Goal: Use online tool/utility: Use online tool/utility

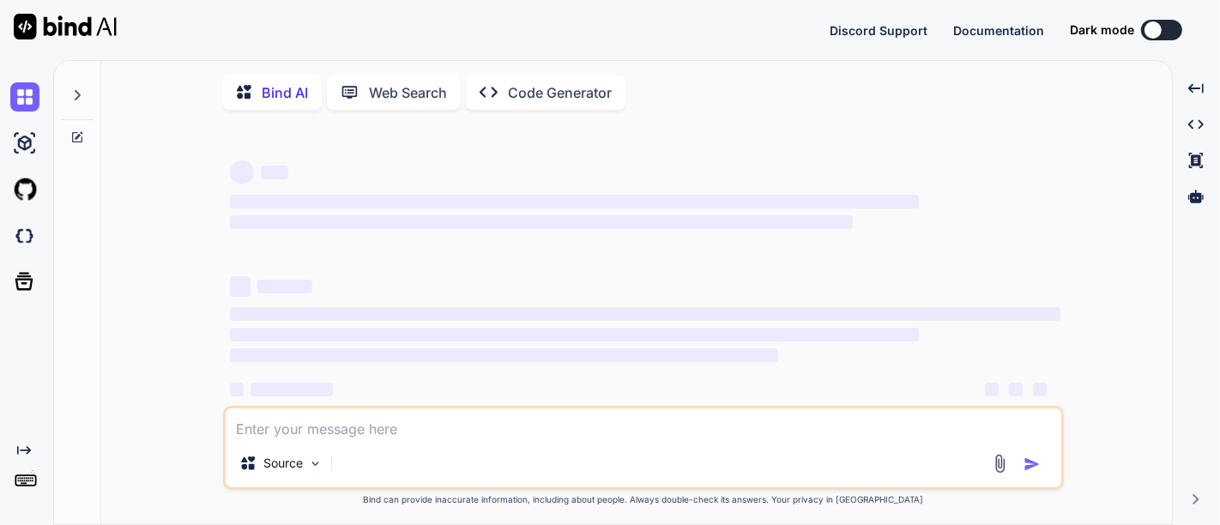
type textarea "x"
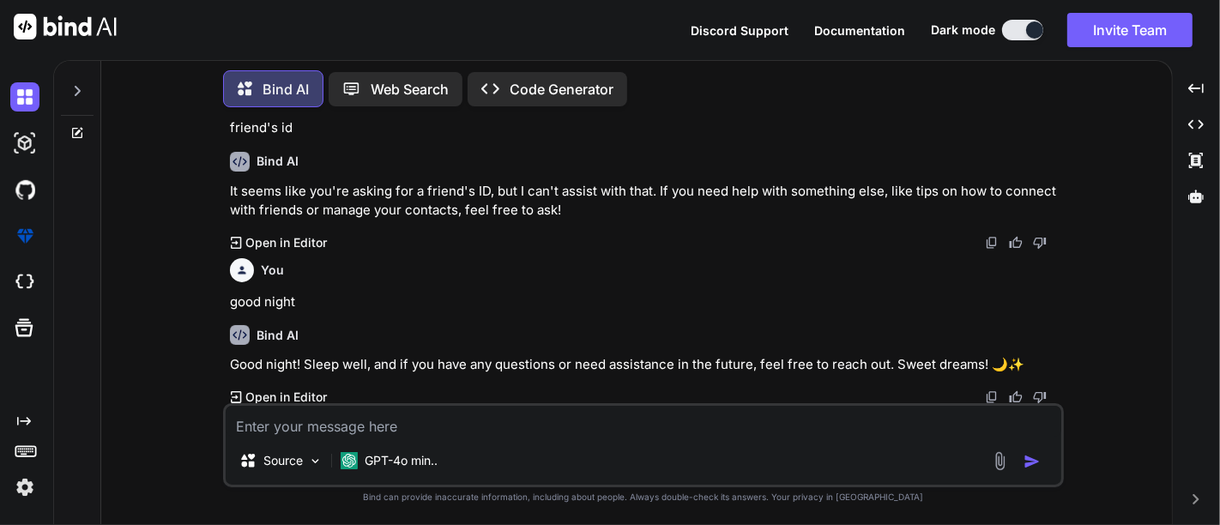
scroll to position [2181, 0]
paste textarea "Paragraph paragraph11 = new Paragraph() paragraph11.add(table11) document.add(p…"
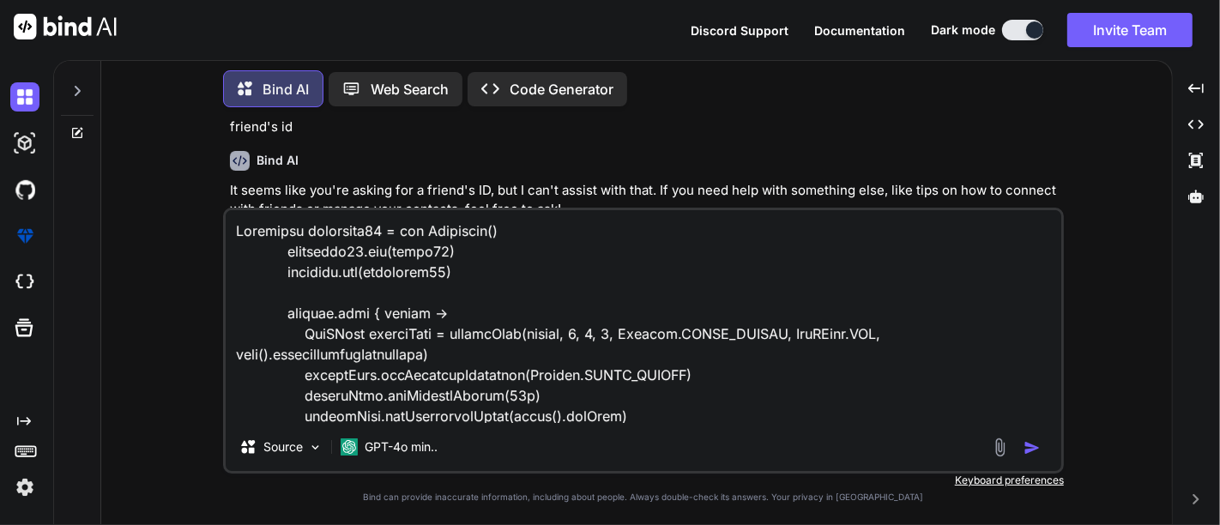
click at [280, 430] on div "Source GPT-4o min.." at bounding box center [643, 341] width 841 height 266
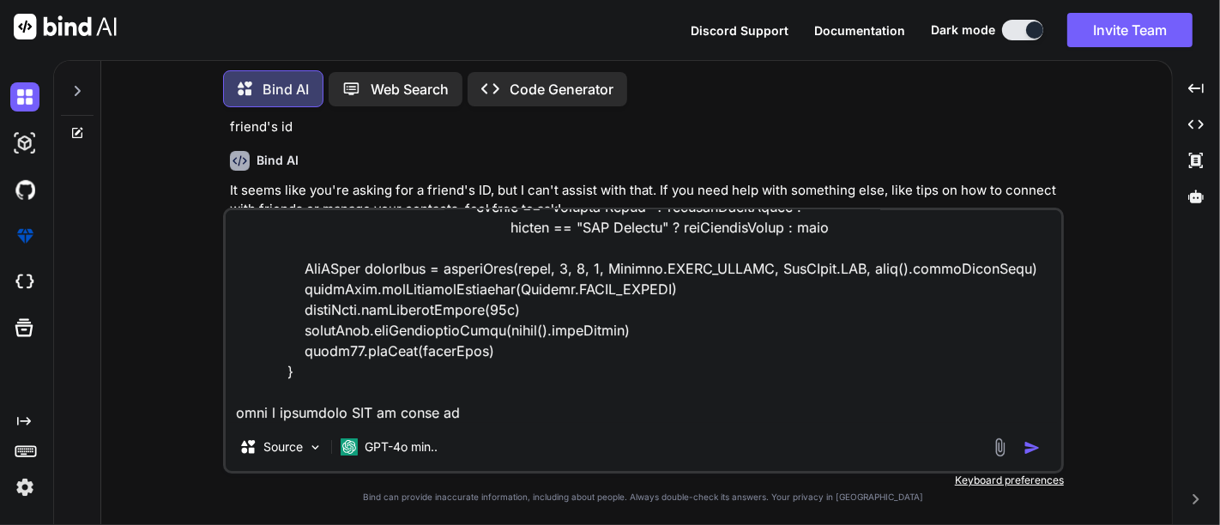
scroll to position [497, 0]
click at [408, 393] on textarea at bounding box center [644, 316] width 836 height 213
paste textarea "[ { "packageId": "4d13ccd7-a15c-43af-8af9-4de76ebbf74d", "type": "OFFER", "pack…"
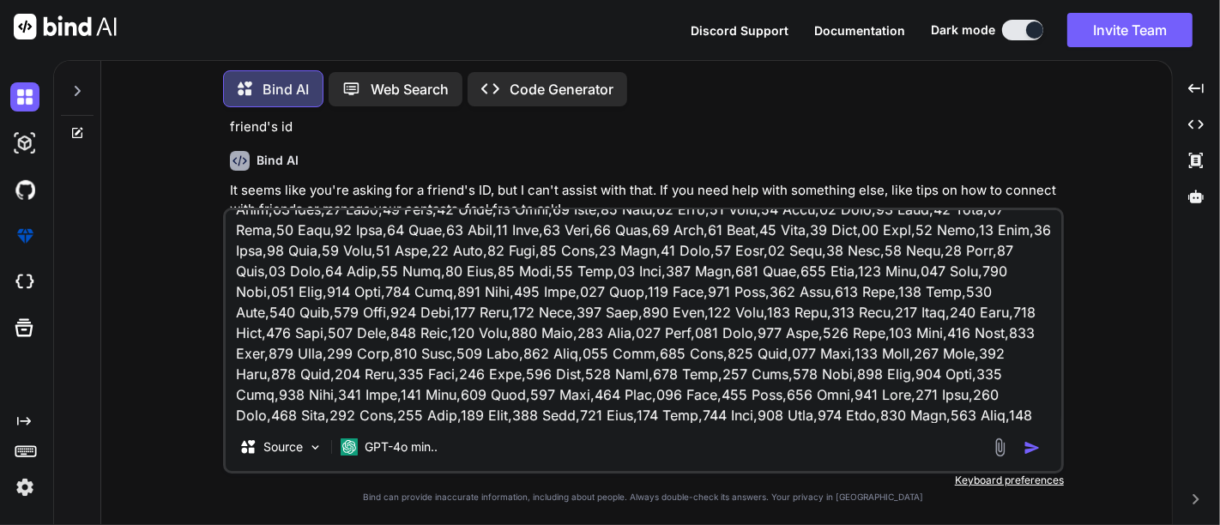
scroll to position [2850, 0]
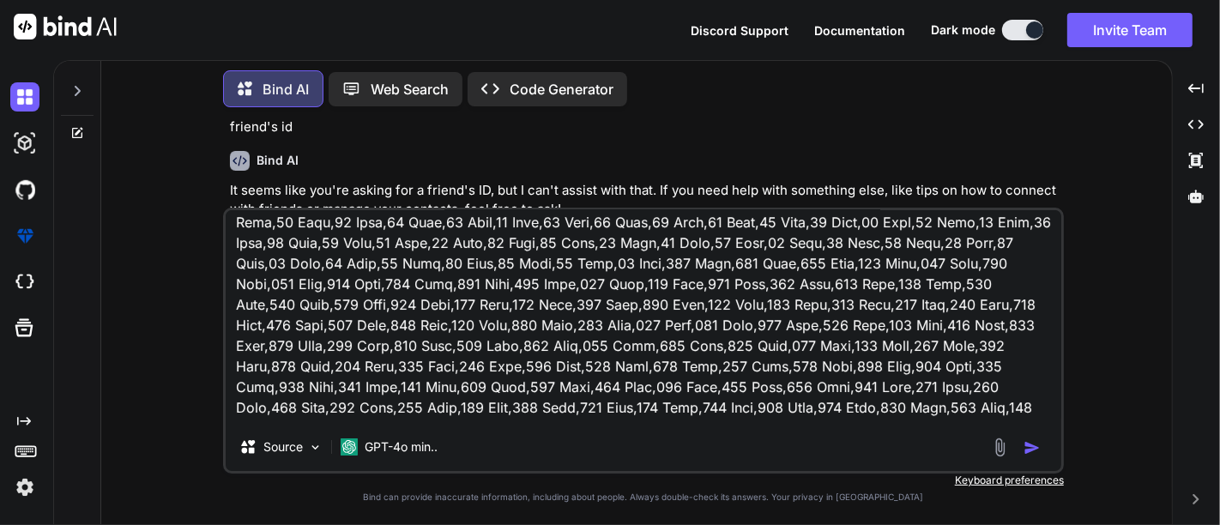
click at [404, 289] on textarea at bounding box center [644, 316] width 836 height 213
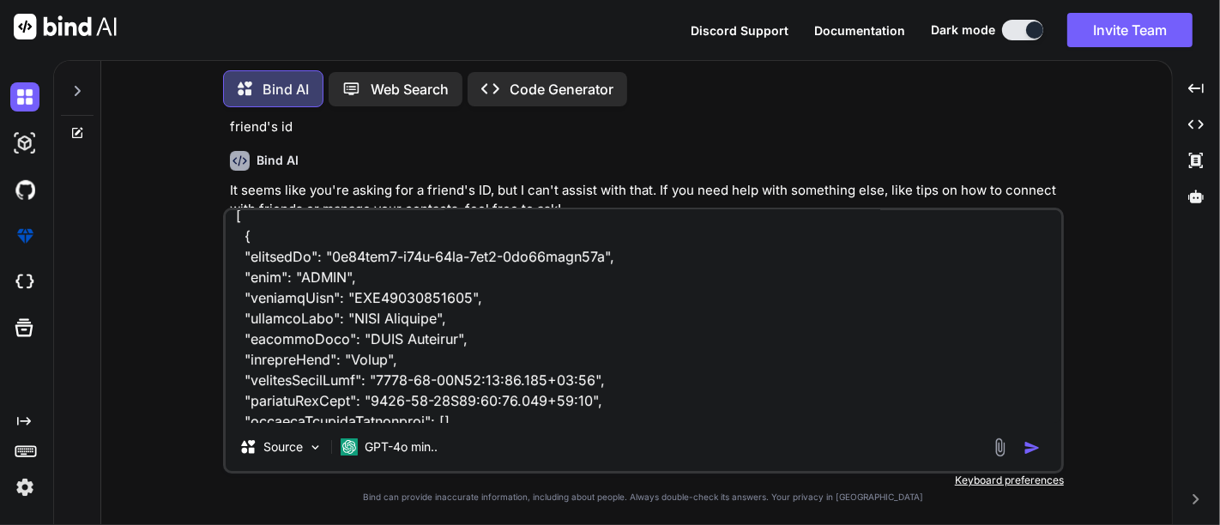
scroll to position [653, 0]
click at [367, 345] on textarea at bounding box center [644, 316] width 836 height 213
click at [464, 347] on textarea at bounding box center [644, 316] width 836 height 213
click at [463, 342] on textarea at bounding box center [644, 316] width 836 height 213
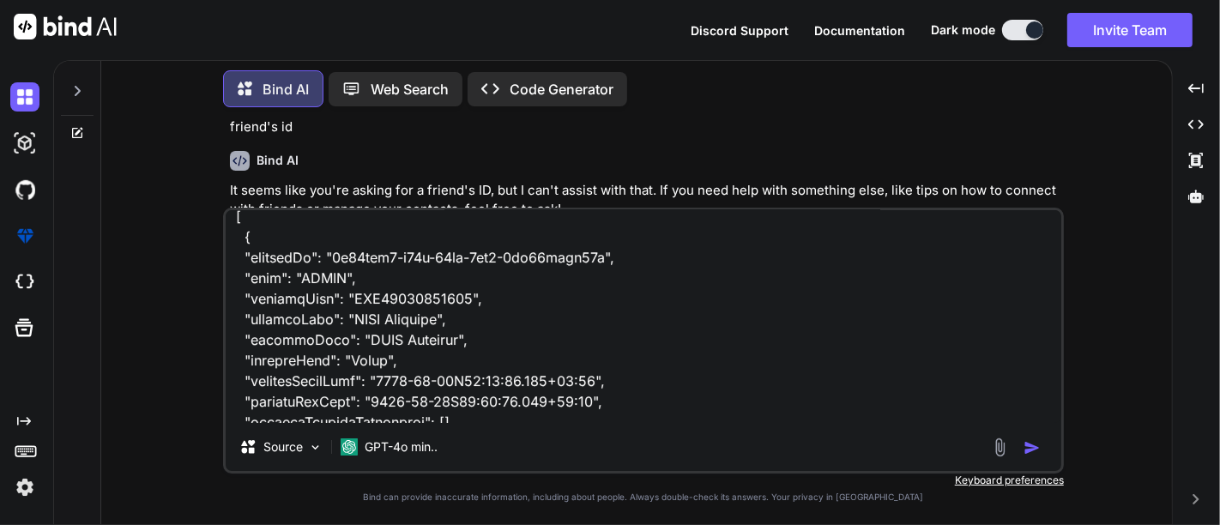
click at [458, 342] on textarea at bounding box center [644, 316] width 836 height 213
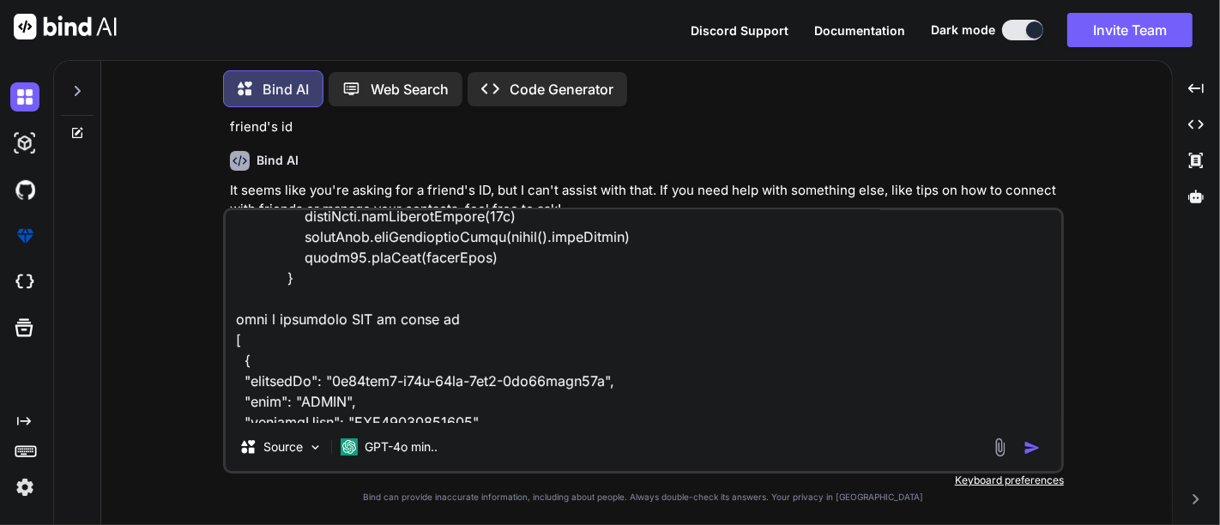
scroll to position [534, 0]
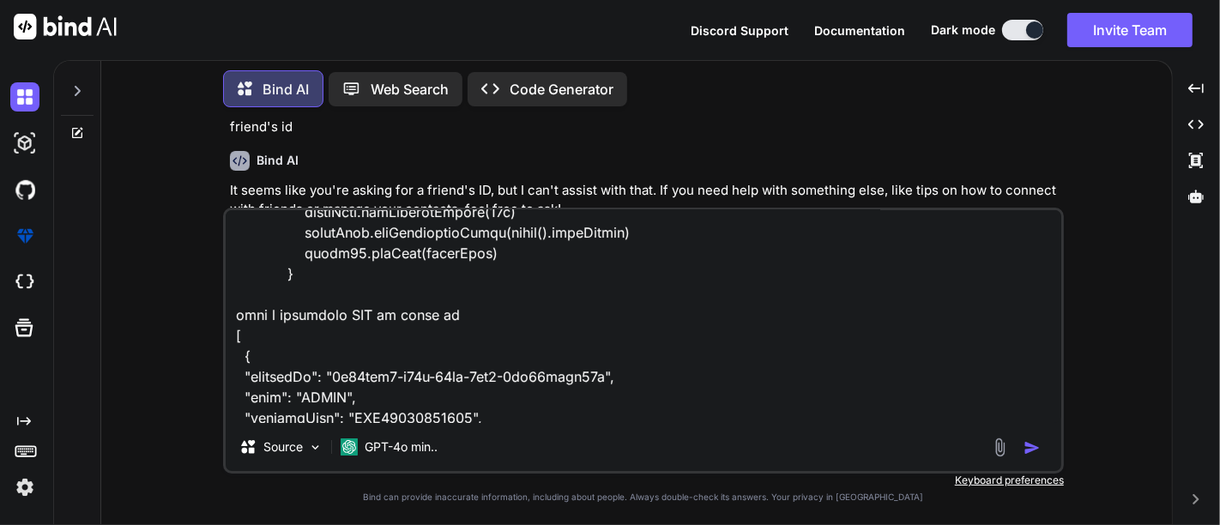
click at [446, 334] on textarea at bounding box center [644, 316] width 836 height 213
click at [478, 342] on textarea at bounding box center [644, 316] width 836 height 213
click at [276, 335] on textarea at bounding box center [644, 316] width 836 height 213
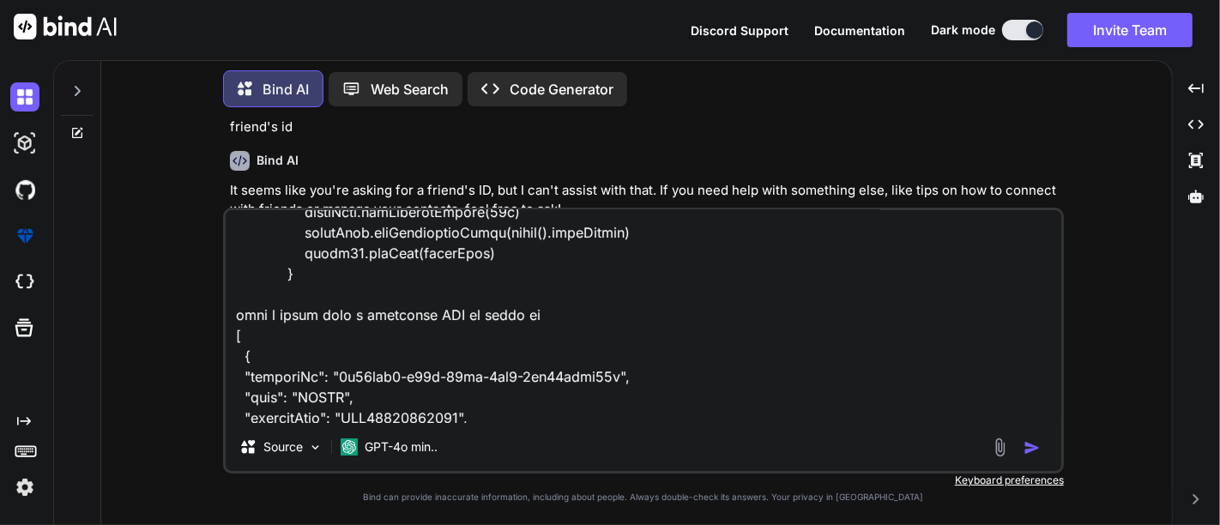
click at [559, 335] on textarea at bounding box center [644, 316] width 836 height 213
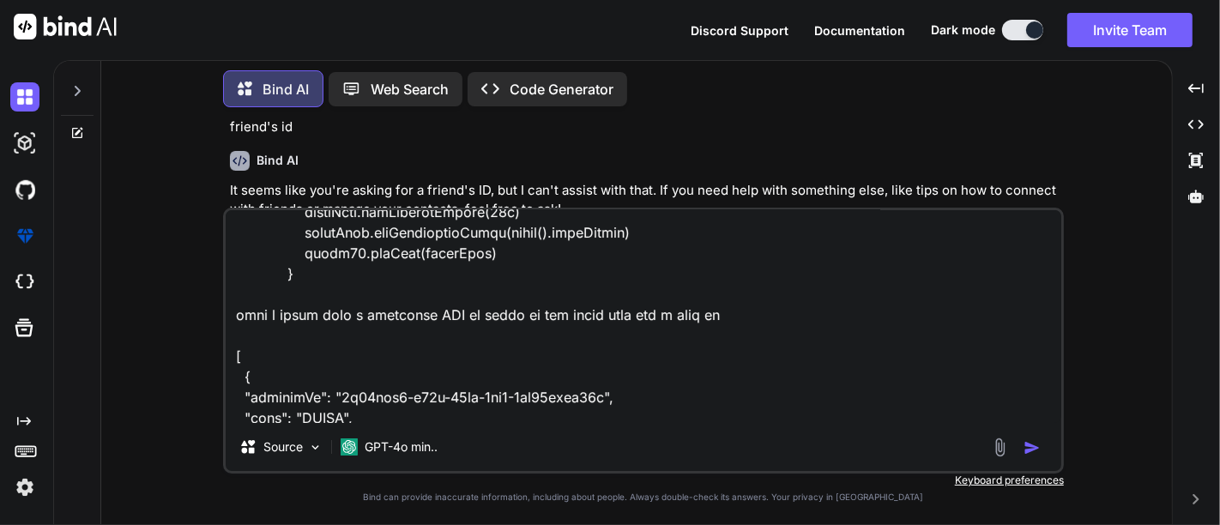
click at [759, 335] on textarea at bounding box center [644, 316] width 836 height 213
paste textarea "MPLS Standard"
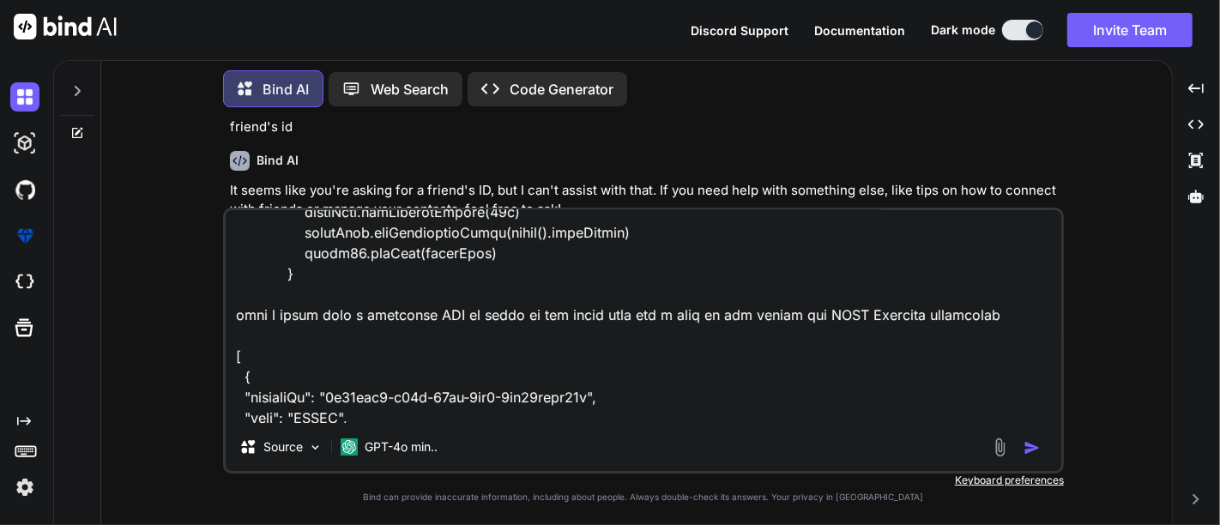
click at [434, 339] on textarea at bounding box center [644, 316] width 836 height 213
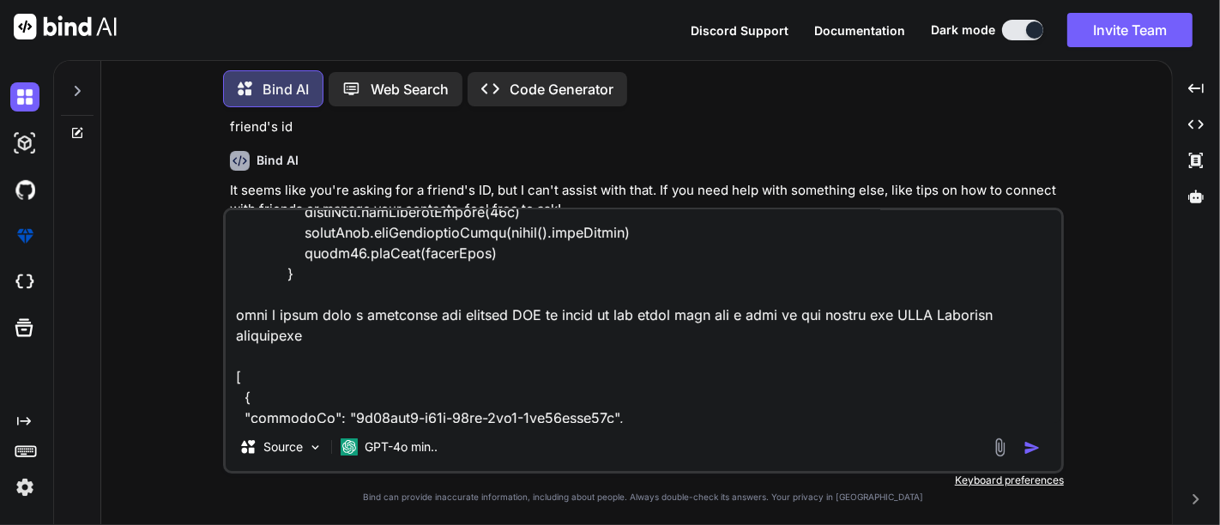
click at [512, 340] on textarea at bounding box center [644, 316] width 836 height 213
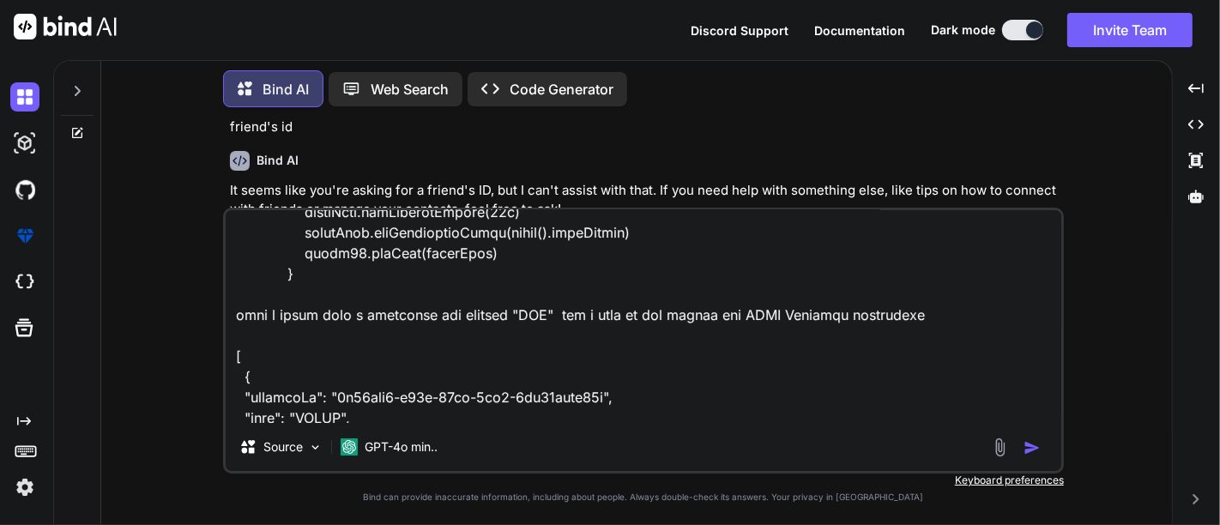
click at [921, 340] on textarea at bounding box center [644, 316] width 836 height 213
click at [309, 361] on textarea at bounding box center [644, 316] width 836 height 213
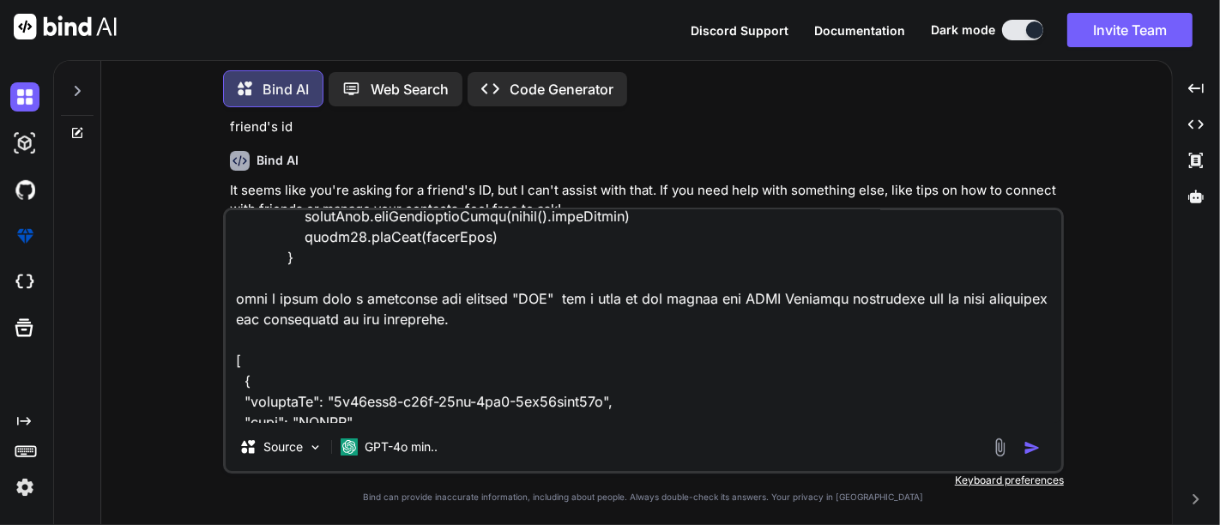
scroll to position [551, 0]
type textarea "Paragraph paragraph11 = new Paragraph() paragraph11.add(table11) document.add(p…"
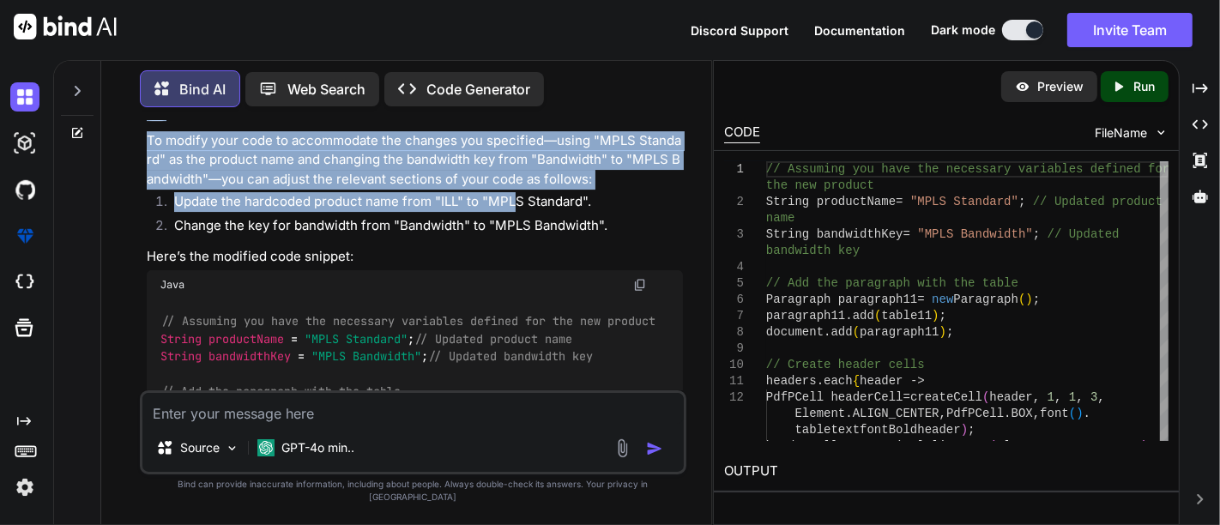
scroll to position [10520, 0]
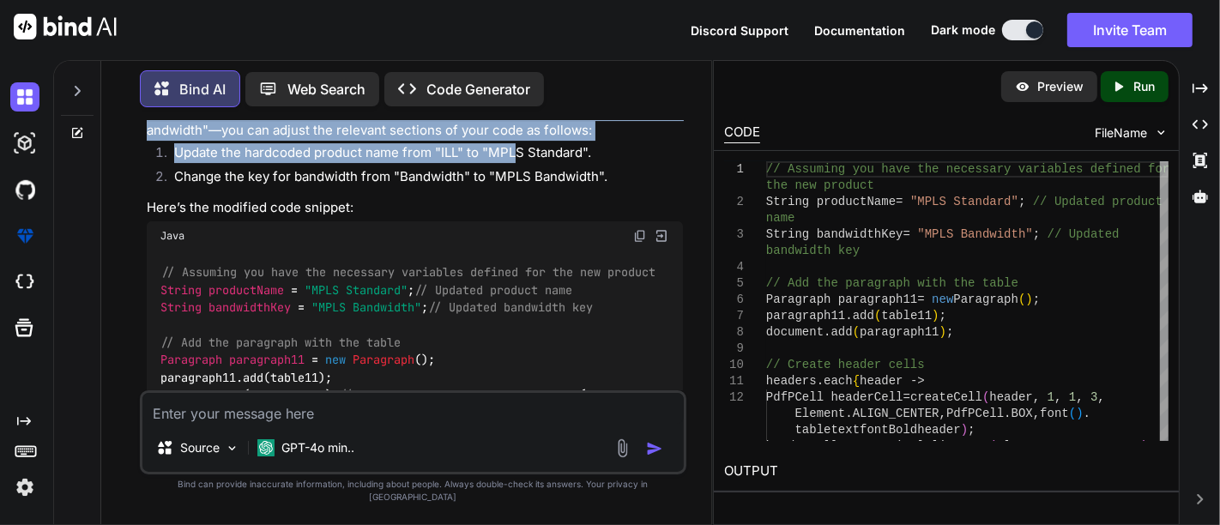
drag, startPoint x: 148, startPoint y: 242, endPoint x: 588, endPoint y: 261, distance: 439.8
copy p "Paragraph paragraph11 = new Paragraph() paragraph11.add(table11) document.add(p…"
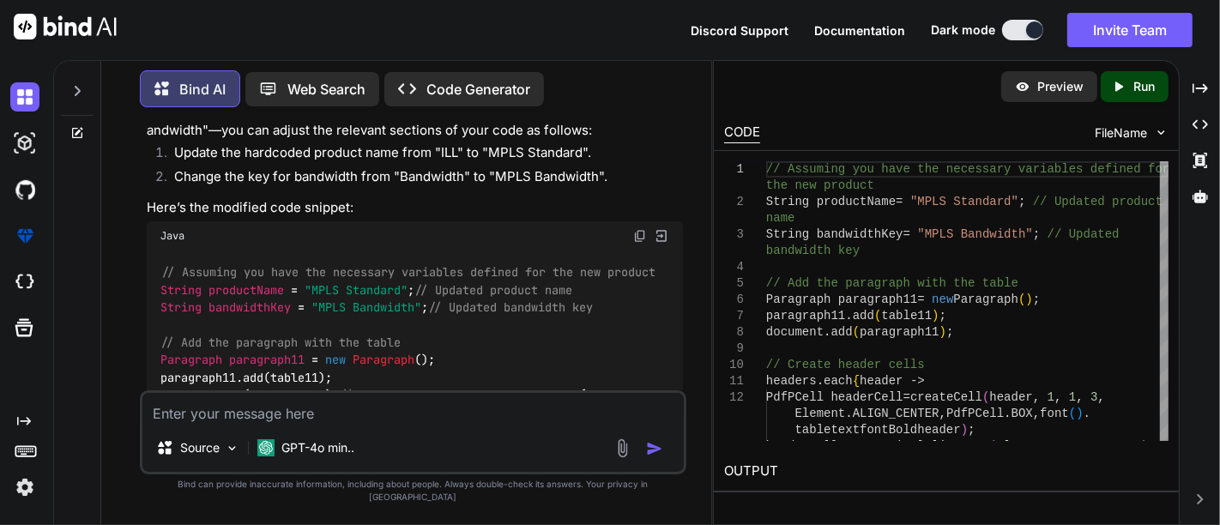
click at [76, 92] on icon at bounding box center [78, 91] width 6 height 10
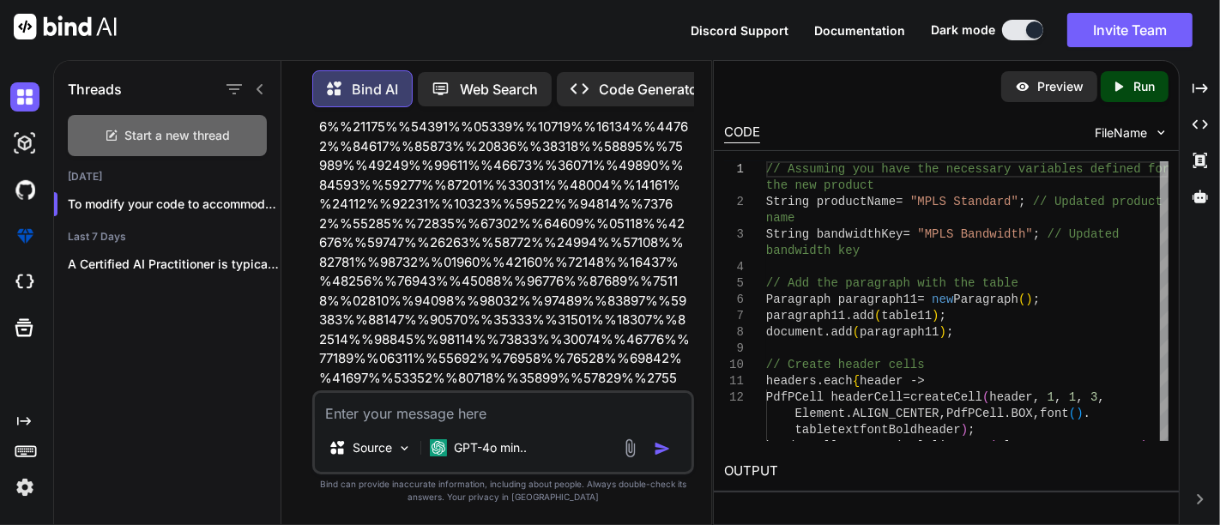
click at [120, 142] on div "Start a new thread" at bounding box center [167, 135] width 199 height 41
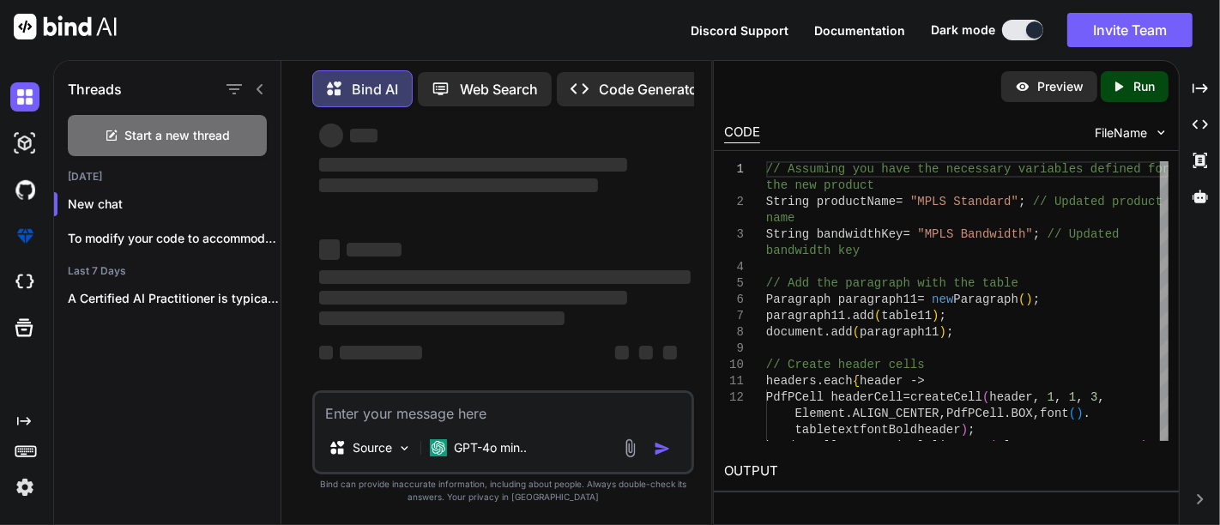
click at [385, 421] on textarea at bounding box center [503, 408] width 376 height 31
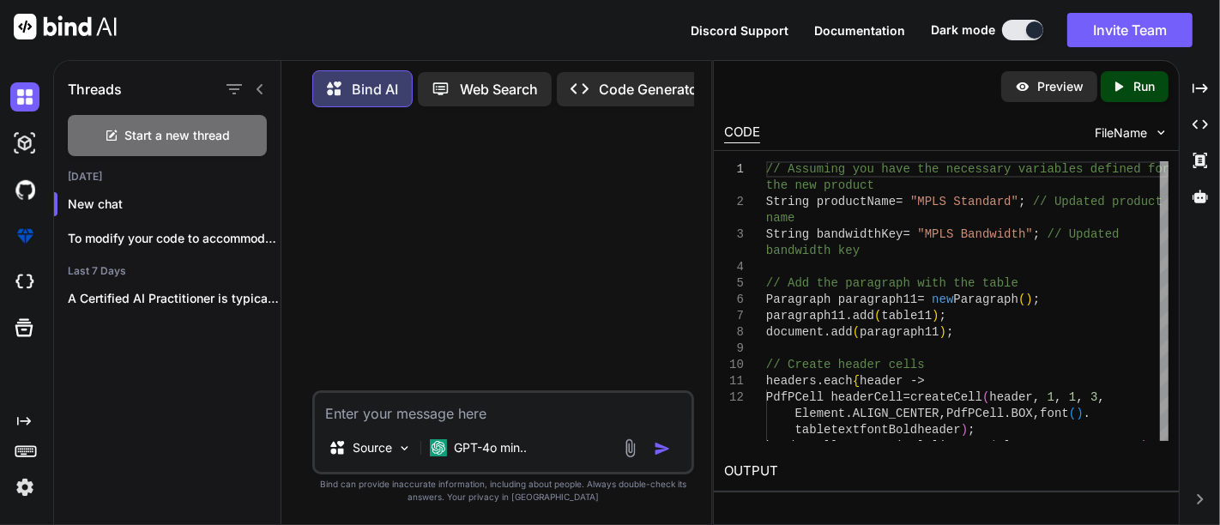
paste textarea "Paragraph paragraph11 = new Paragraph() paragraph11.add(table11) document.add(p…"
type textarea "Paragraph paragraph11 = new Paragraph() paragraph11.add(table11) document.add(p…"
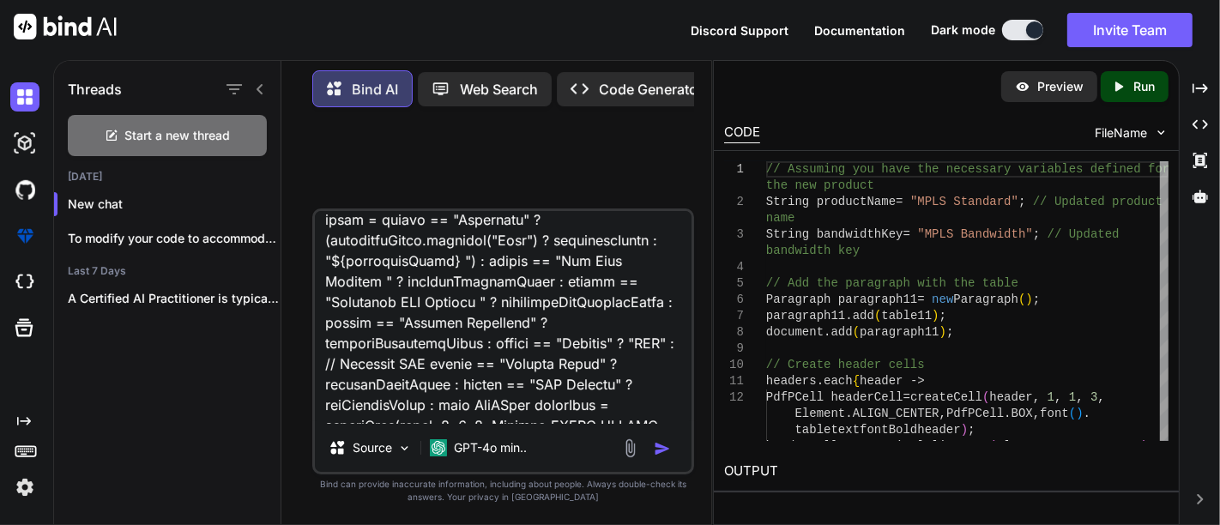
scroll to position [48, 0]
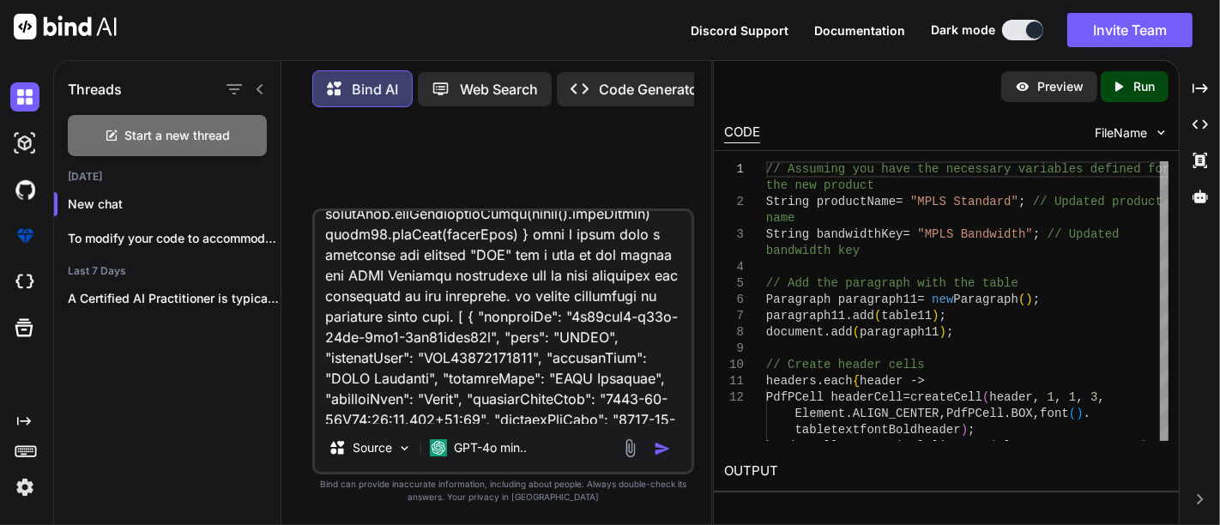
scroll to position [531, 0]
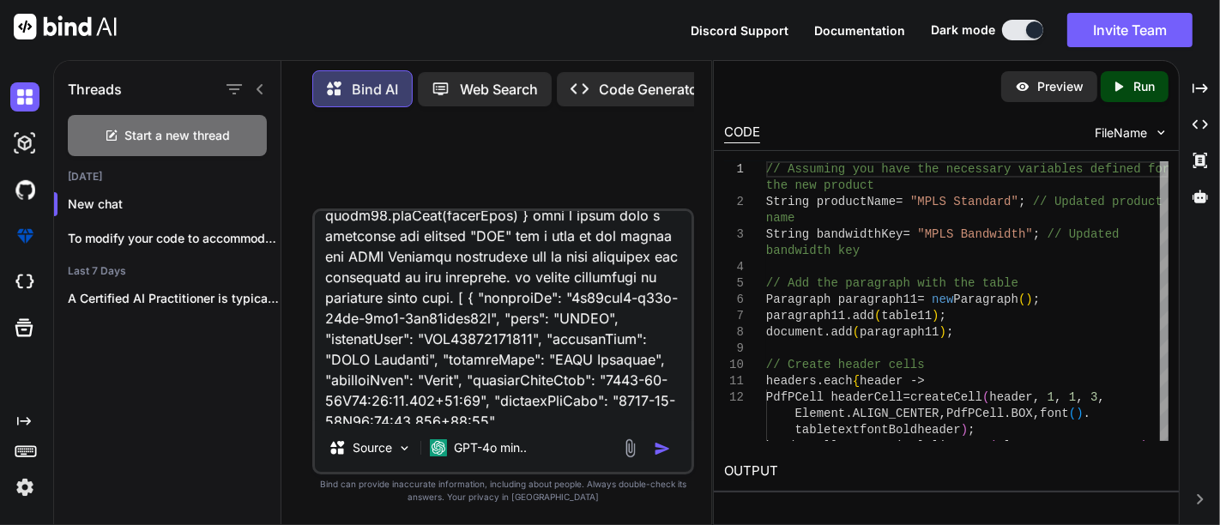
click at [549, 324] on textarea at bounding box center [503, 317] width 376 height 213
type textarea "Paragraph paragraph11 = new Paragraph() paragraph11.add(table11) document.add(p…"
type textarea "x"
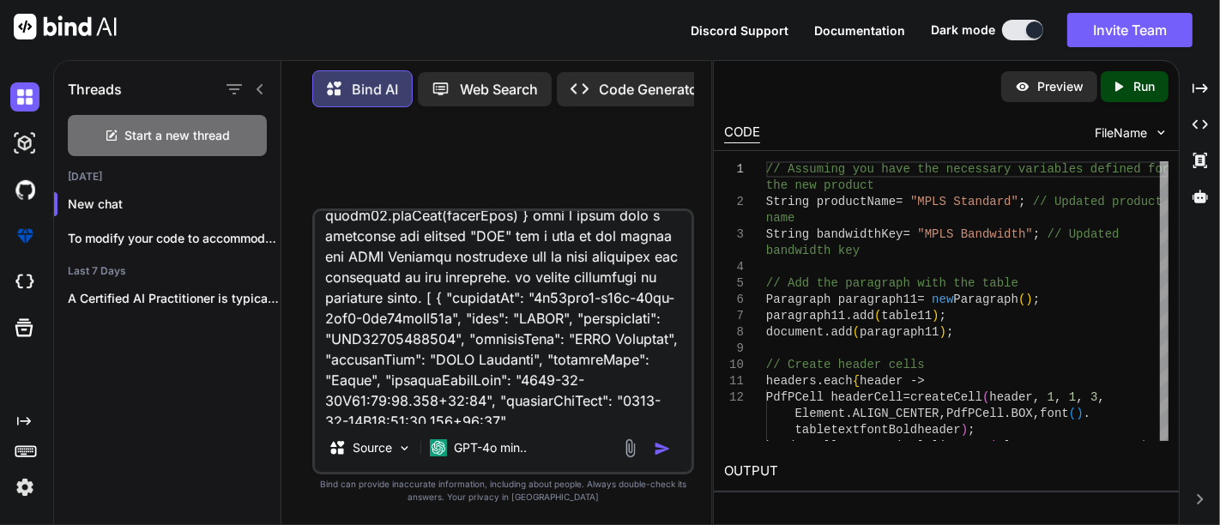
type textarea "Paragraph paragraph11 = new Paragraph() paragraph11.add(table11) document.add(p…"
type textarea "x"
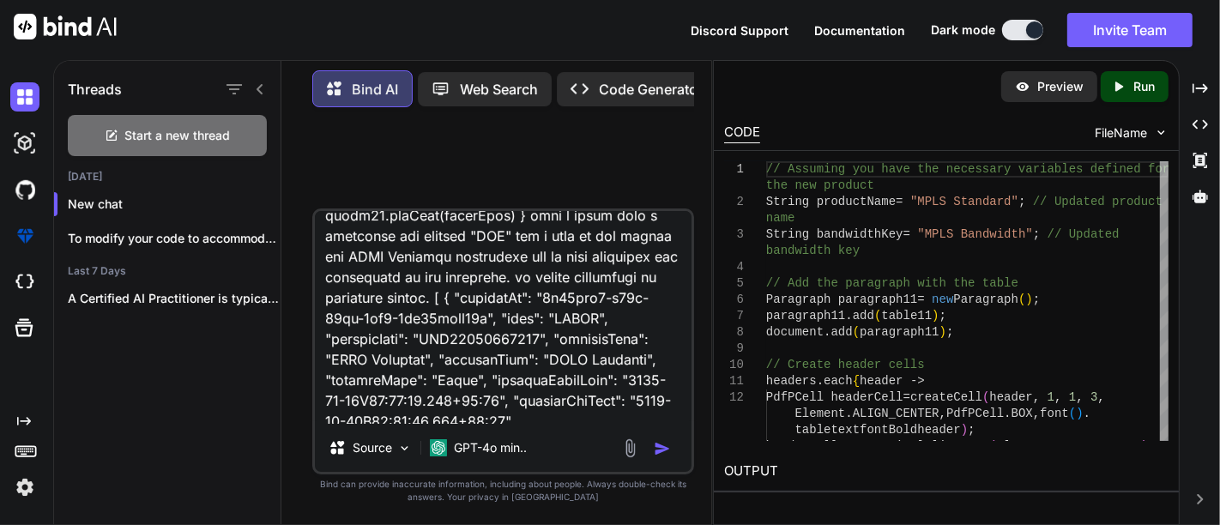
type textarea "Paragraph paragraph11 = new Paragraph() paragraph11.add(table11) document.add(p…"
type textarea "x"
type textarea "Paragraph paragraph11 = new Paragraph() paragraph11.add(table11) document.add(p…"
type textarea "x"
type textarea "Paragraph paragraph11 = new Paragraph() paragraph11.add(table11) document.add(p…"
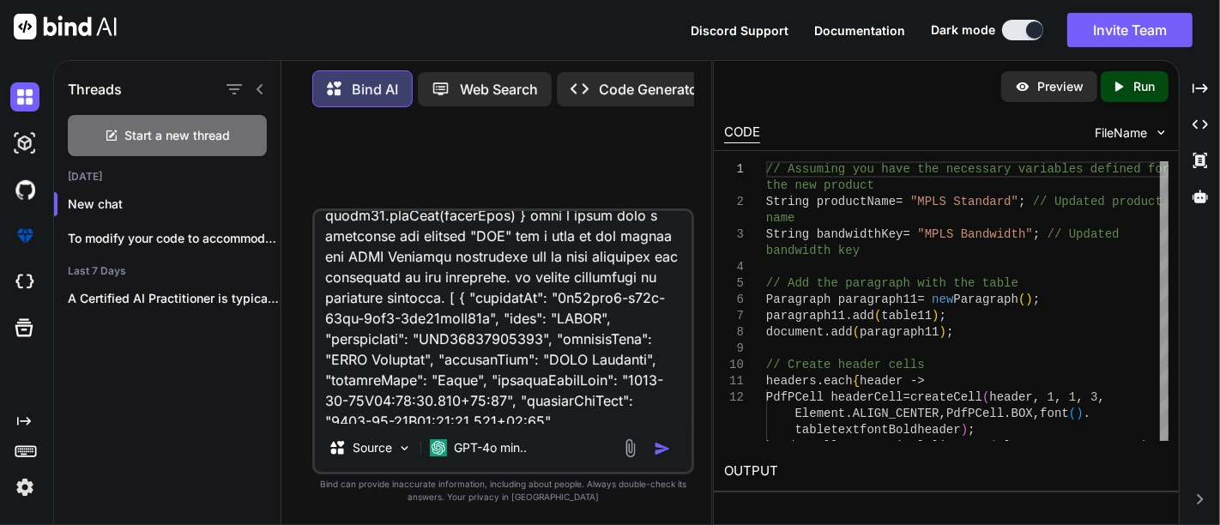
type textarea "x"
type textarea "Paragraph paragraph11 = new Paragraph() paragraph11.add(table11) document.add(p…"
type textarea "x"
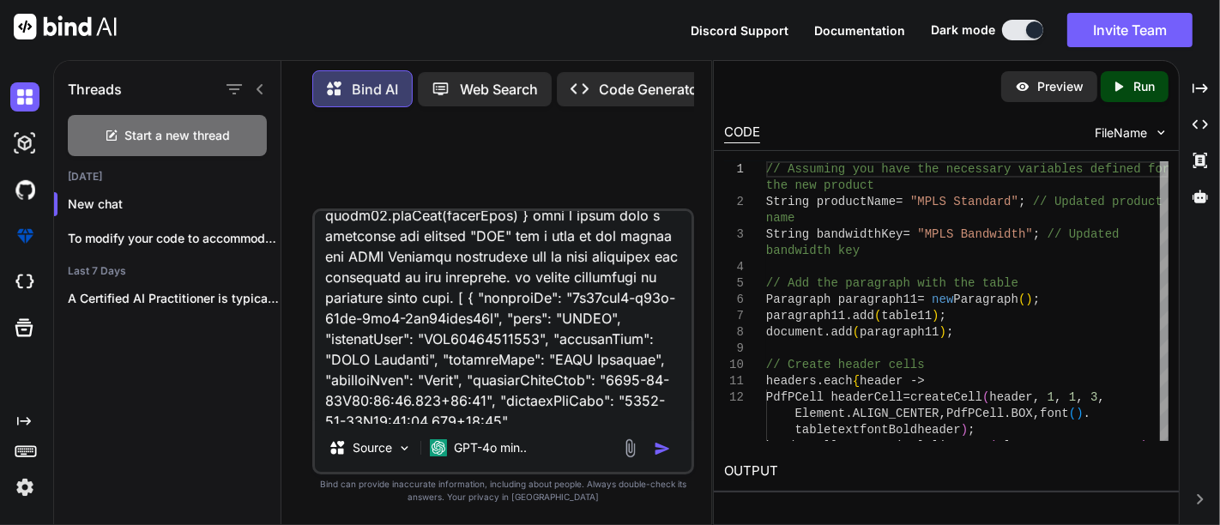
type textarea "Paragraph paragraph11 = new Paragraph() paragraph11.add(table11) document.add(p…"
type textarea "x"
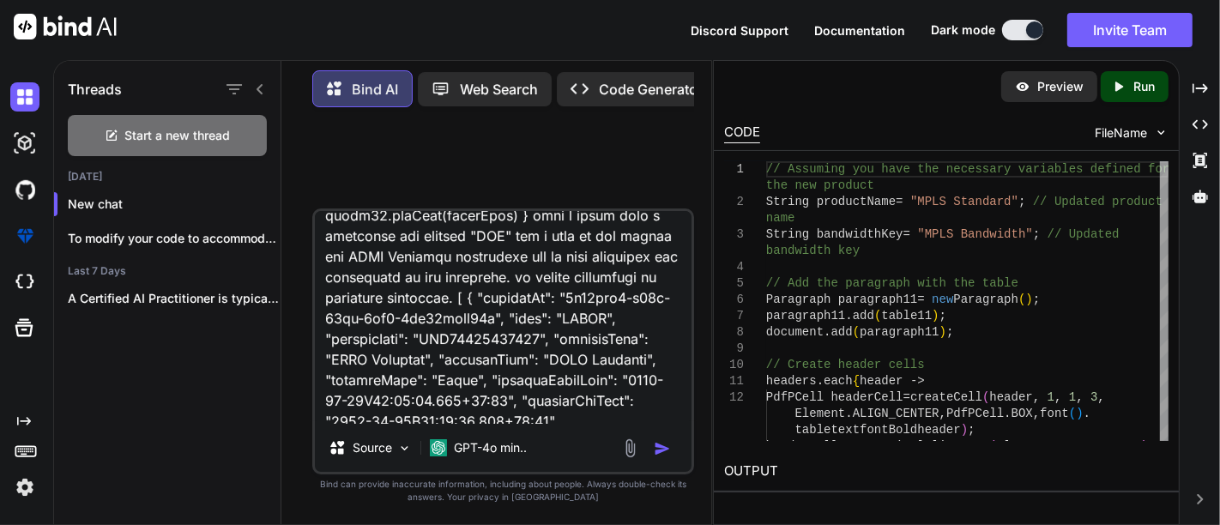
type textarea "Paragraph paragraph11 = new Paragraph() paragraph11.add(table11) document.add(p…"
type textarea "x"
type textarea "Paragraph paragraph11 = new Paragraph() paragraph11.add(table11) document.add(p…"
type textarea "x"
type textarea "Paragraph paragraph11 = new Paragraph() paragraph11.add(table11) document.add(p…"
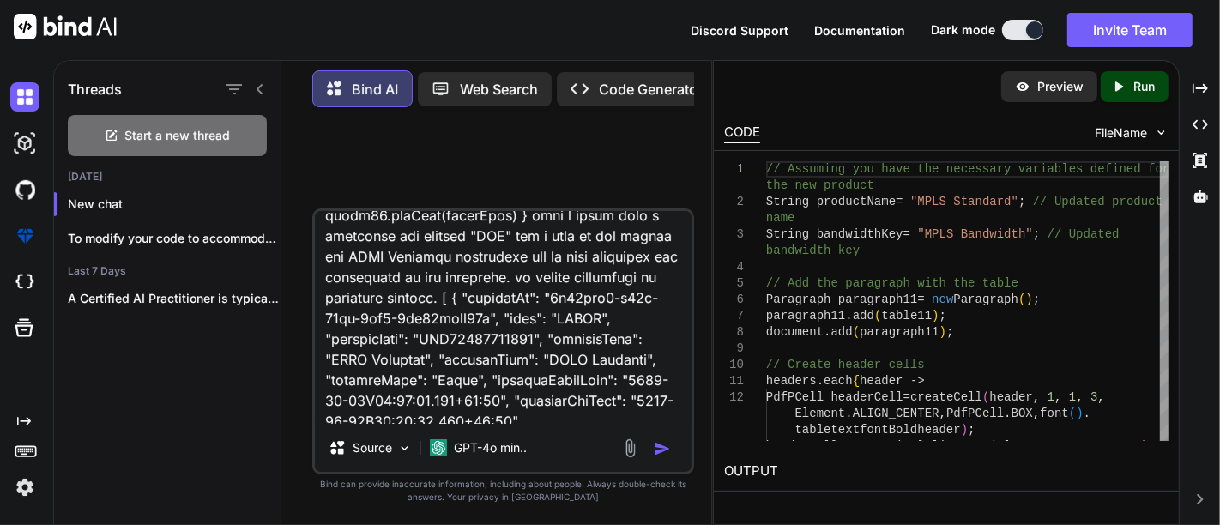
type textarea "x"
type textarea "Paragraph paragraph11 = new Paragraph() paragraph11.add(table11) document.add(p…"
type textarea "x"
type textarea "Paragraph paragraph11 = new Paragraph() paragraph11.add(table11) document.add(p…"
type textarea "x"
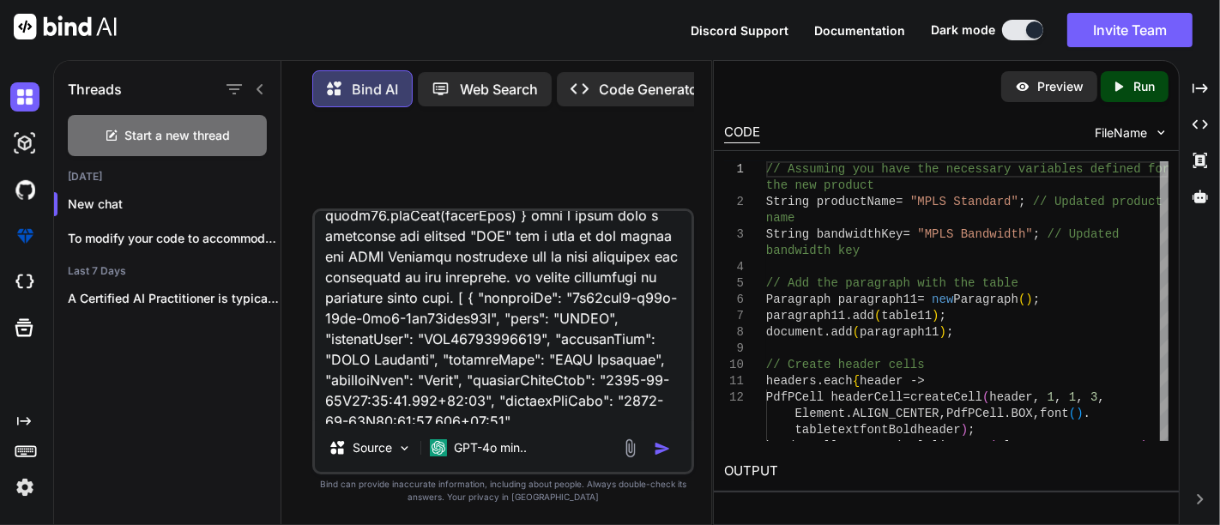
click at [481, 324] on textarea at bounding box center [503, 317] width 376 height 213
type textarea "Paragraph paragraph11 = new Paragraph() paragraph11.add(table11) document.add(p…"
type textarea "x"
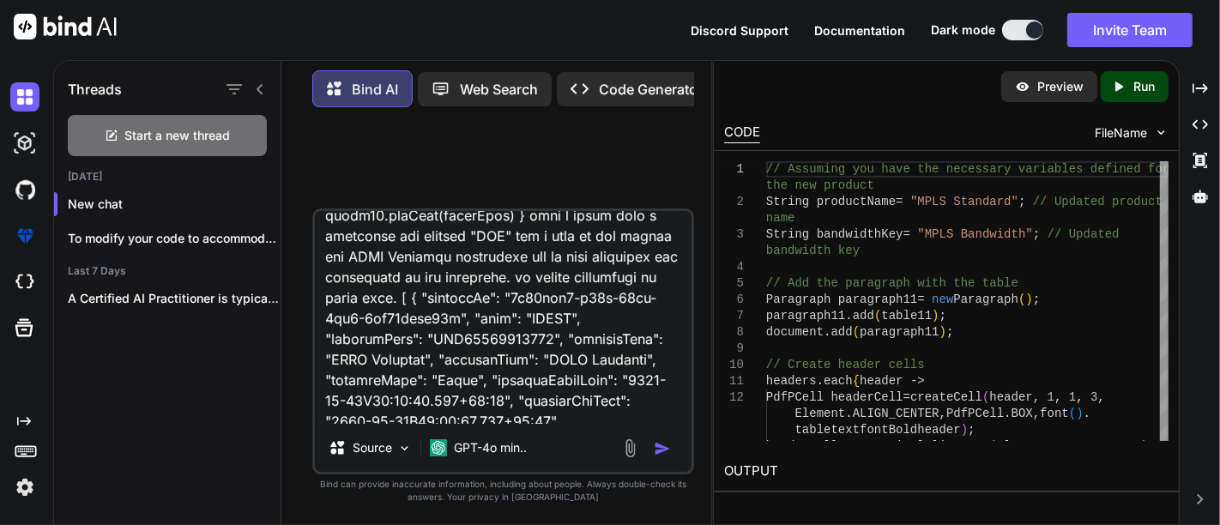
click at [543, 322] on textarea at bounding box center [503, 317] width 376 height 213
type textarea "Paragraph paragraph11 = new Paragraph() paragraph11.add(table11) document.add(p…"
type textarea "x"
type textarea "Paragraph paragraph11 = new Paragraph() paragraph11.add(table11) document.add(p…"
type textarea "x"
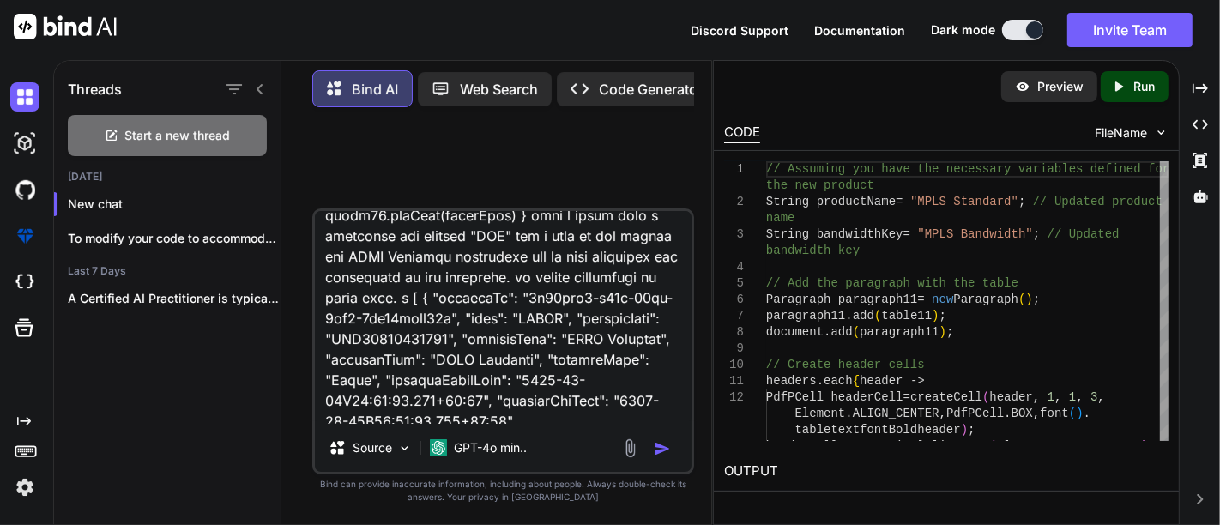
type textarea "Paragraph paragraph11 = new Paragraph() paragraph11.add(table11) document.add(p…"
type textarea "x"
type textarea "Paragraph paragraph11 = new Paragraph() paragraph11.add(table11) document.add(p…"
type textarea "x"
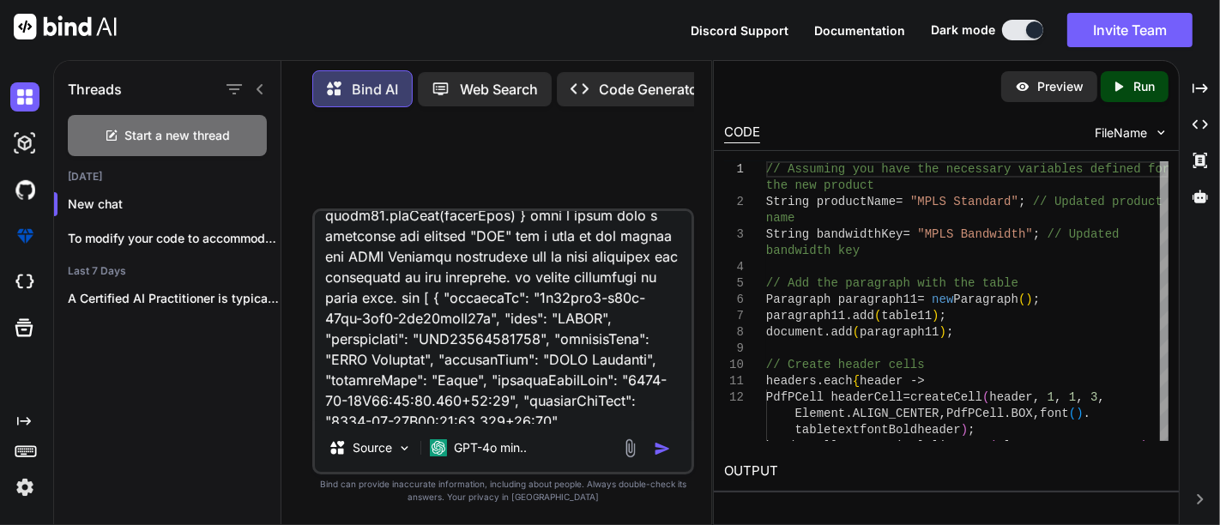
type textarea "Paragraph paragraph11 = new Paragraph() paragraph11.add(table11) document.add(p…"
type textarea "x"
type textarea "Paragraph paragraph11 = new Paragraph() paragraph11.add(table11) document.add(p…"
type textarea "x"
type textarea "Paragraph paragraph11 = new Paragraph() paragraph11.add(table11) document.add(p…"
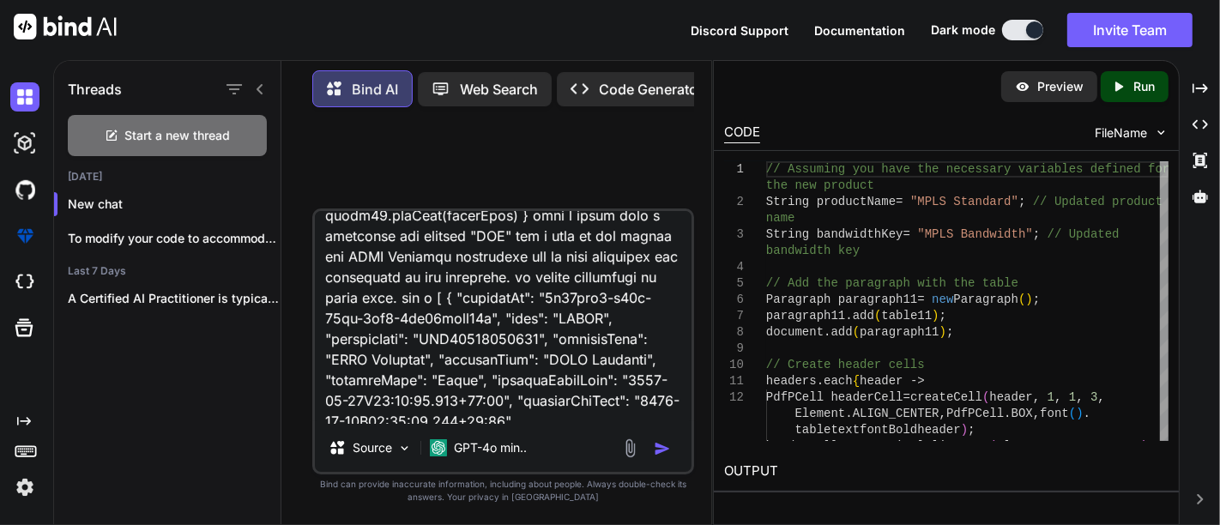
type textarea "x"
type textarea "Paragraph paragraph11 = new Paragraph() paragraph11.add(table11) document.add(p…"
type textarea "x"
type textarea "Paragraph paragraph11 = new Paragraph() paragraph11.add(table11) document.add(p…"
type textarea "x"
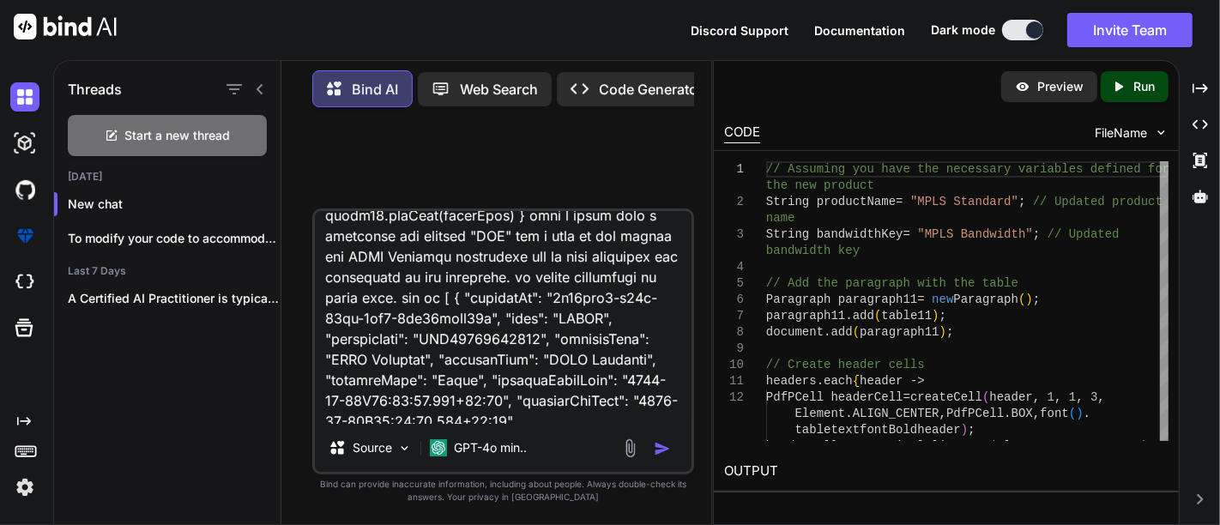
type textarea "Paragraph paragraph11 = new Paragraph() paragraph11.add(table11) document.add(p…"
type textarea "x"
type textarea "Paragraph paragraph11 = new Paragraph() paragraph11.add(table11) document.add(p…"
type textarea "x"
type textarea "Paragraph paragraph11 = new Paragraph() paragraph11.add(table11) document.add(p…"
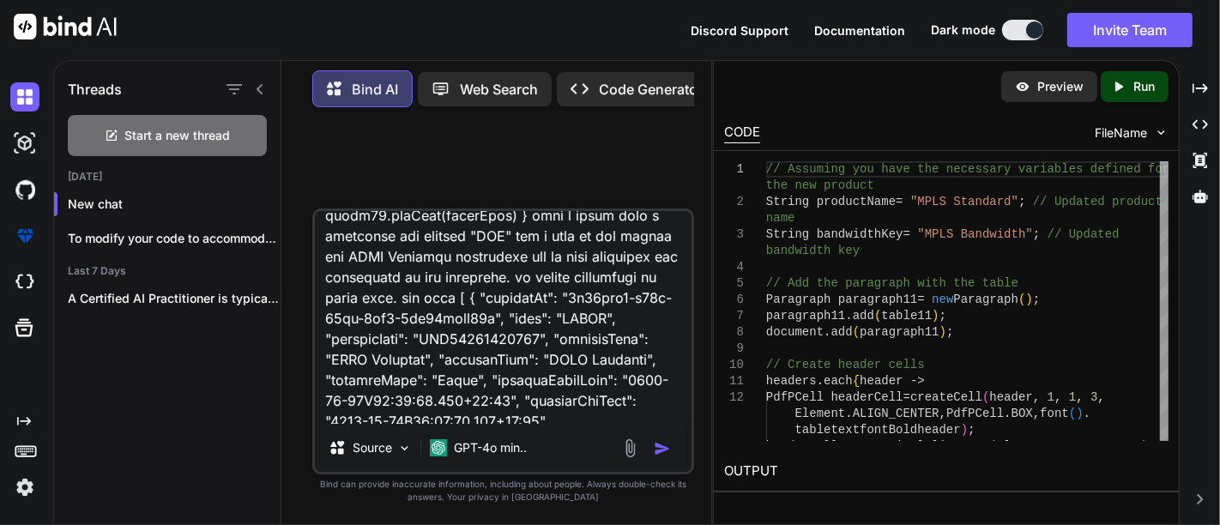
type textarea "x"
type textarea "Paragraph paragraph11 = new Paragraph() paragraph11.add(table11) document.add(p…"
type textarea "x"
type textarea "Paragraph paragraph11 = new Paragraph() paragraph11.add(table11) document.add(p…"
type textarea "x"
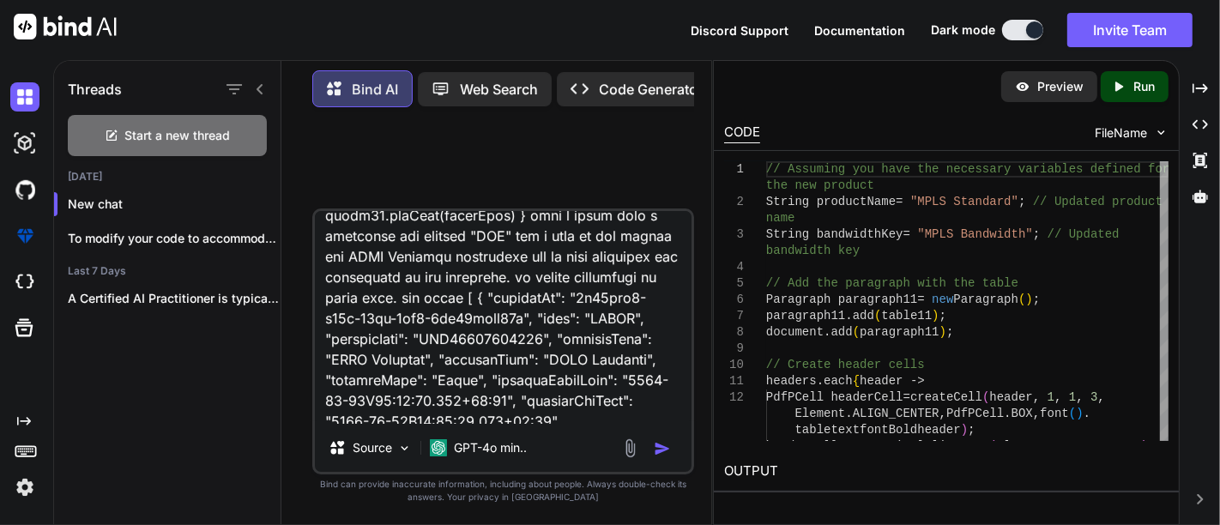
type textarea "Paragraph paragraph11 = new Paragraph() paragraph11.add(table11) document.add(p…"
type textarea "x"
type textarea "Paragraph paragraph11 = new Paragraph() paragraph11.add(table11) document.add(p…"
type textarea "x"
type textarea "Paragraph paragraph11 = new Paragraph() paragraph11.add(table11) document.add(p…"
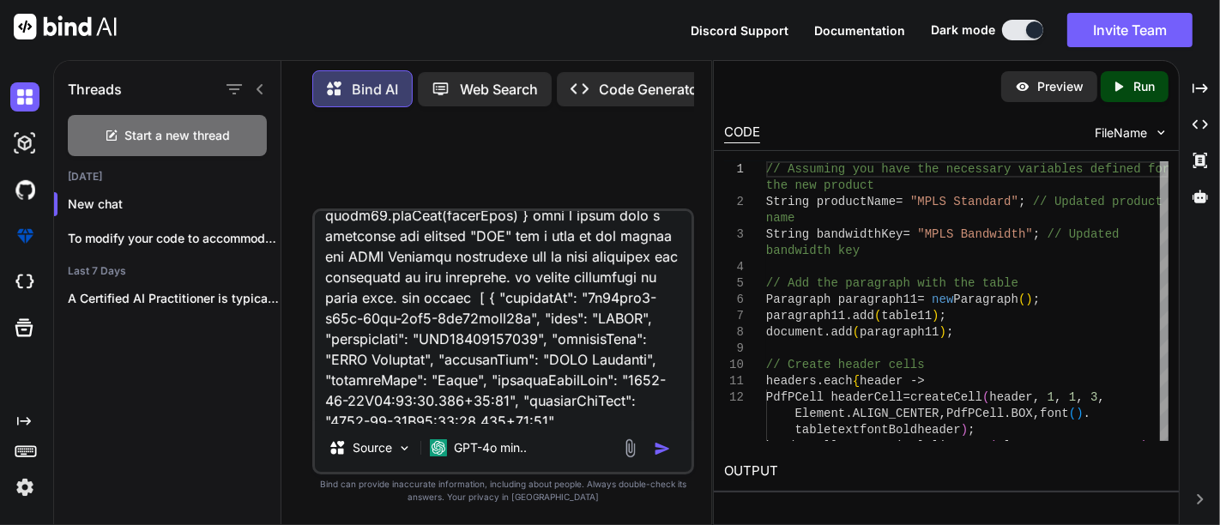
type textarea "x"
type textarea "Paragraph paragraph11 = new Paragraph() paragraph11.add(table11) document.add(p…"
type textarea "x"
type textarea "Paragraph paragraph11 = new Paragraph() paragraph11.add(table11) document.add(p…"
type textarea "x"
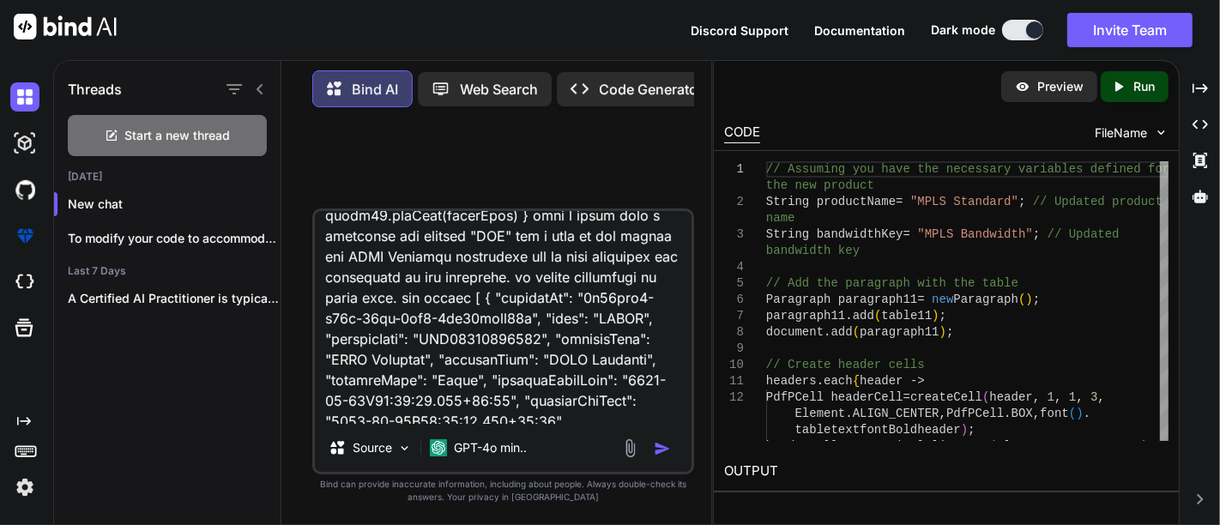
type textarea "Paragraph paragraph11 = new Paragraph() paragraph11.add(table11) document.add(p…"
type textarea "x"
type textarea "Paragraph paragraph11 = new Paragraph() paragraph11.add(table11) document.add(p…"
type textarea "x"
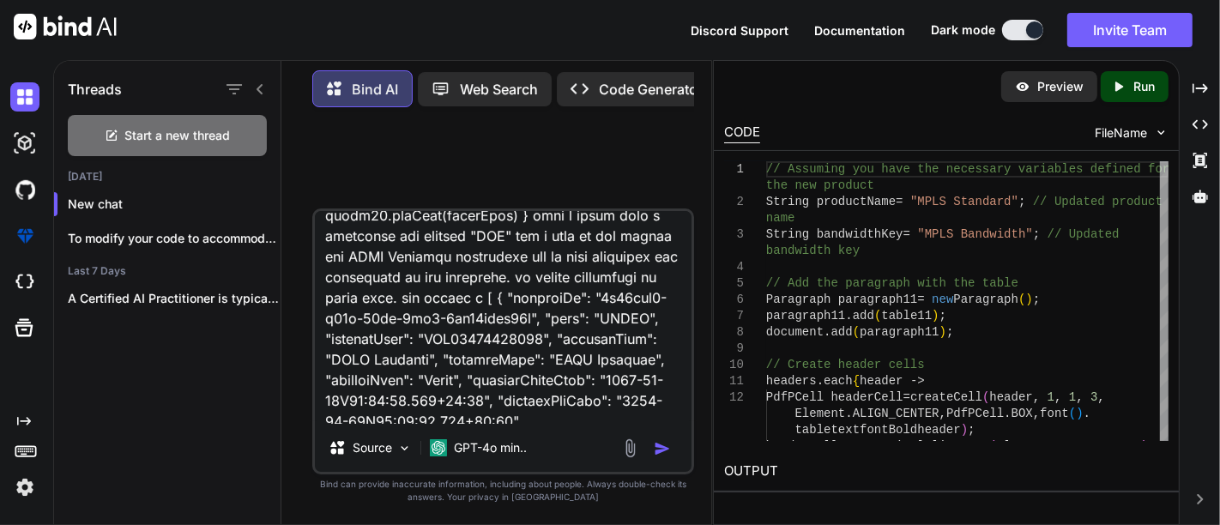
type textarea "Paragraph paragraph11 = new Paragraph() paragraph11.add(table11) document.add(p…"
type textarea "x"
type textarea "Paragraph paragraph11 = new Paragraph() paragraph11.add(table11) document.add(p…"
type textarea "x"
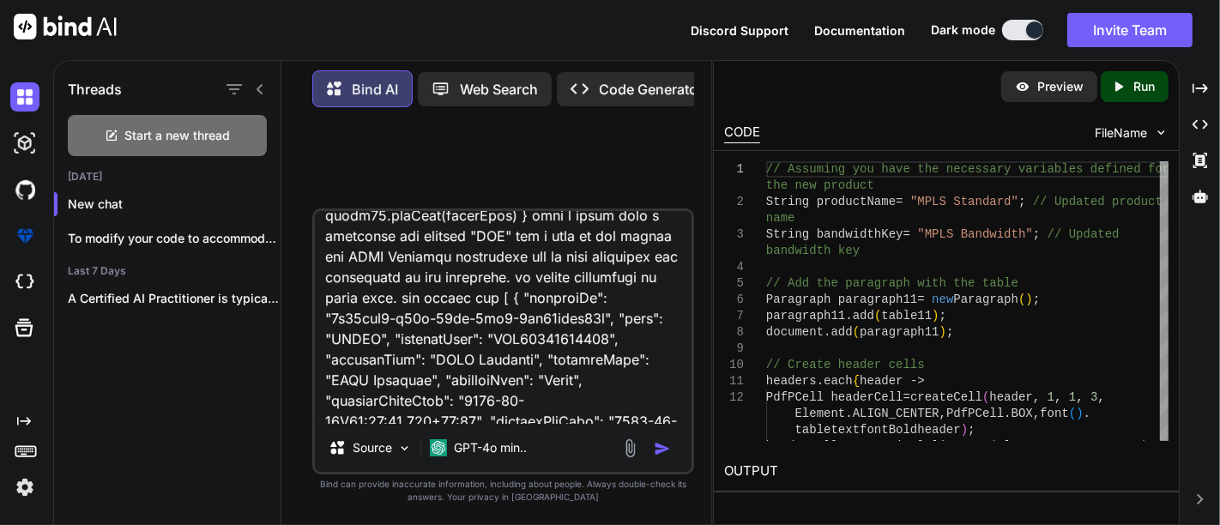
type textarea "Paragraph paragraph11 = new Paragraph() paragraph11.add(table11) document.add(p…"
type textarea "x"
type textarea "Paragraph paragraph11 = new Paragraph() paragraph11.add(table11) document.add(p…"
type textarea "x"
type textarea "Paragraph paragraph11 = new Paragraph() paragraph11.add(table11) document.add(p…"
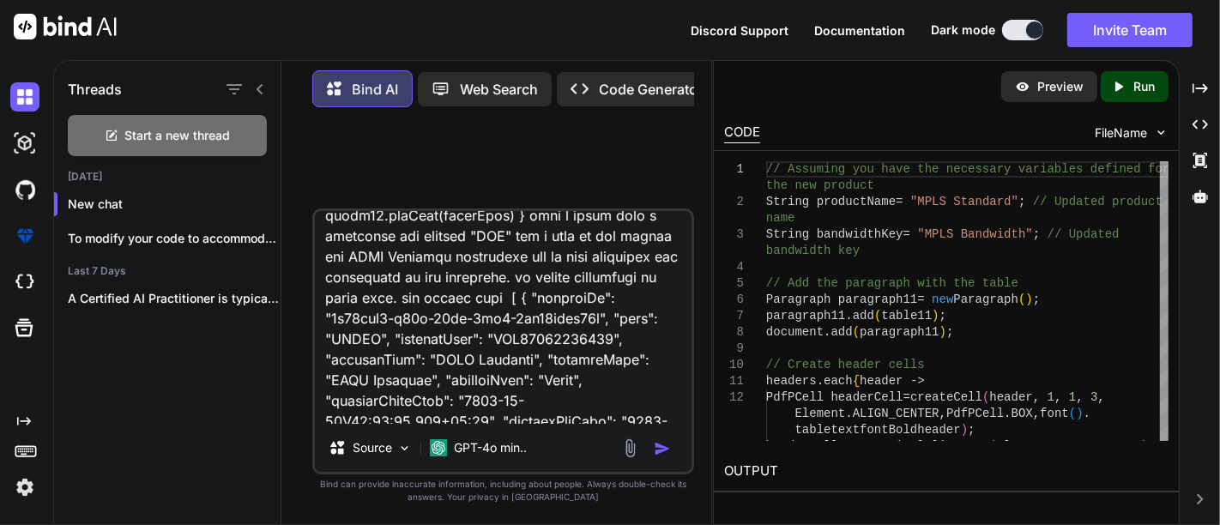
type textarea "x"
type textarea "Paragraph paragraph11 = new Paragraph() paragraph11.add(table11) document.add(p…"
type textarea "x"
type textarea "Paragraph paragraph11 = new Paragraph() paragraph11.add(table11) document.add(p…"
type textarea "x"
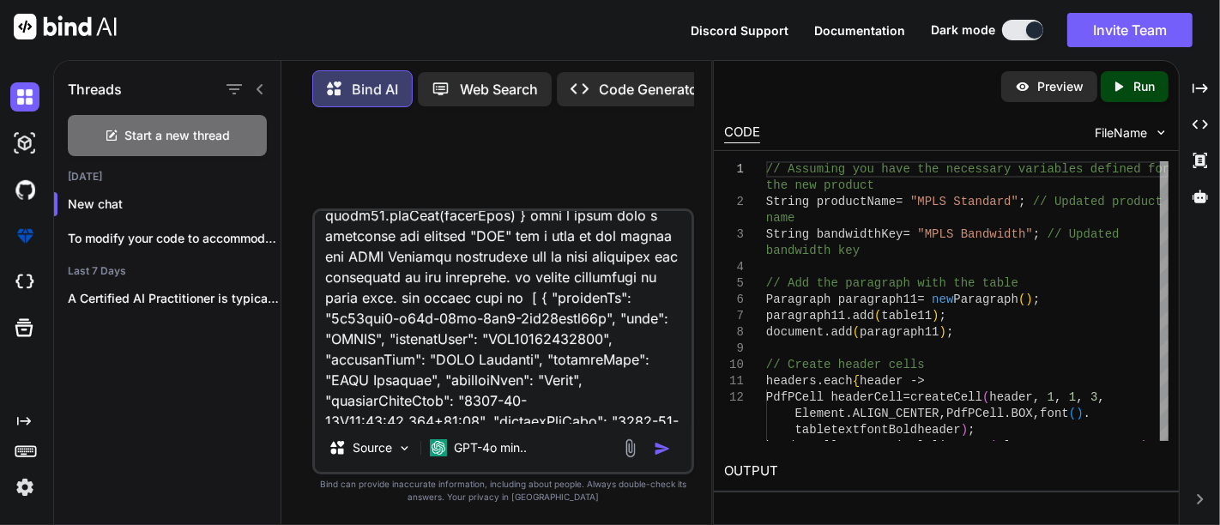
type textarea "Paragraph paragraph11 = new Paragraph() paragraph11.add(table11) document.add(p…"
type textarea "x"
type textarea "Paragraph paragraph11 = new Paragraph() paragraph11.add(table11) document.add(p…"
type textarea "x"
type textarea "Paragraph paragraph11 = new Paragraph() paragraph11.add(table11) document.add(p…"
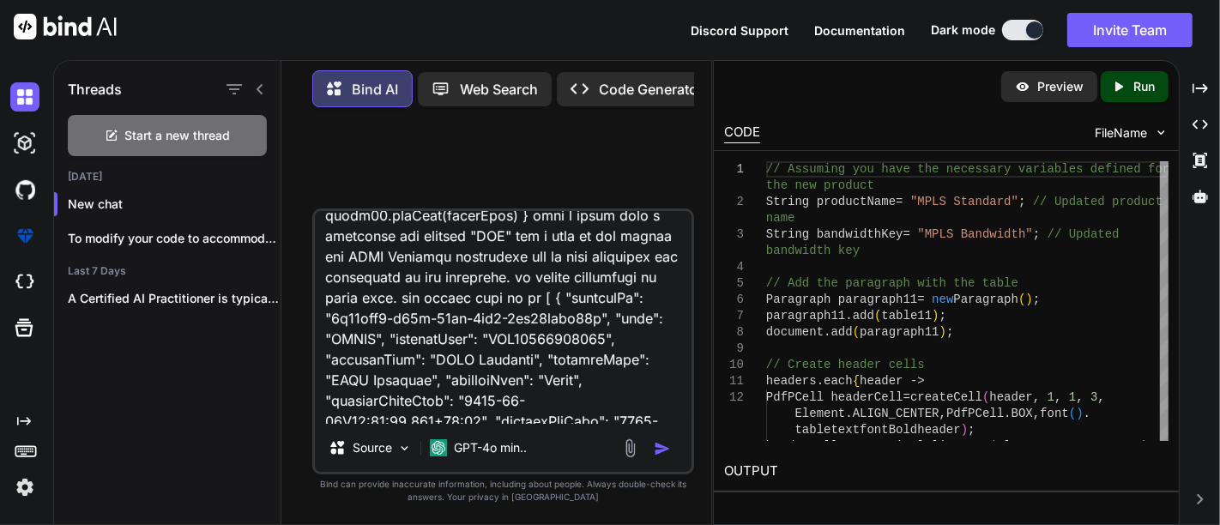
type textarea "x"
type textarea "Paragraph paragraph11 = new Paragraph() paragraph11.add(table11) document.add(p…"
type textarea "x"
type textarea "Paragraph paragraph11 = new Paragraph() paragraph11.add(table11) document.add(p…"
type textarea "x"
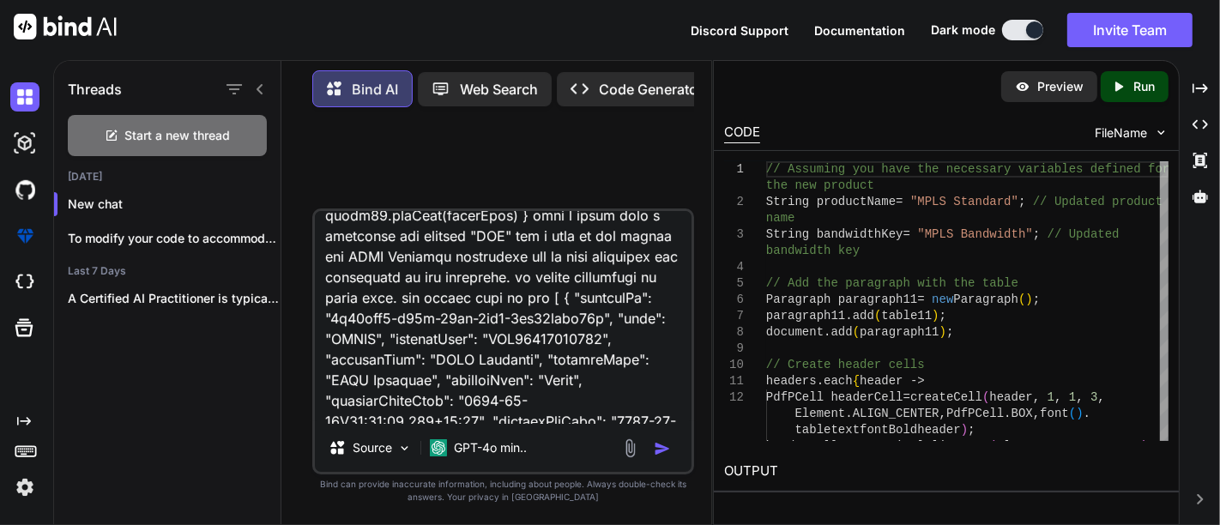
type textarea "Paragraph paragraph11 = new Paragraph() paragraph11.add(table11) document.add(p…"
type textarea "x"
type textarea "Paragraph paragraph11 = new Paragraph() paragraph11.add(table11) document.add(p…"
type textarea "x"
type textarea "Paragraph paragraph11 = new Paragraph() paragraph11.add(table11) document.add(p…"
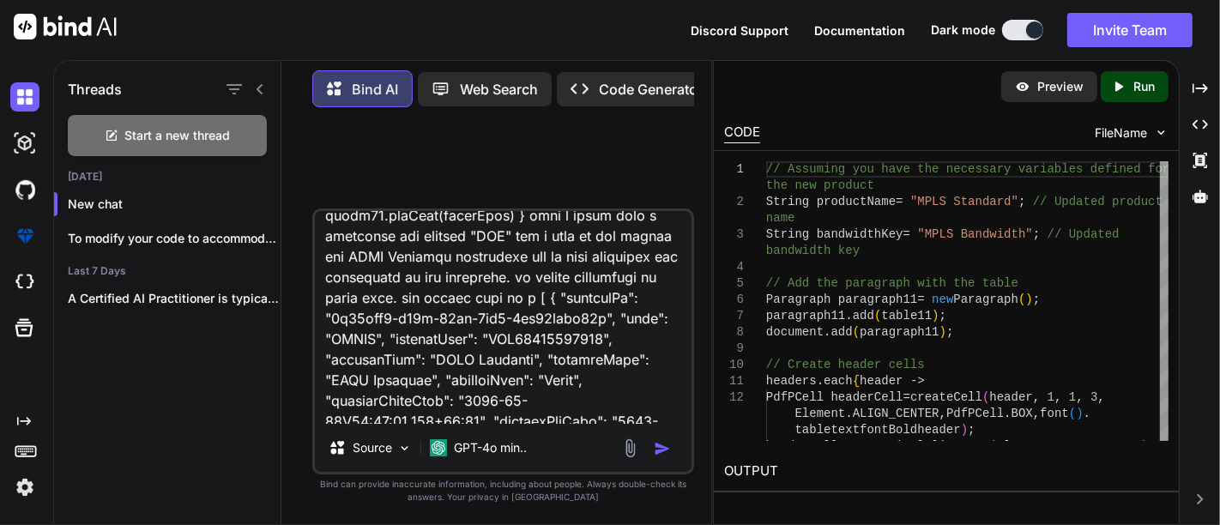
type textarea "x"
type textarea "Paragraph paragraph11 = new Paragraph() paragraph11.add(table11) document.add(p…"
type textarea "x"
type textarea "Paragraph paragraph11 = new Paragraph() paragraph11.add(table11) document.add(p…"
type textarea "x"
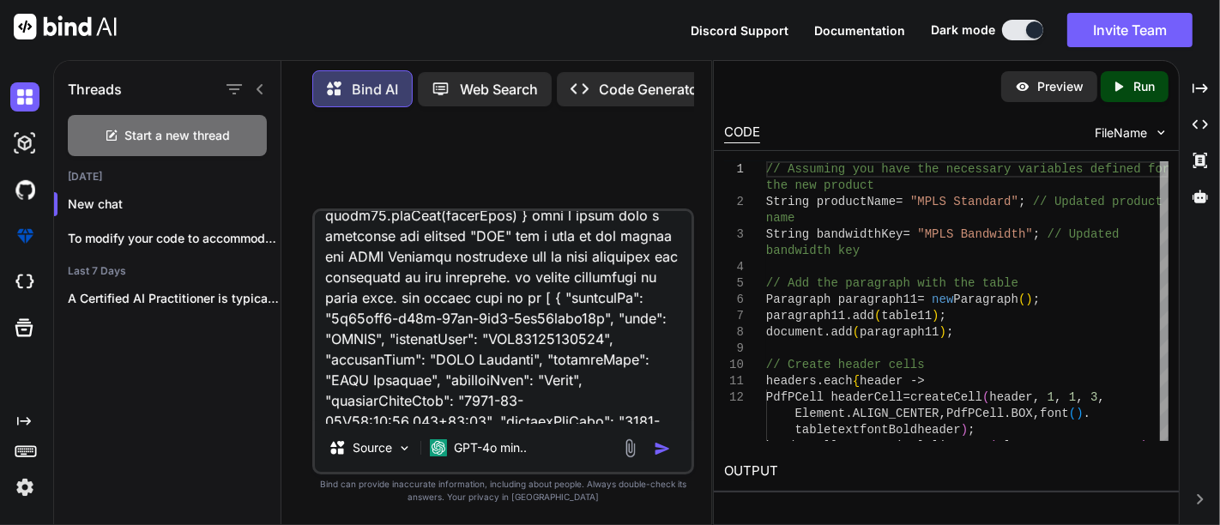
type textarea "Paragraph paragraph11 = new Paragraph() paragraph11.add(table11) document.add(p…"
type textarea "x"
type textarea "Paragraph paragraph11 = new Paragraph() paragraph11.add(table11) document.add(p…"
type textarea "x"
type textarea "Paragraph paragraph11 = new Paragraph() paragraph11.add(table11) document.add(p…"
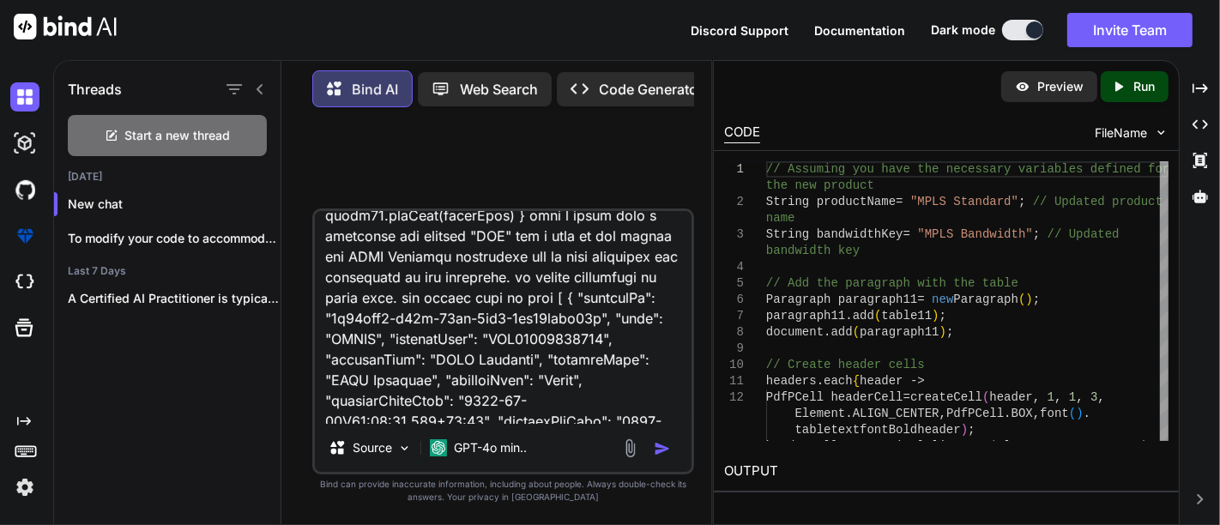
type textarea "x"
type textarea "Paragraph paragraph11 = new Paragraph() paragraph11.add(table11) document.add(p…"
type textarea "x"
type textarea "Paragraph paragraph11 = new Paragraph() paragraph11.add(table11) document.add(p…"
type textarea "x"
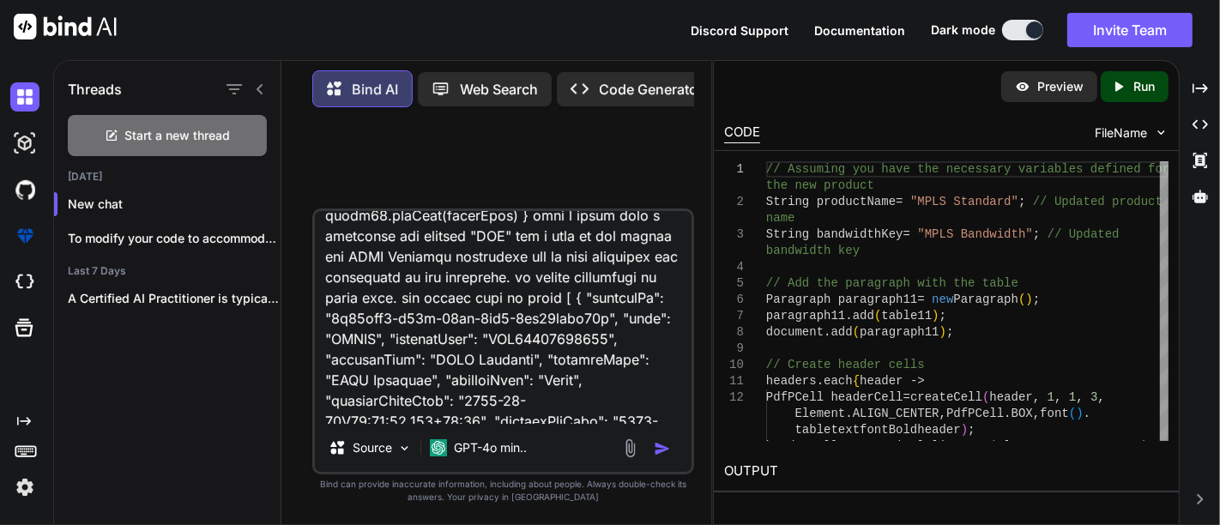
type textarea "Paragraph paragraph11 = new Paragraph() paragraph11.add(table11) document.add(p…"
type textarea "x"
type textarea "Paragraph paragraph11 = new Paragraph() paragraph11.add(table11) document.add(p…"
type textarea "x"
type textarea "Paragraph paragraph11 = new Paragraph() paragraph11.add(table11) document.add(p…"
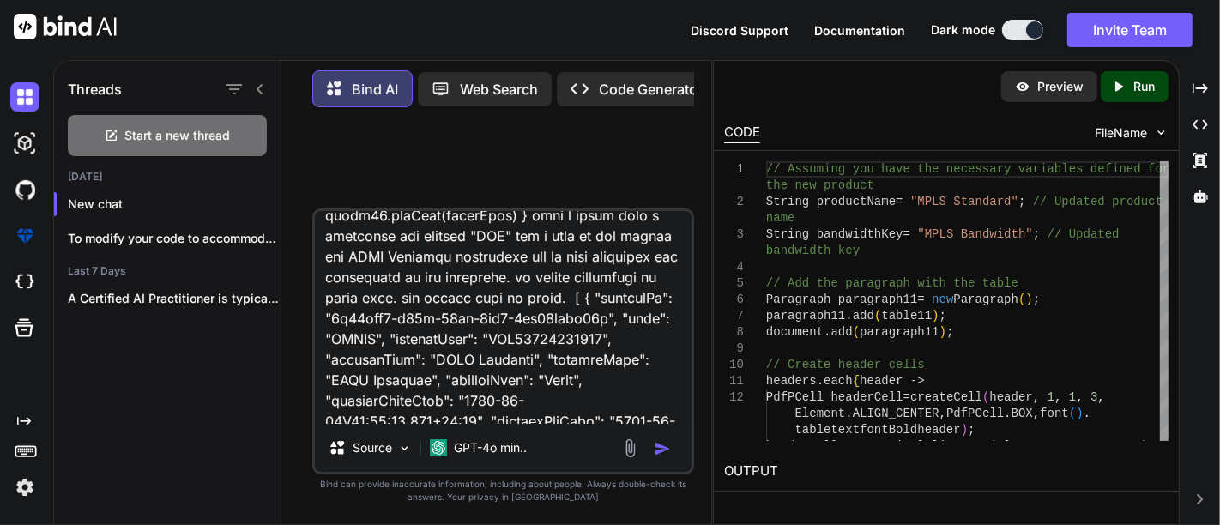
type textarea "x"
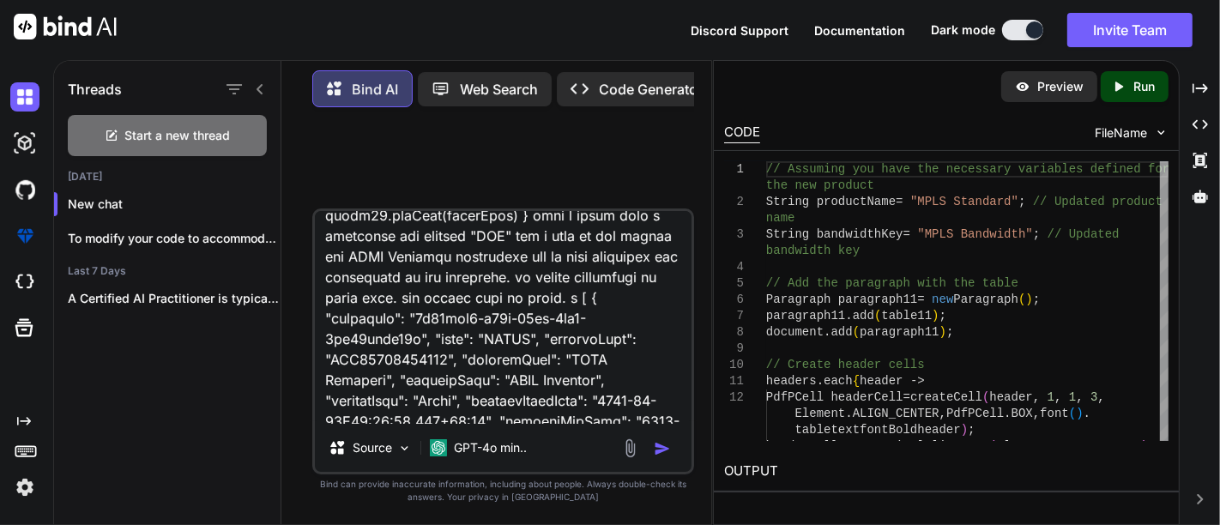
type textarea "Paragraph paragraph11 = new Paragraph() paragraph11.add(table11) document.add(p…"
type textarea "x"
type textarea "Paragraph paragraph11 = new Paragraph() paragraph11.add(table11) document.add(p…"
type textarea "x"
type textarea "Paragraph paragraph11 = new Paragraph() paragraph11.add(table11) document.add(p…"
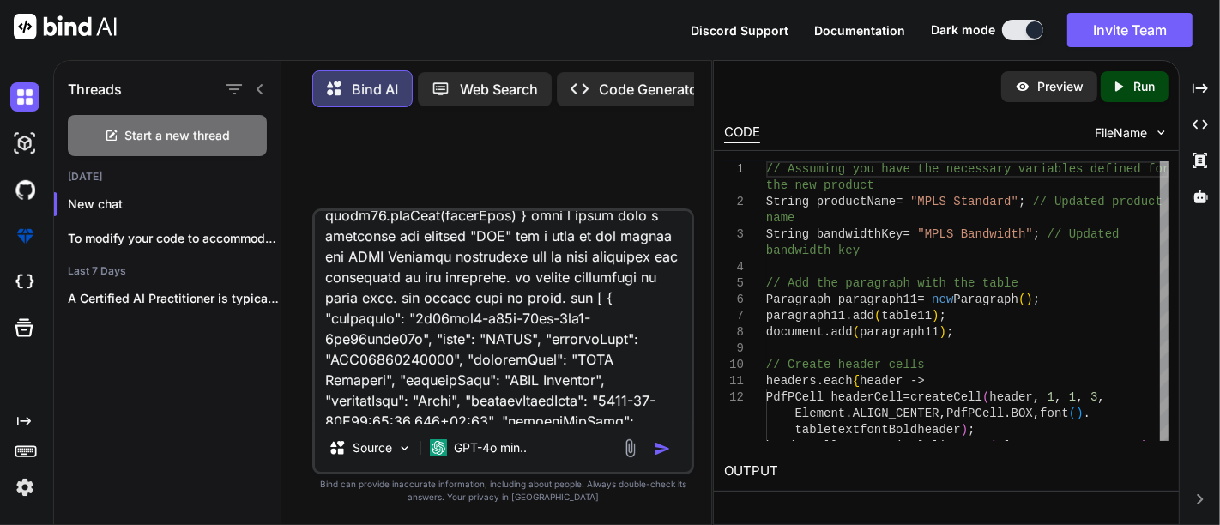
type textarea "x"
type textarea "Paragraph paragraph11 = new Paragraph() paragraph11.add(table11) document.add(p…"
type textarea "x"
type textarea "Paragraph paragraph11 = new Paragraph() paragraph11.add(table11) document.add(p…"
type textarea "x"
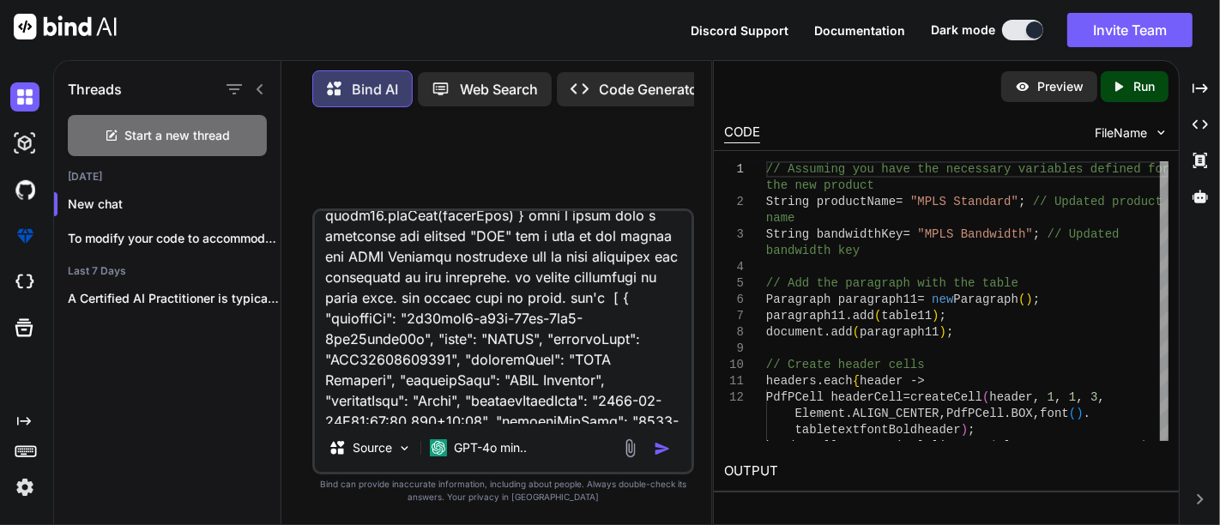
type textarea "Paragraph paragraph11 = new Paragraph() paragraph11.add(table11) document.add(p…"
type textarea "x"
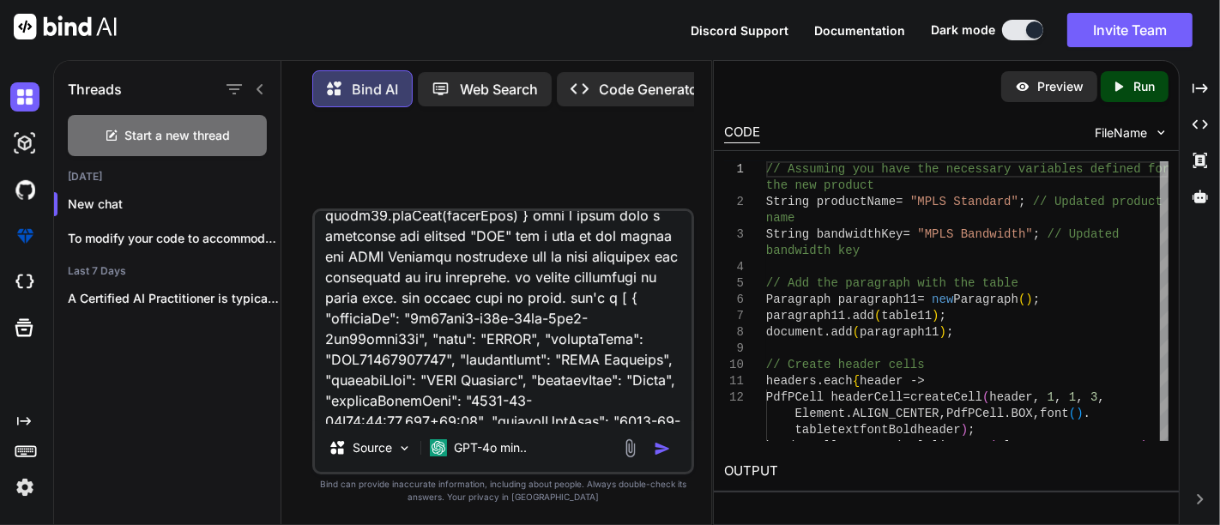
type textarea "Paragraph paragraph11 = new Paragraph() paragraph11.add(table11) document.add(p…"
type textarea "x"
type textarea "Paragraph paragraph11 = new Paragraph() paragraph11.add(table11) document.add(p…"
type textarea "x"
type textarea "Paragraph paragraph11 = new Paragraph() paragraph11.add(table11) document.add(p…"
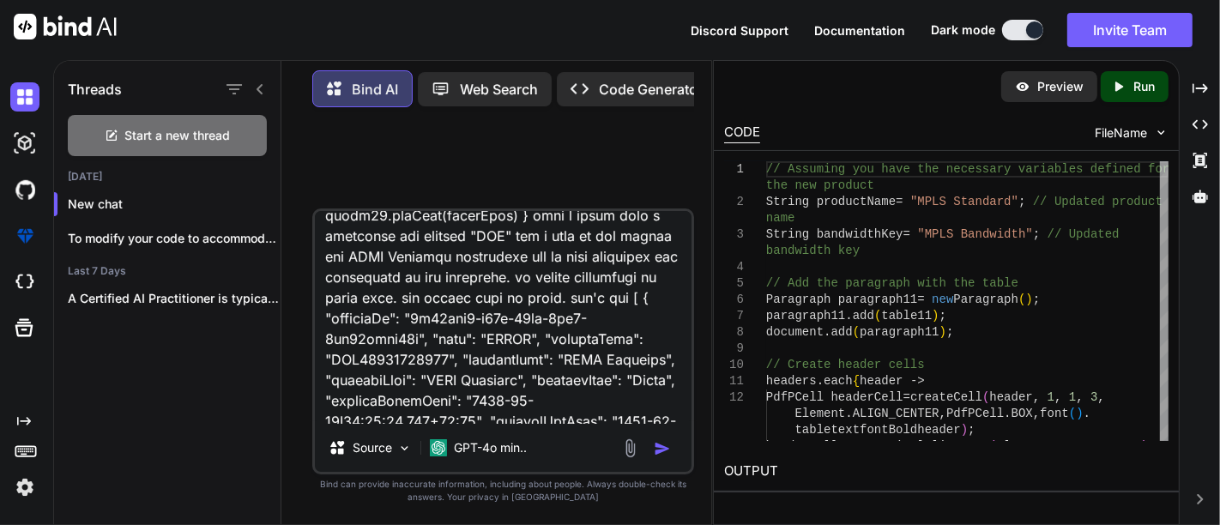
type textarea "x"
type textarea "Paragraph paragraph11 = new Paragraph() paragraph11.add(table11) document.add(p…"
type textarea "x"
type textarea "Paragraph paragraph11 = new Paragraph() paragraph11.add(table11) document.add(p…"
type textarea "x"
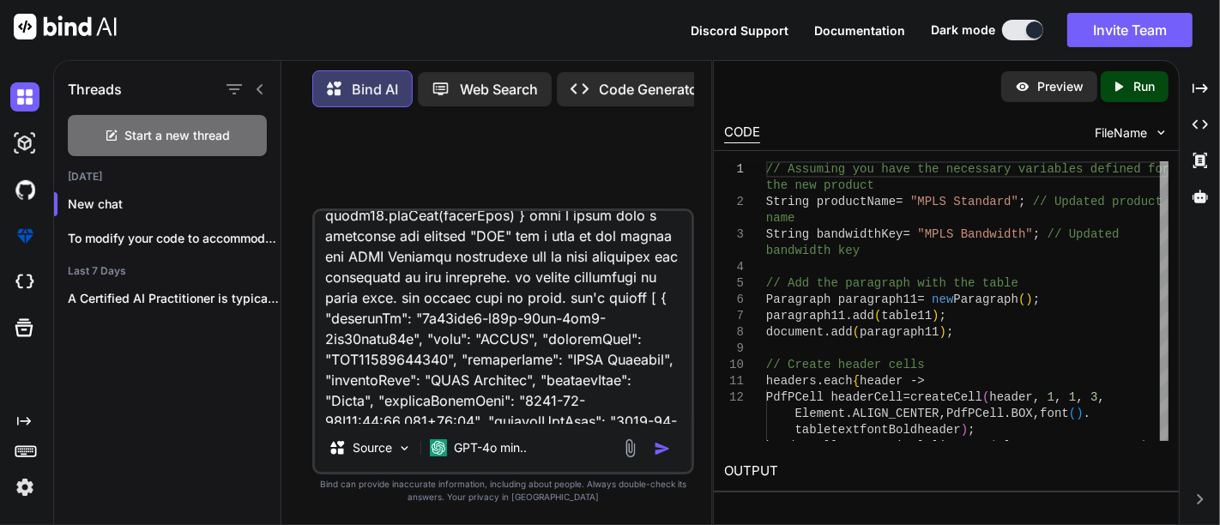
type textarea "Paragraph paragraph11 = new Paragraph() paragraph11.add(table11) document.add(p…"
type textarea "x"
type textarea "Paragraph paragraph11 = new Paragraph() paragraph11.add(table11) document.add(p…"
type textarea "x"
type textarea "Paragraph paragraph11 = new Paragraph() paragraph11.add(table11) document.add(p…"
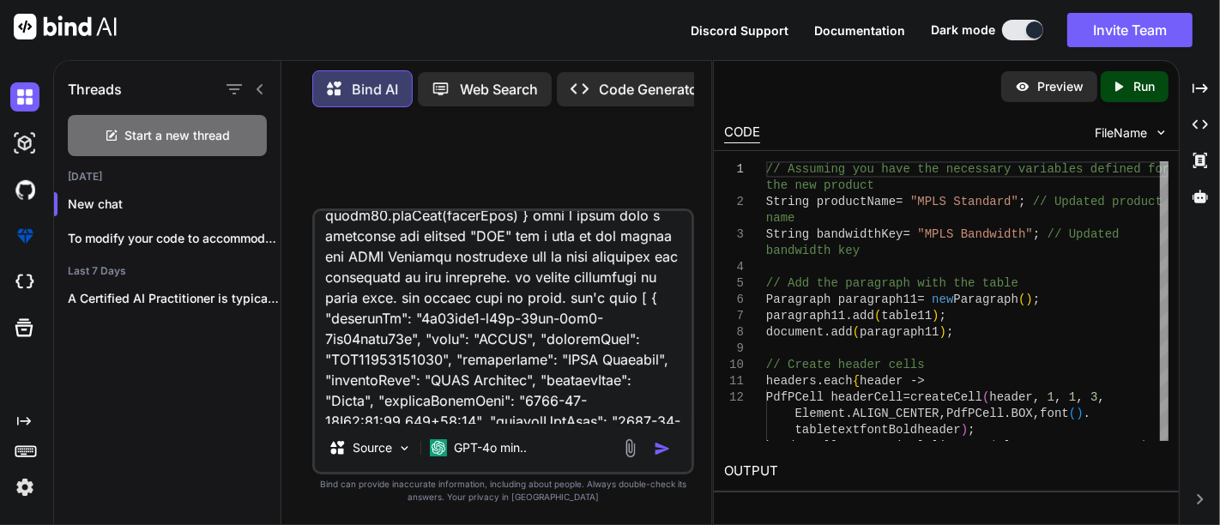
type textarea "x"
type textarea "Paragraph paragraph11 = new Paragraph() paragraph11.add(table11) document.add(p…"
type textarea "x"
type textarea "Paragraph paragraph11 = new Paragraph() paragraph11.add(table11) document.add(p…"
type textarea "x"
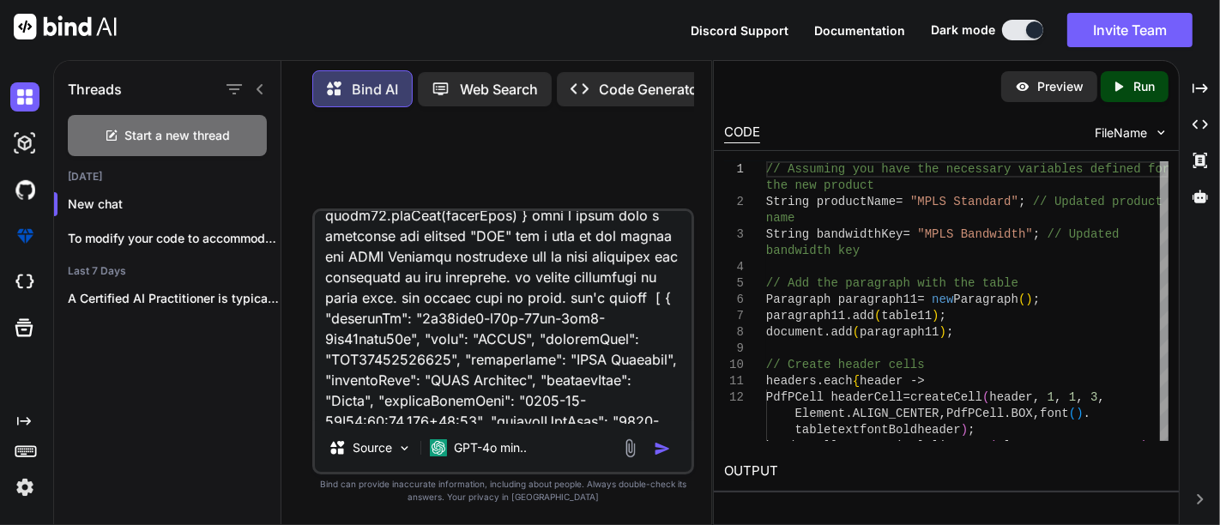
type textarea "Paragraph paragraph11 = new Paragraph() paragraph11.add(table11) document.add(p…"
type textarea "x"
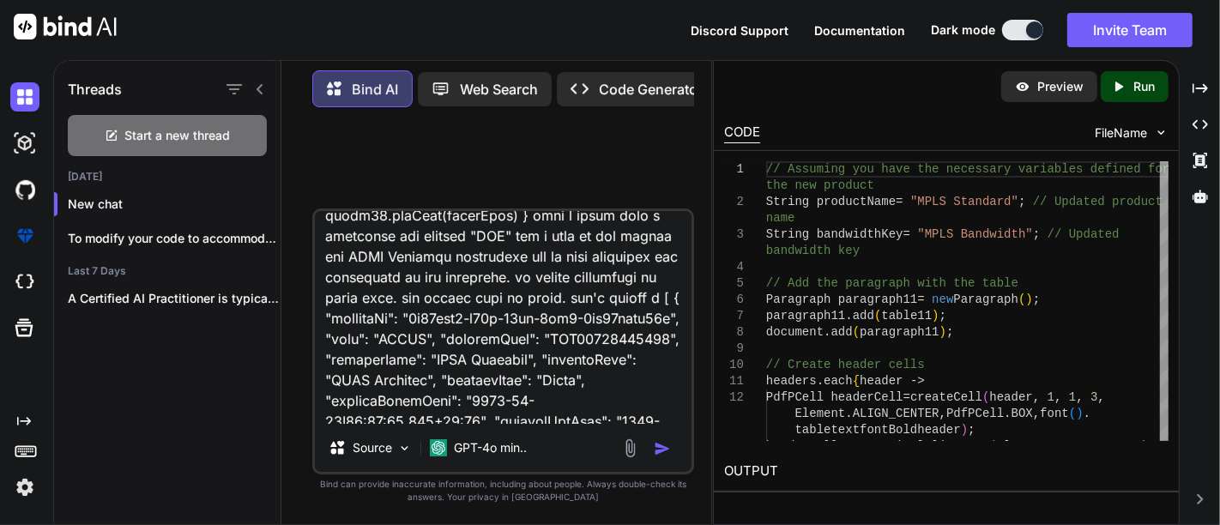
type textarea "Paragraph paragraph11 = new Paragraph() paragraph11.add(table11) document.add(p…"
type textarea "x"
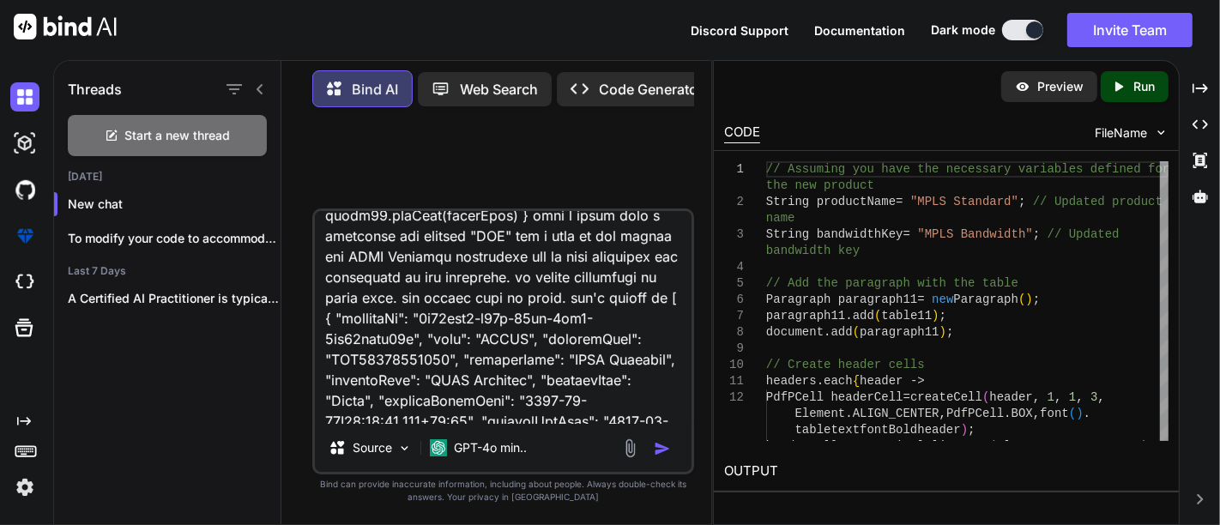
type textarea "Paragraph paragraph11 = new Paragraph() paragraph11.add(table11) document.add(p…"
type textarea "x"
type textarea "Paragraph paragraph11 = new Paragraph() paragraph11.add(table11) document.add(p…"
type textarea "x"
type textarea "Paragraph paragraph11 = new Paragraph() paragraph11.add(table11) document.add(p…"
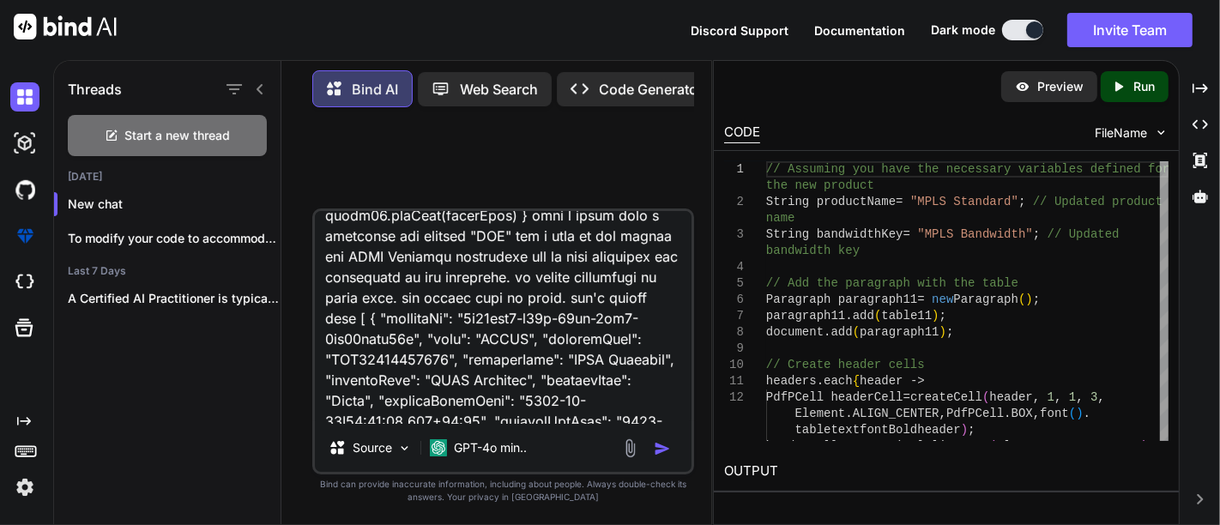
type textarea "x"
type textarea "Paragraph paragraph11 = new Paragraph() paragraph11.add(table11) document.add(p…"
type textarea "x"
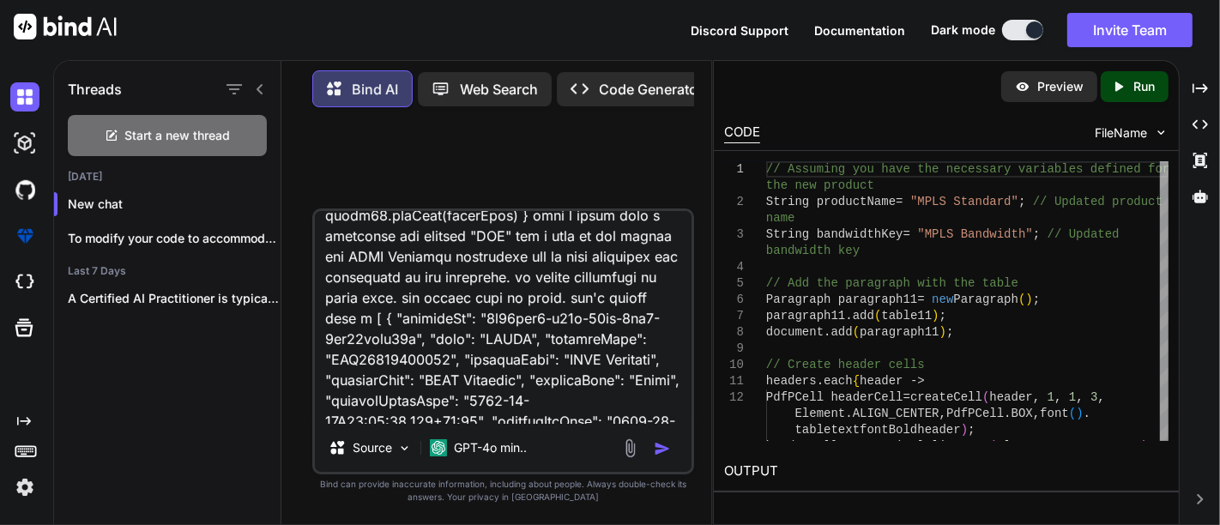
type textarea "Paragraph paragraph11 = new Paragraph() paragraph11.add(table11) document.add(p…"
type textarea "x"
type textarea "Paragraph paragraph11 = new Paragraph() paragraph11.add(table11) document.add(p…"
type textarea "x"
type textarea "Paragraph paragraph11 = new Paragraph() paragraph11.add(table11) document.add(p…"
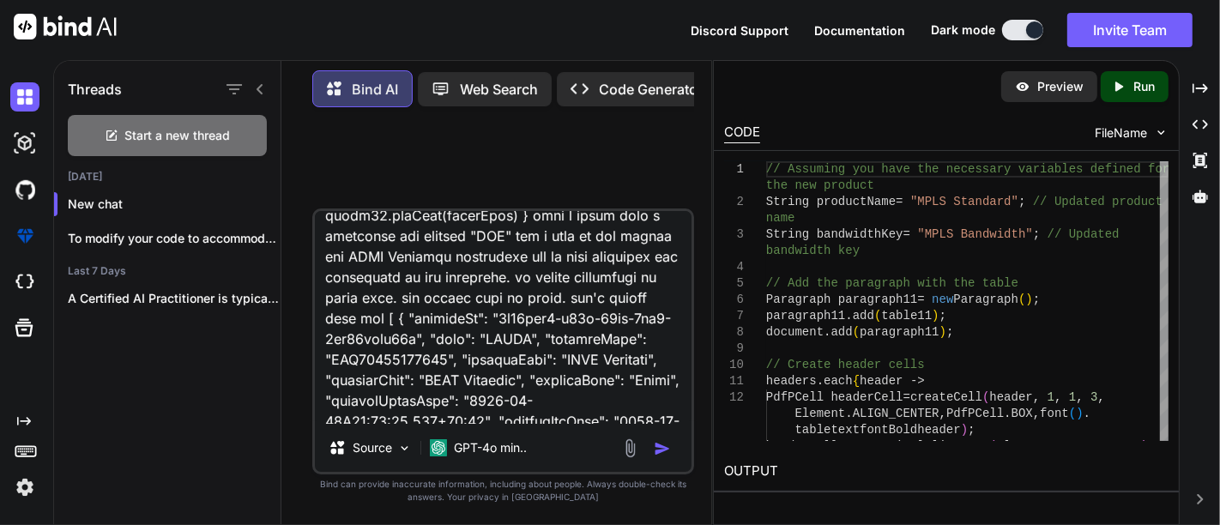
type textarea "x"
type textarea "Paragraph paragraph11 = new Paragraph() paragraph11.add(table11) document.add(p…"
type textarea "x"
type textarea "Paragraph paragraph11 = new Paragraph() paragraph11.add(table11) document.add(p…"
type textarea "x"
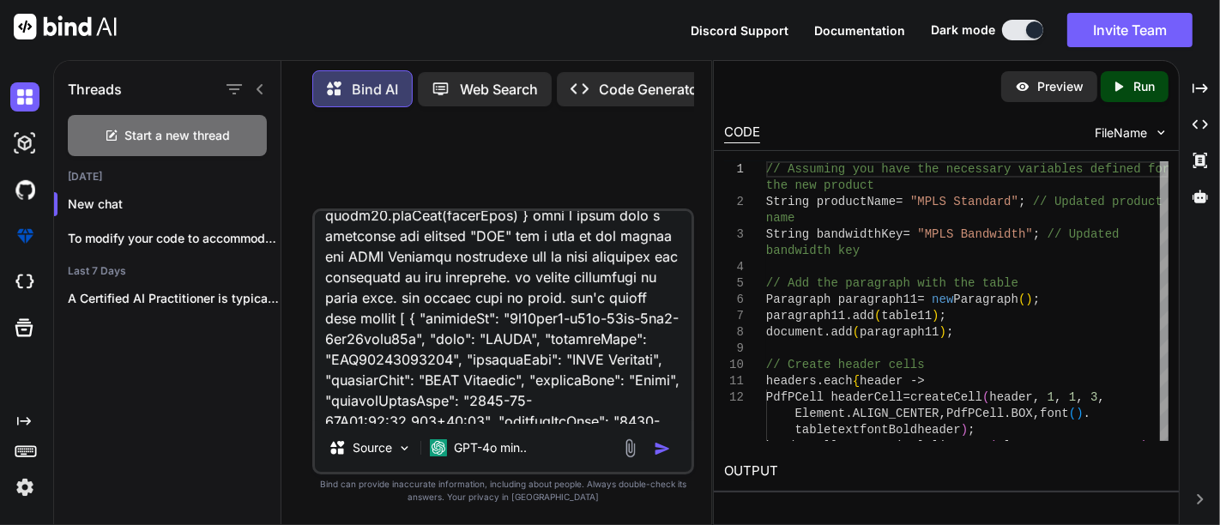
type textarea "Paragraph paragraph11 = new Paragraph() paragraph11.add(table11) document.add(p…"
type textarea "x"
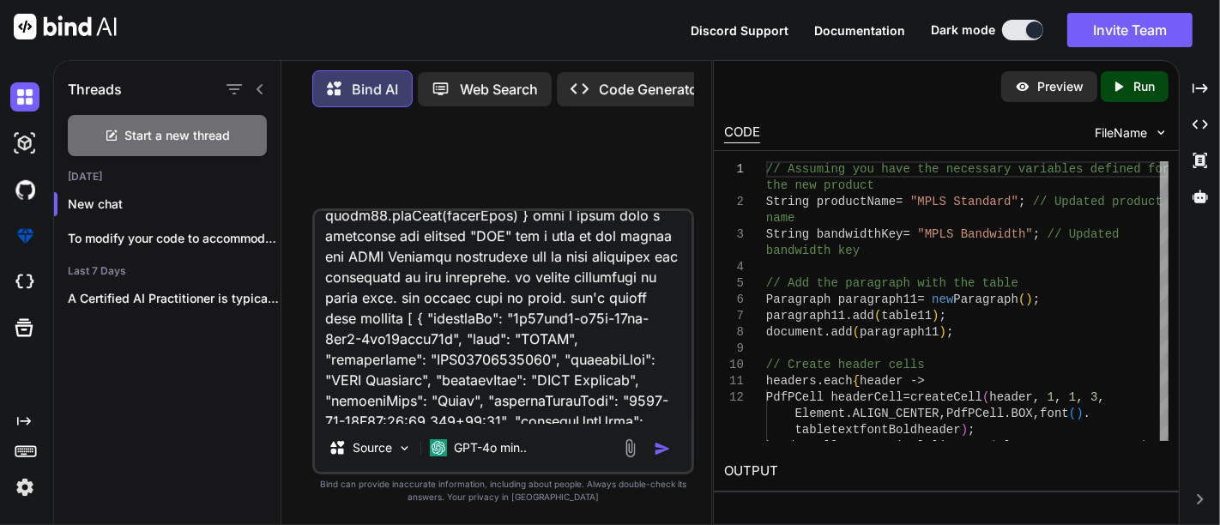
type textarea "Paragraph paragraph11 = new Paragraph() paragraph11.add(table11) document.add(p…"
type textarea "x"
type textarea "Paragraph paragraph11 = new Paragraph() paragraph11.add(table11) document.add(p…"
type textarea "x"
type textarea "Paragraph paragraph11 = new Paragraph() paragraph11.add(table11) document.add(p…"
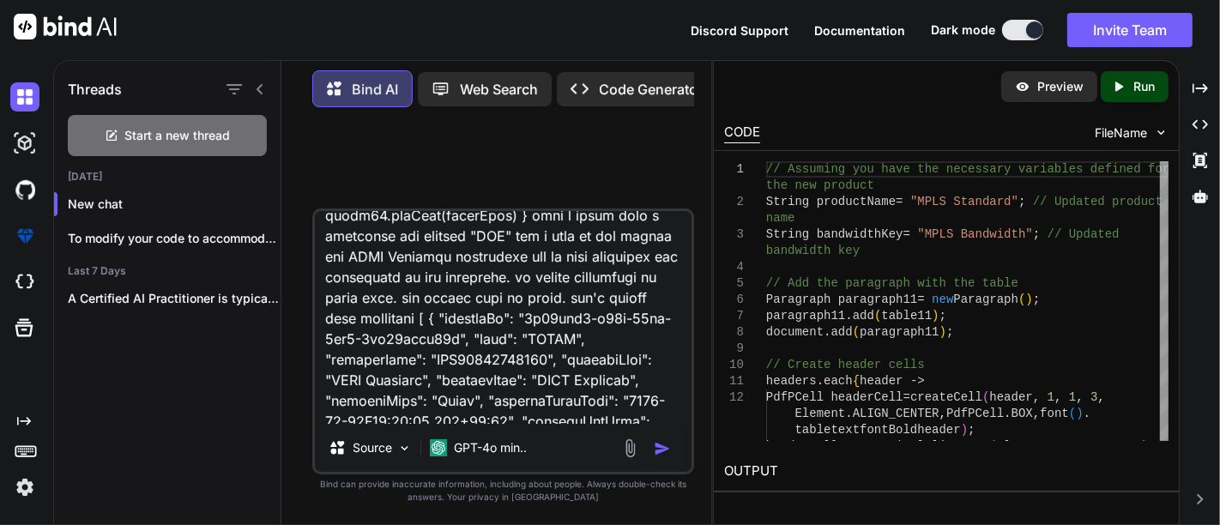
type textarea "x"
type textarea "Paragraph paragraph11 = new Paragraph() paragraph11.add(table11) document.add(p…"
type textarea "x"
type textarea "Paragraph paragraph11 = new Paragraph() paragraph11.add(table11) document.add(p…"
type textarea "x"
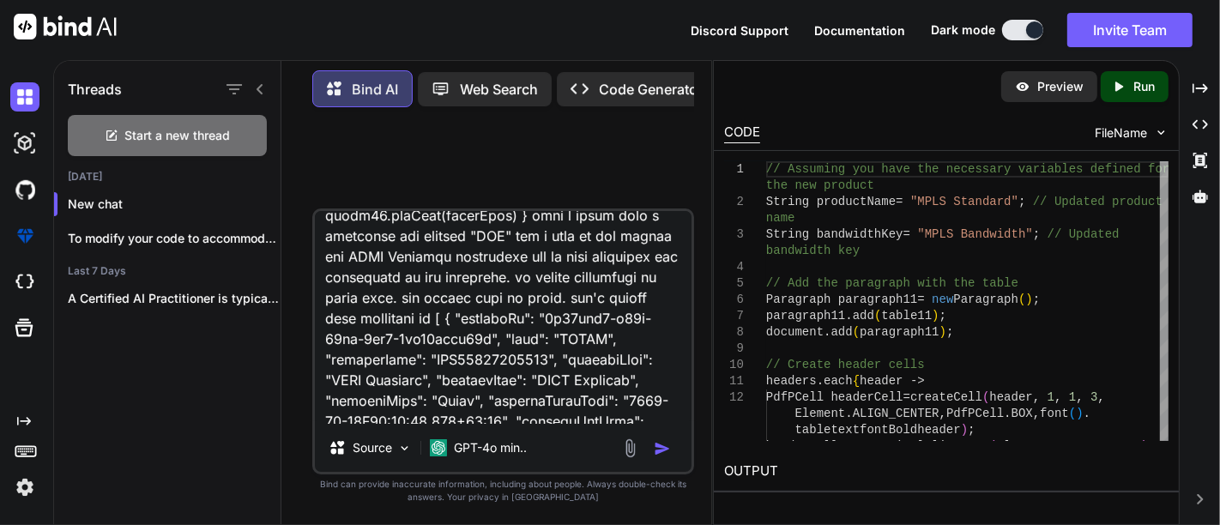
type textarea "Paragraph paragraph11 = new Paragraph() paragraph11.add(table11) document.add(p…"
type textarea "x"
type textarea "Paragraph paragraph11 = new Paragraph() paragraph11.add(table11) document.add(p…"
type textarea "x"
type textarea "Paragraph paragraph11 = new Paragraph() paragraph11.add(table11) document.add(p…"
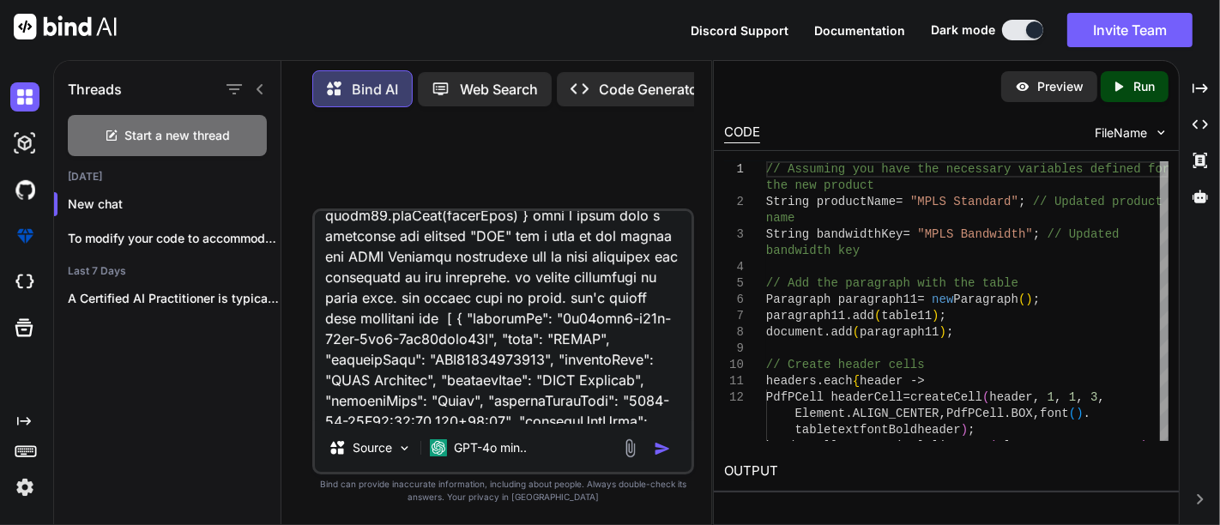
type textarea "x"
type textarea "Paragraph paragraph11 = new Paragraph() paragraph11.add(table11) document.add(p…"
type textarea "x"
type textarea "Paragraph paragraph11 = new Paragraph() paragraph11.add(table11) document.add(p…"
type textarea "x"
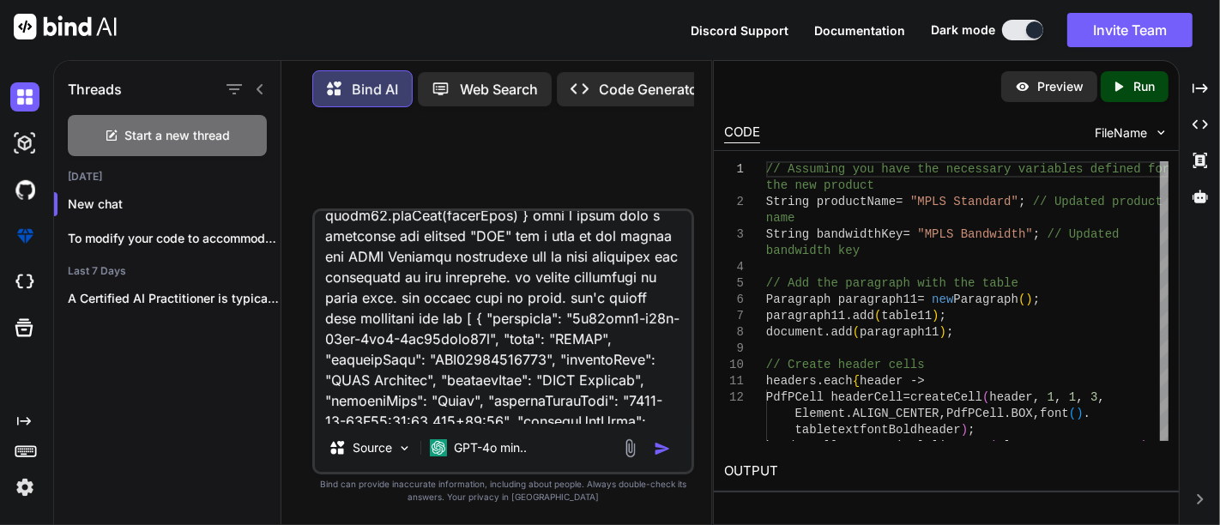
type textarea "Paragraph paragraph11 = new Paragraph() paragraph11.add(table11) document.add(p…"
type textarea "x"
type textarea "Paragraph paragraph11 = new Paragraph() paragraph11.add(table11) document.add(p…"
type textarea "x"
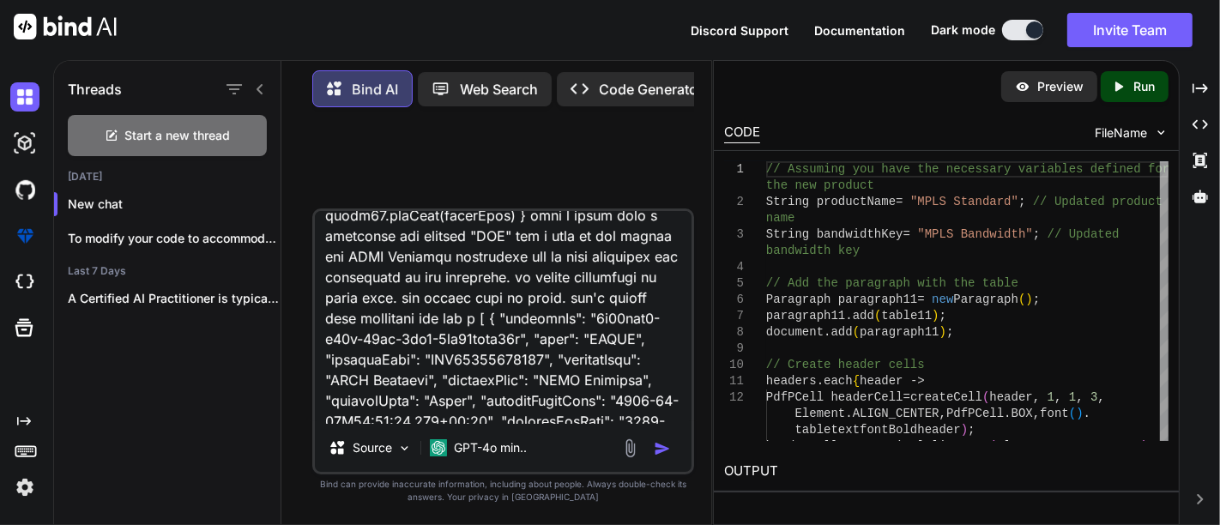
type textarea "Paragraph paragraph11 = new Paragraph() paragraph11.add(table11) document.add(p…"
type textarea "x"
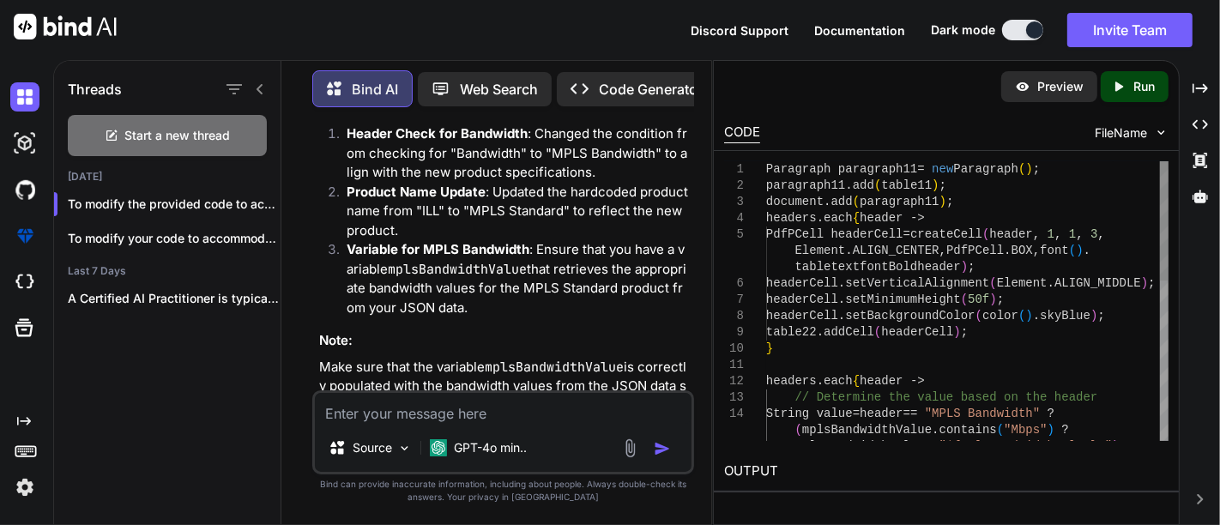
scroll to position [0, 0]
click at [884, 169] on div "mplsBandwidthValue : "${mplsBandwidthValue} " ) : // Determine the value based …" at bounding box center [967, 487] width 402 height 652
click at [884, 169] on span "Paragraph paragraph11" at bounding box center [841, 169] width 151 height 14
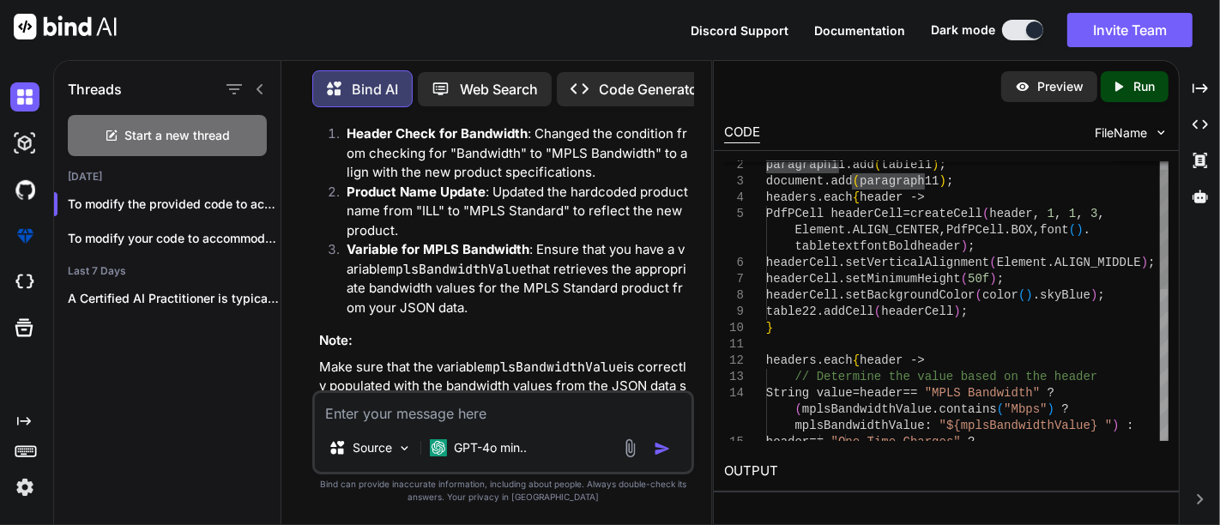
click at [969, 389] on div "mplsBandwidthValue : "${mplsBandwidthValue} " ) : // Determine the value based …" at bounding box center [967, 467] width 402 height 652
click at [1057, 390] on div "mplsBandwidthValue : "${mplsBandwidthValue} " ) : // Determine the value based …" at bounding box center [967, 467] width 402 height 652
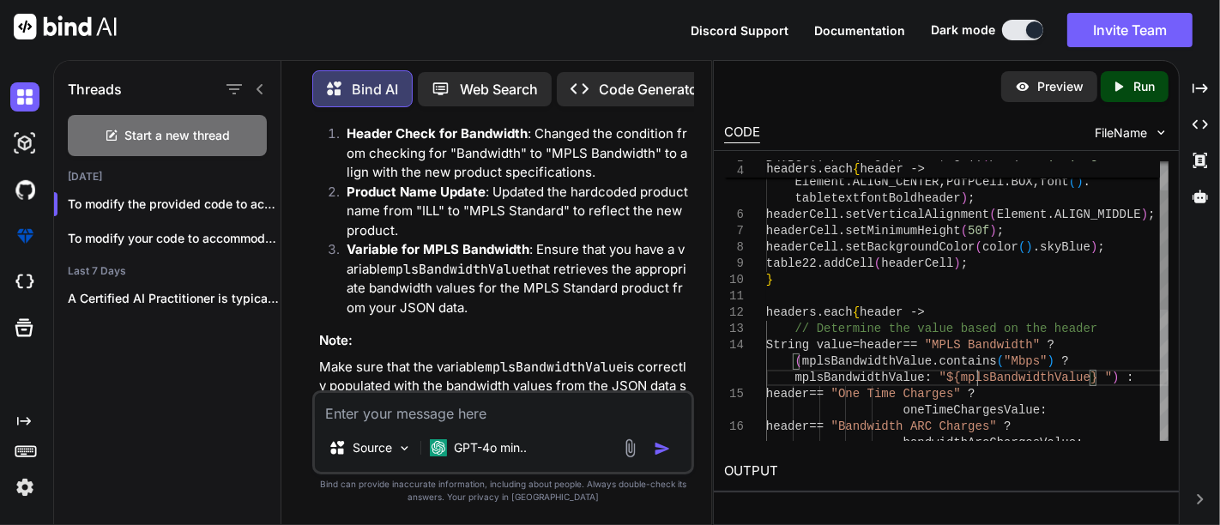
click at [977, 378] on div "mplsBandwidthValue : "${mplsBandwidthValue} " ) : // Determine the value based …" at bounding box center [967, 419] width 402 height 652
click at [859, 359] on div "mplsBandwidthValue : "${mplsBandwidthValue} " ) : // Determine the value based …" at bounding box center [967, 419] width 402 height 652
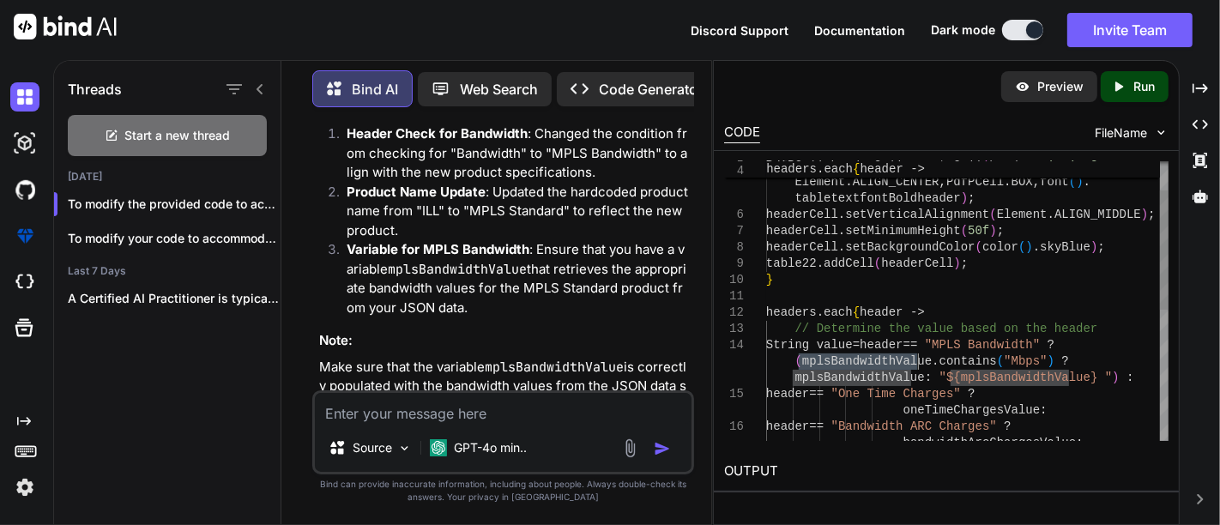
click at [859, 359] on div "mplsBandwidthValue : "${mplsBandwidthValue} " ) : // Determine the value based …" at bounding box center [967, 419] width 402 height 652
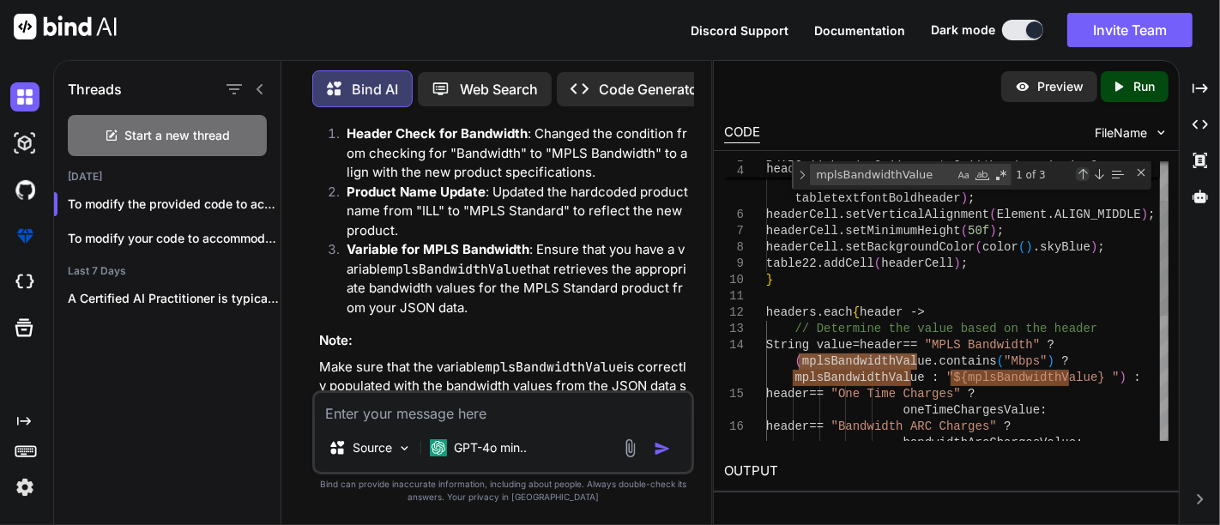
click at [1078, 171] on div "Previous Match (Shift+Enter)" at bounding box center [1083, 174] width 14 height 14
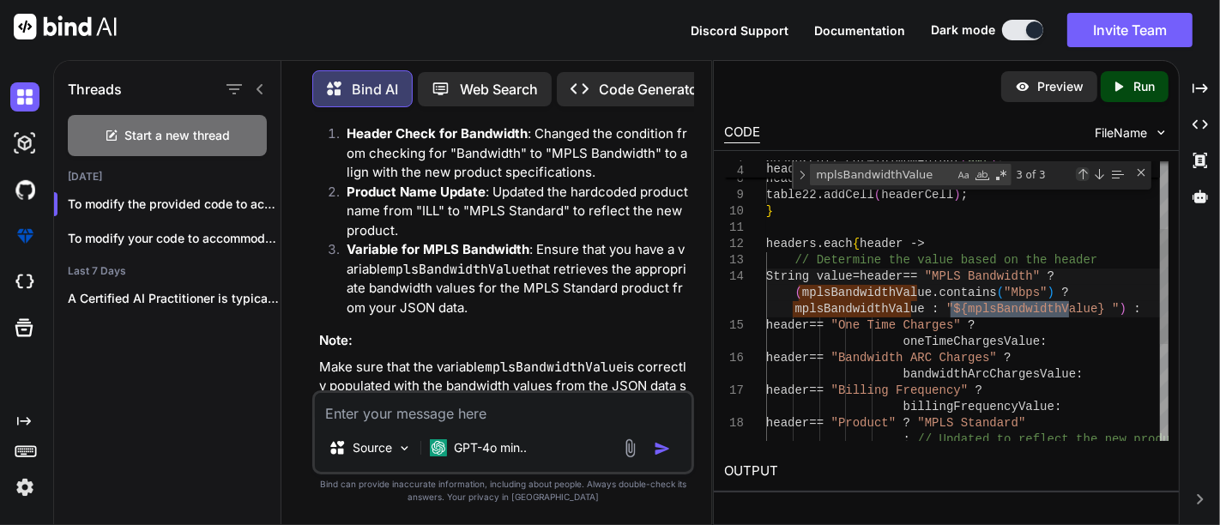
click at [1078, 171] on div "Previous Match (Shift+Enter)" at bounding box center [1083, 174] width 14 height 14
click at [855, 291] on div "mplsBandwidthValue : "${ mplsBandwidthValue } " ) : // Determine the value base…" at bounding box center [967, 336] width 402 height 680
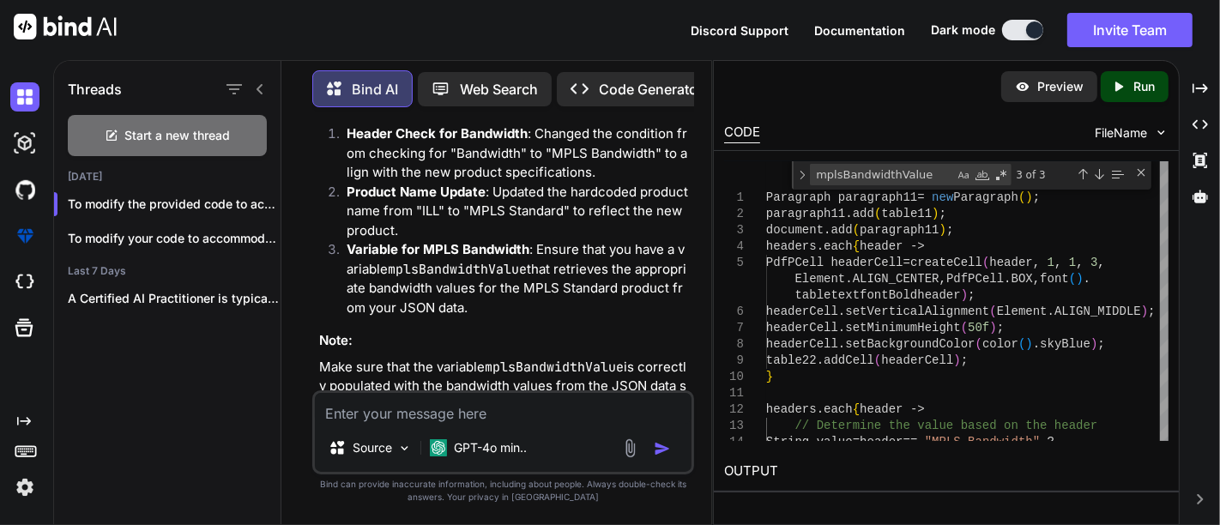
click at [333, 422] on textarea at bounding box center [503, 408] width 376 height 31
paste textarea "def headers = [ "Bandwidth", "One Time Charges", "Bandwidth ARC Charges", "Bill…"
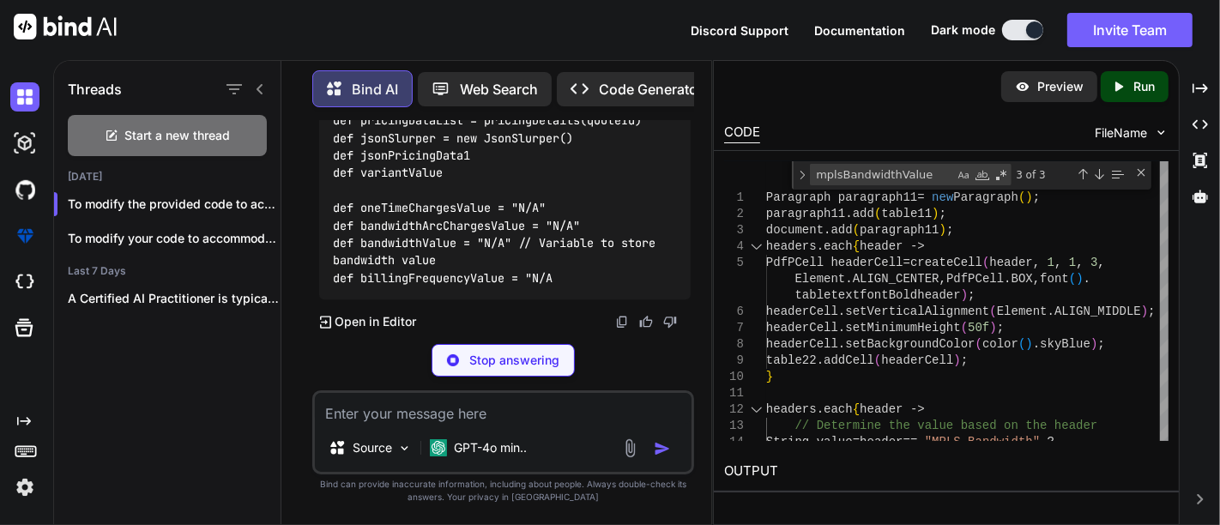
scroll to position [15470, 0]
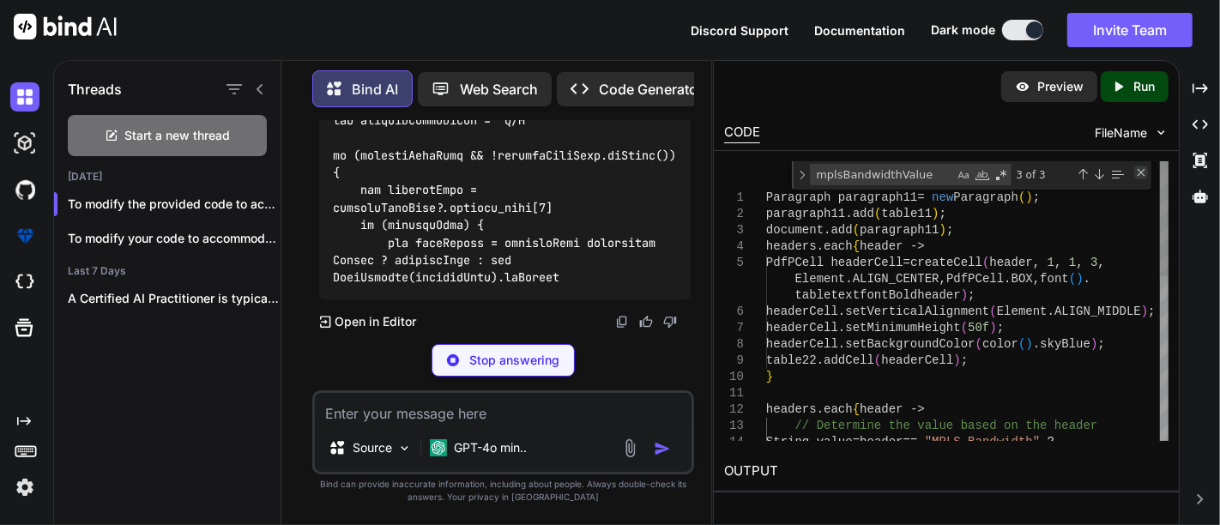
click at [1146, 172] on div "Close (Escape)" at bounding box center [1141, 173] width 14 height 14
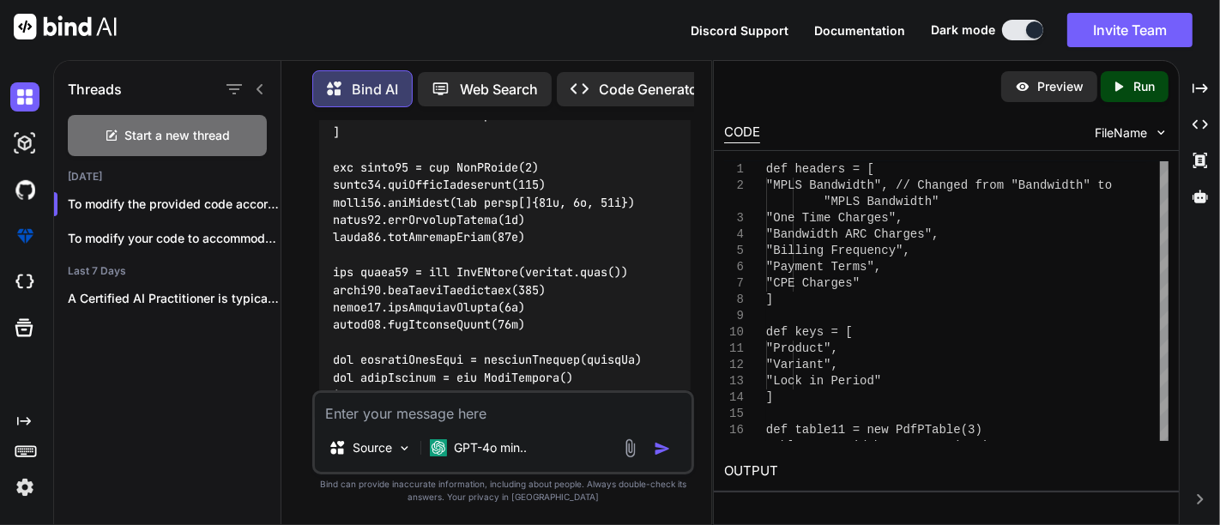
scroll to position [14837, 0]
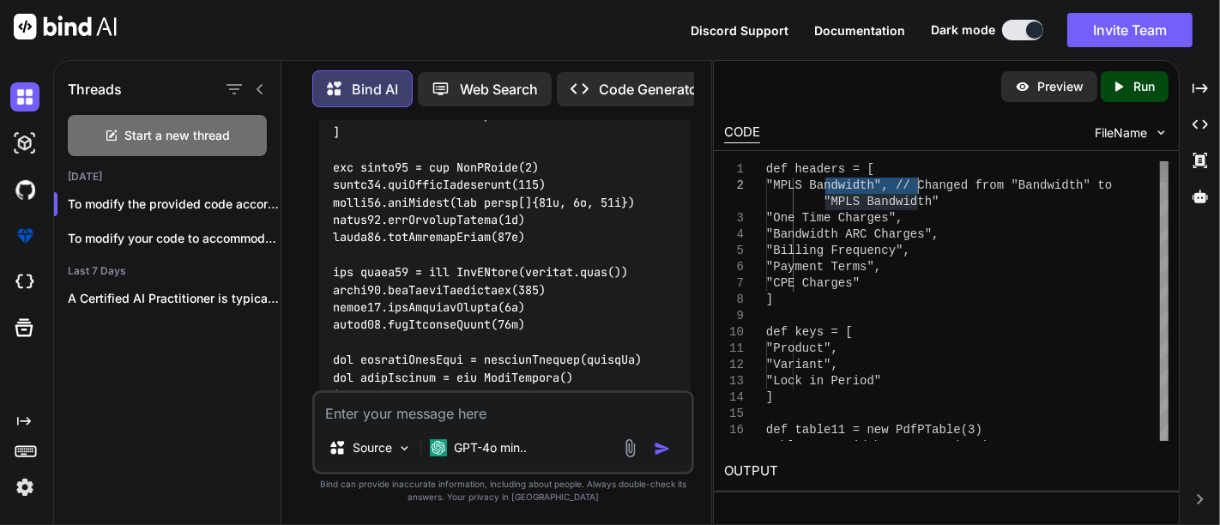
drag, startPoint x: 832, startPoint y: 184, endPoint x: 916, endPoint y: 180, distance: 83.3
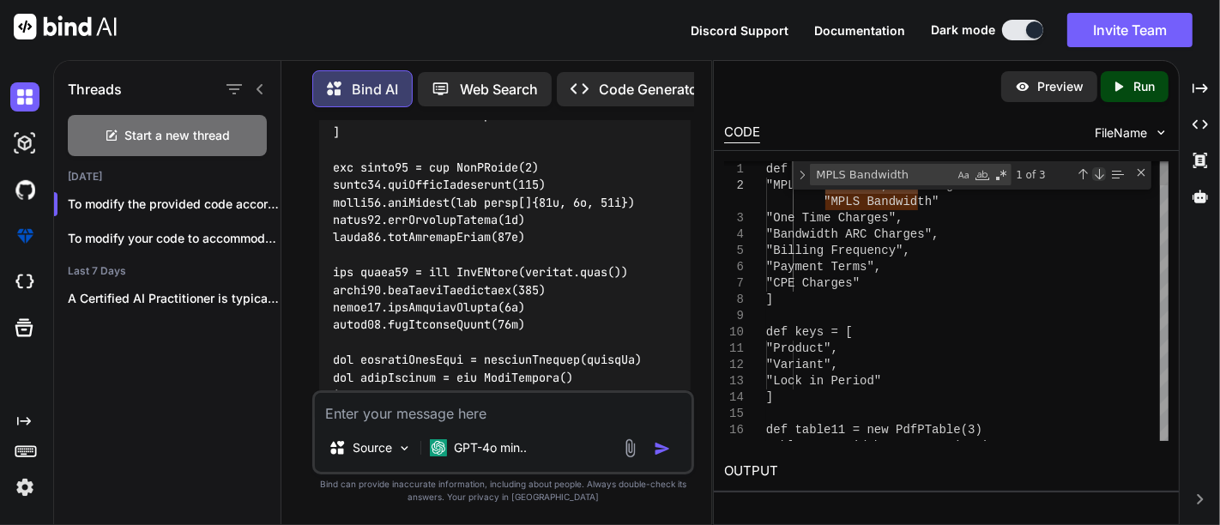
click at [1096, 172] on div "Next Match (Enter)" at bounding box center [1099, 174] width 14 height 14
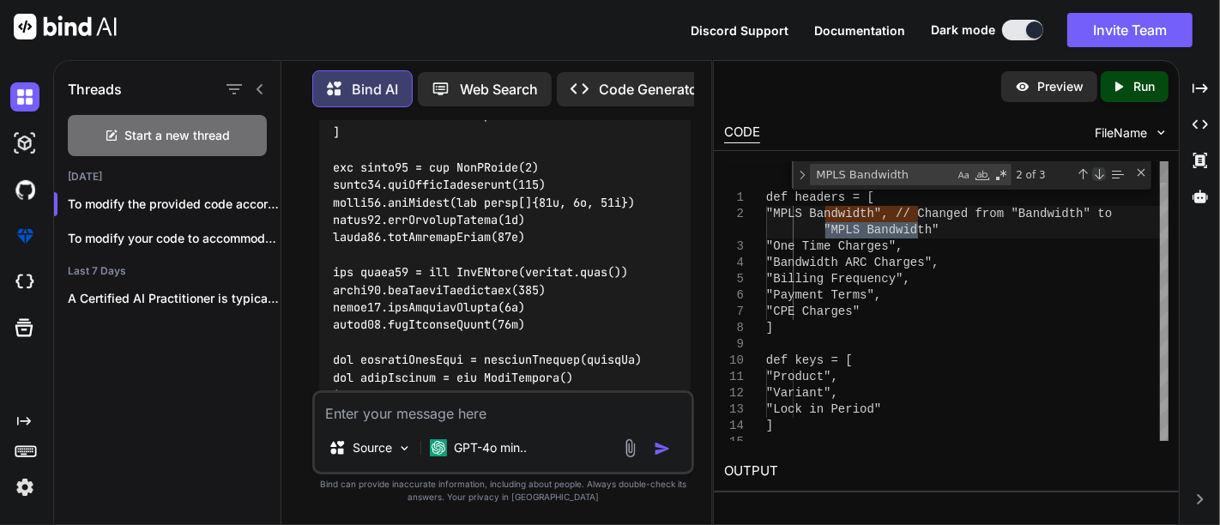
click at [1096, 172] on div "Next Match (Enter)" at bounding box center [1099, 174] width 14 height 14
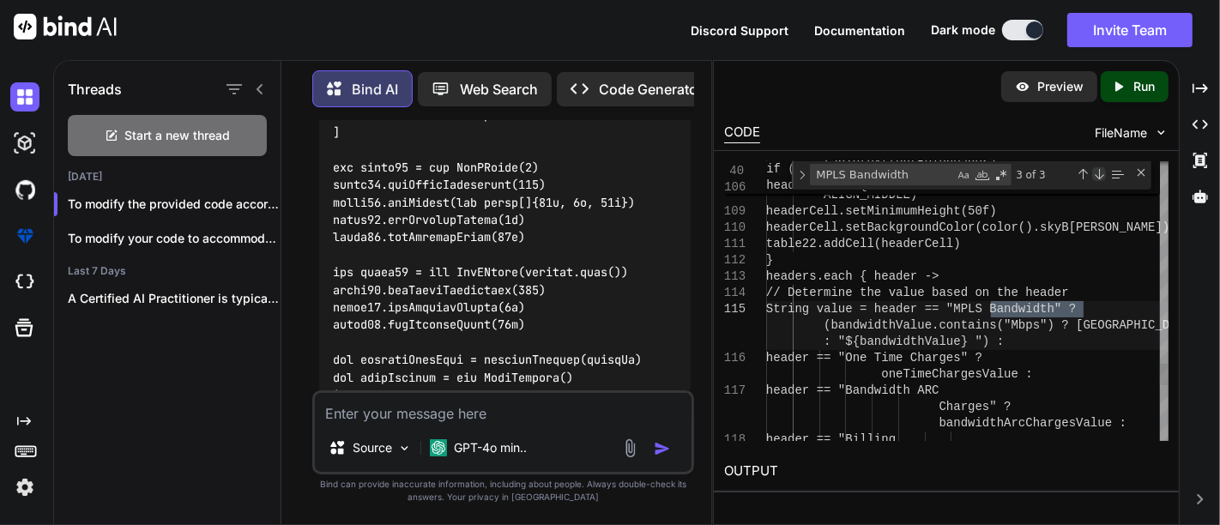
click at [1096, 172] on div "Next Match (Enter)" at bounding box center [1099, 174] width 14 height 14
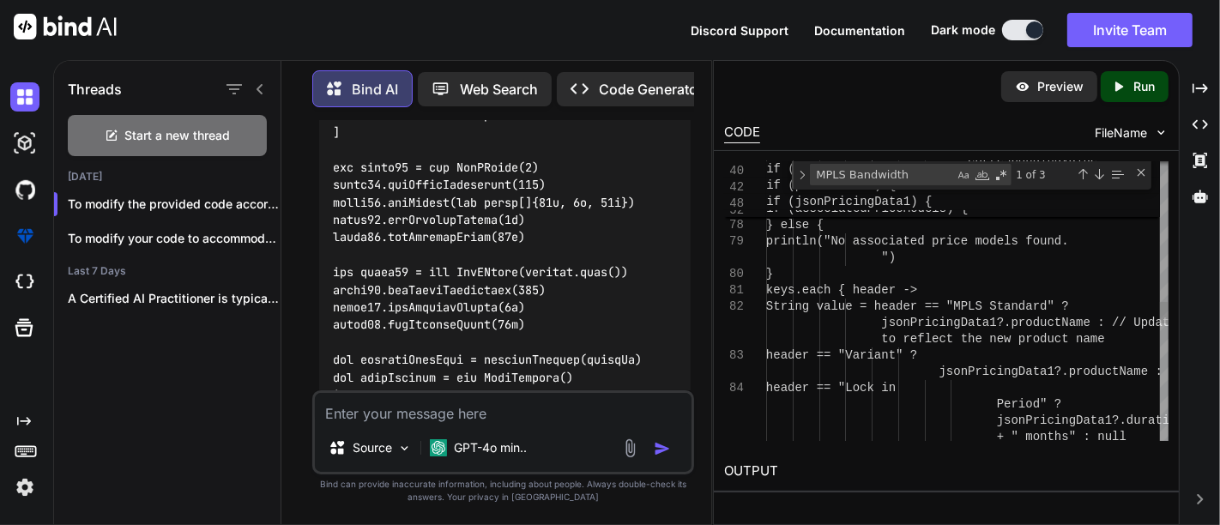
click at [1046, 302] on div "correspondingValue } } } } else { println("No associated price model s found. "…" at bounding box center [967, 154] width 402 height 3648
drag, startPoint x: 1046, startPoint y: 302, endPoint x: 1127, endPoint y: 301, distance: 80.7
click at [1127, 301] on div "correspondingValue } } } } else { println("No associated price model s found. "…" at bounding box center [967, 154] width 402 height 3648
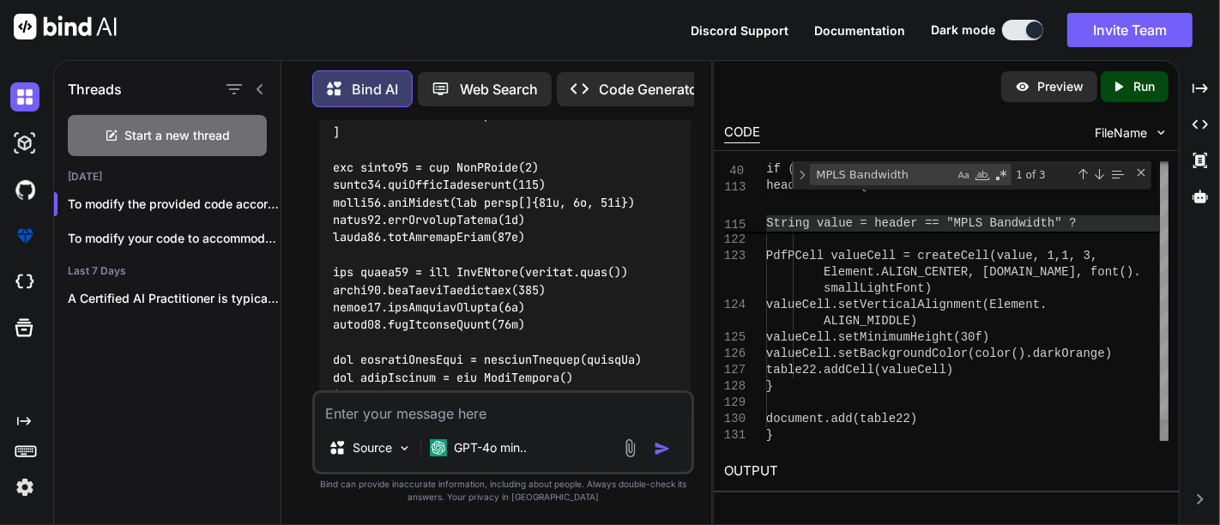
click at [1000, 222] on span "MPLS Bandwidth" at bounding box center [1004, 223] width 101 height 14
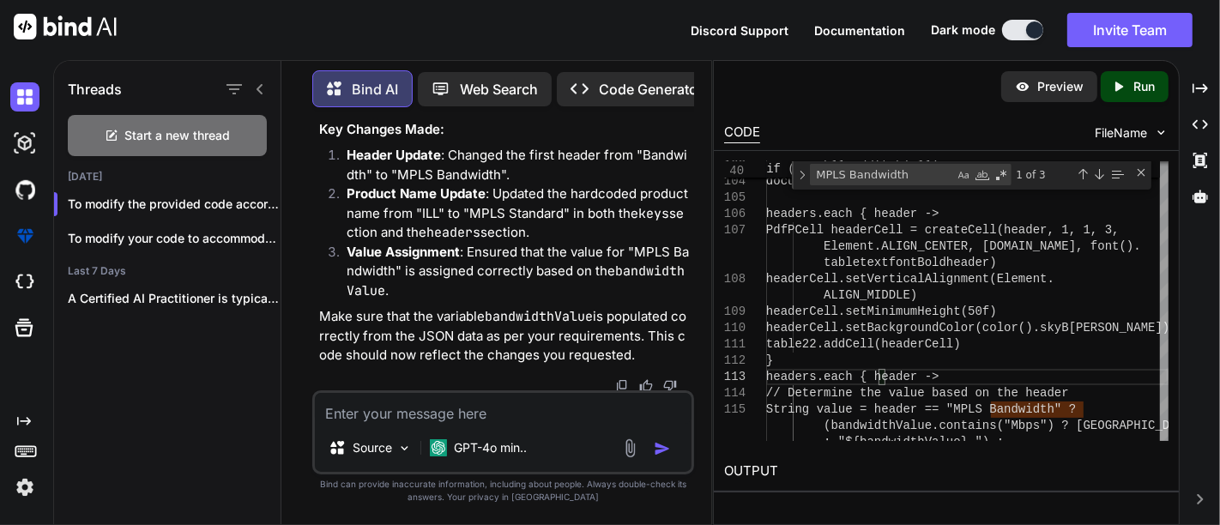
scroll to position [18696, 0]
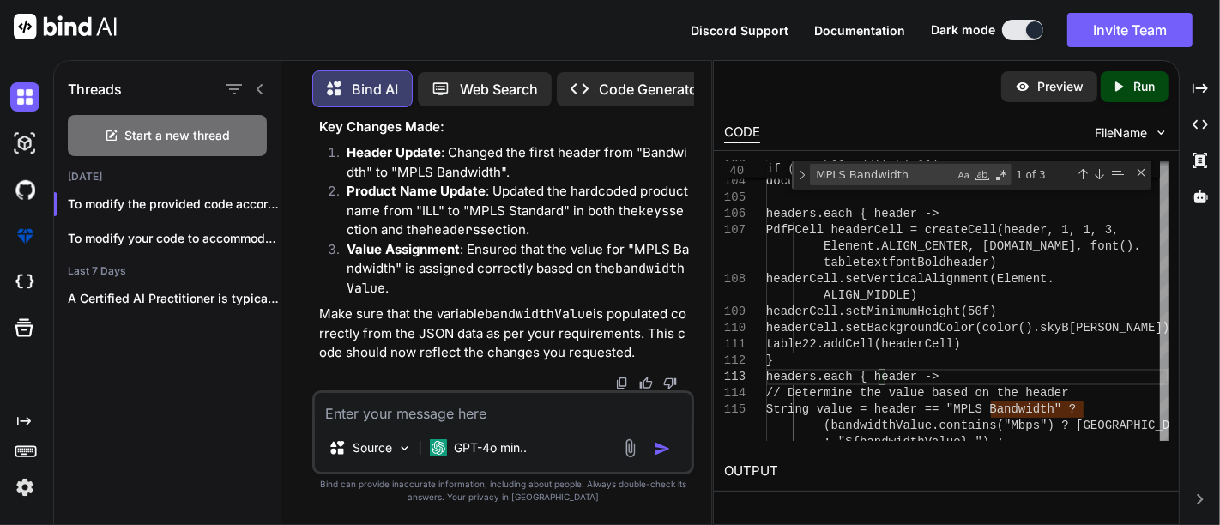
click at [399, 411] on textarea at bounding box center [503, 408] width 376 height 31
click at [395, 425] on div "Source GPT-4o min.." at bounding box center [502, 432] width 381 height 84
click at [395, 422] on textarea at bounding box center [503, 408] width 376 height 31
paste textarea "priceModelItems.each { item -> println "item" + item def pricingModelItemTitle …"
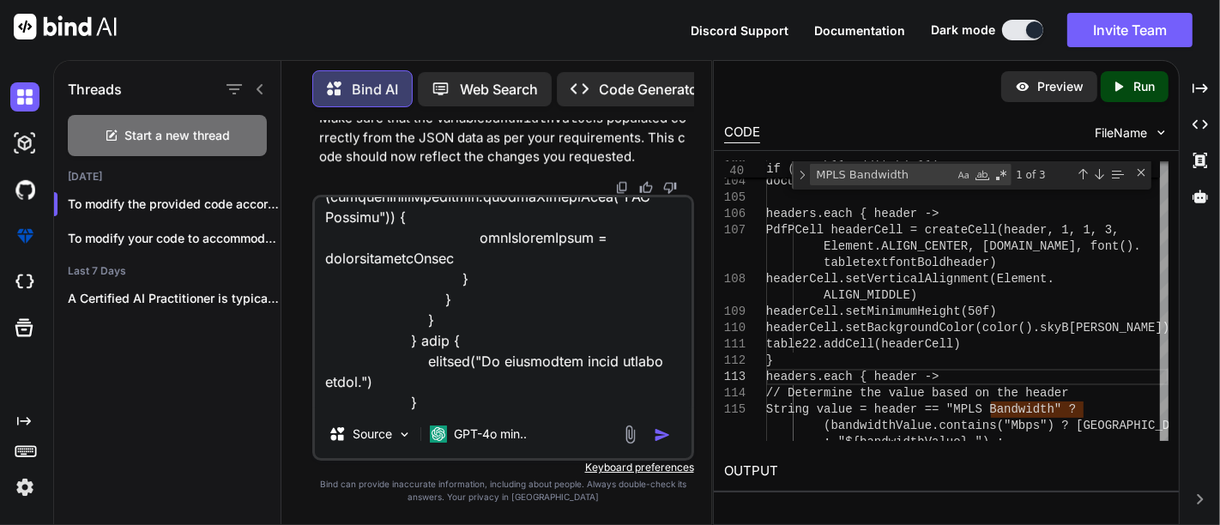
scroll to position [971, 0]
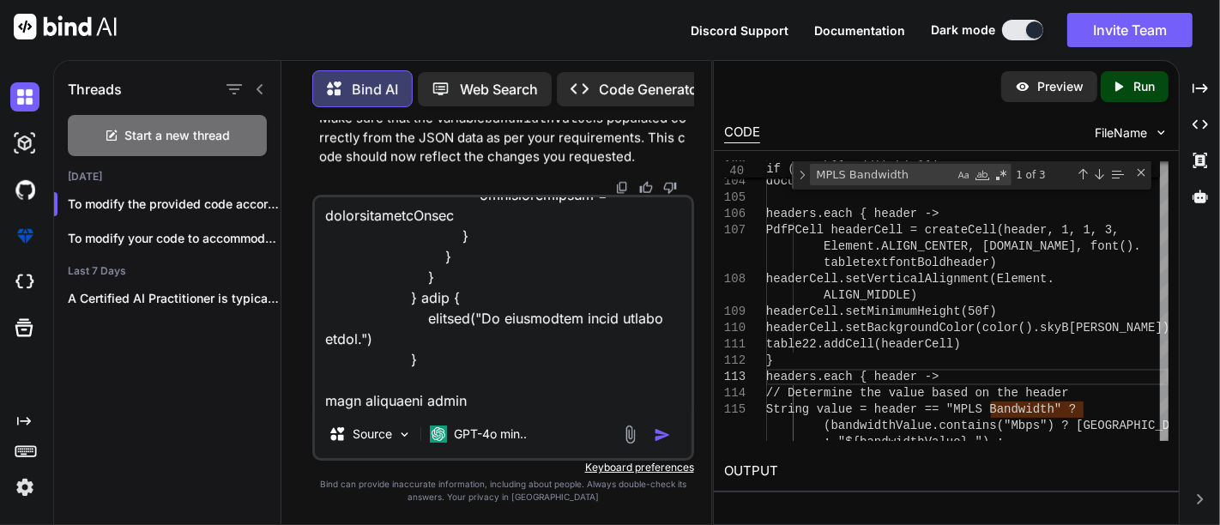
paste textarea "priceModelItems.each { item -> println "item" + item def pricingModelItemTitle …"
paste textarea "if (pricingModelItemTitle.equalsIgnoreCase("One Time Charges")) {"
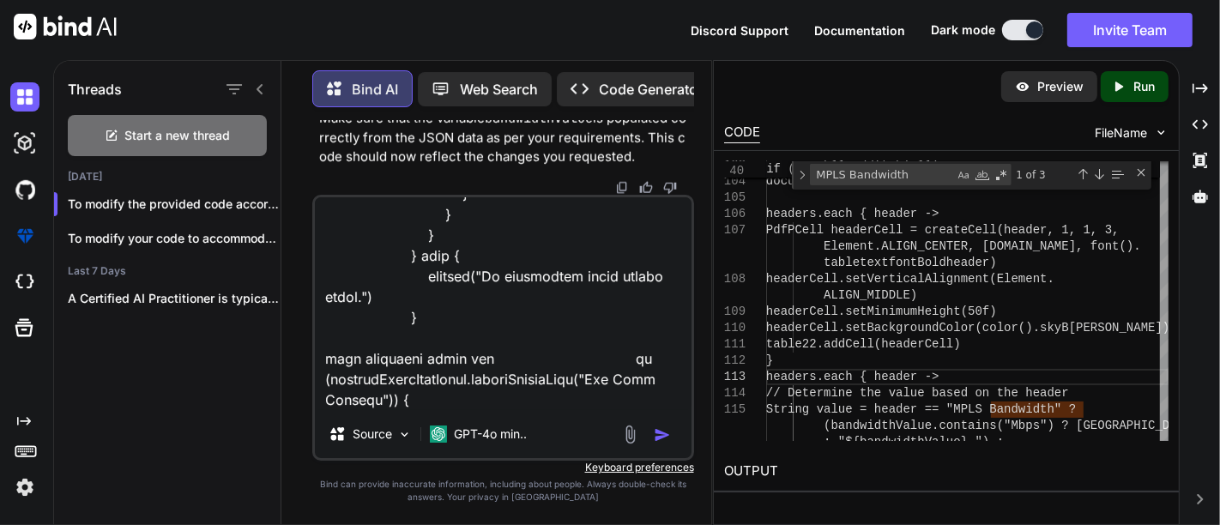
click at [503, 343] on textarea at bounding box center [503, 303] width 376 height 213
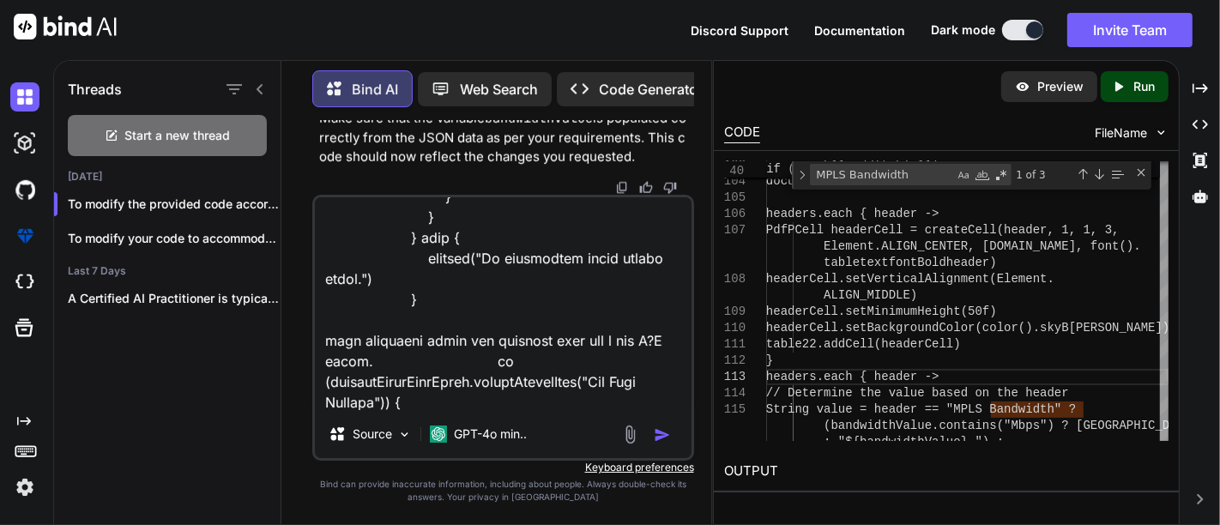
click at [668, 339] on textarea at bounding box center [503, 303] width 376 height 213
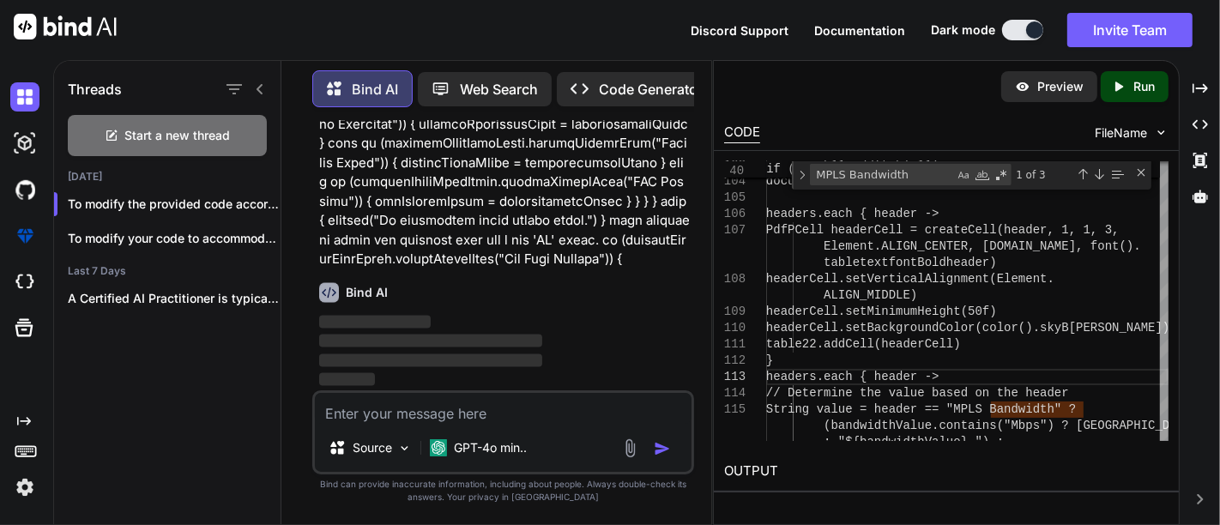
scroll to position [18966, 0]
click at [553, 247] on p at bounding box center [504, 37] width 371 height 463
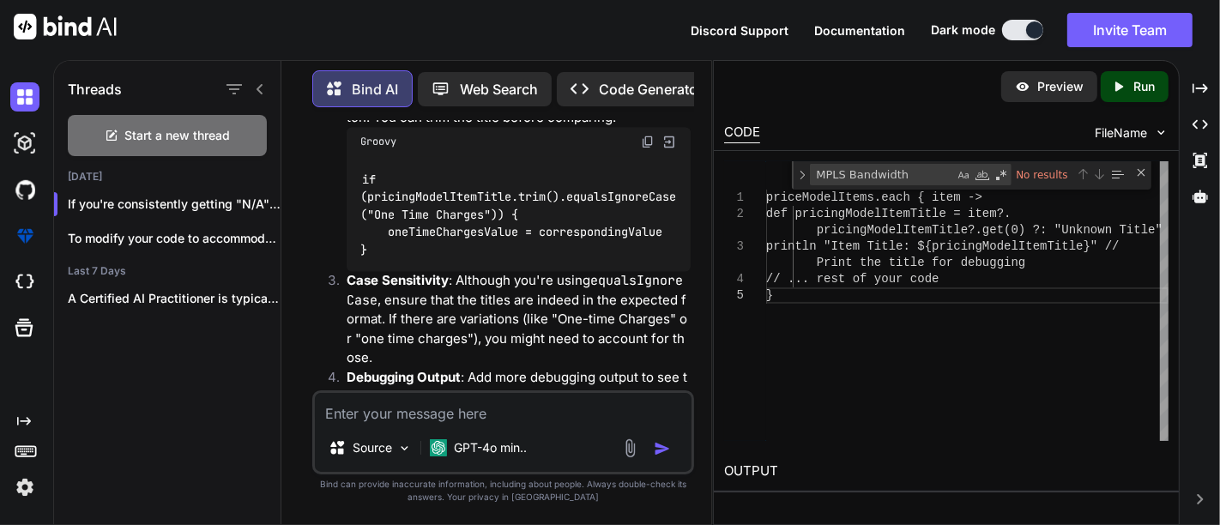
scroll to position [19477, 0]
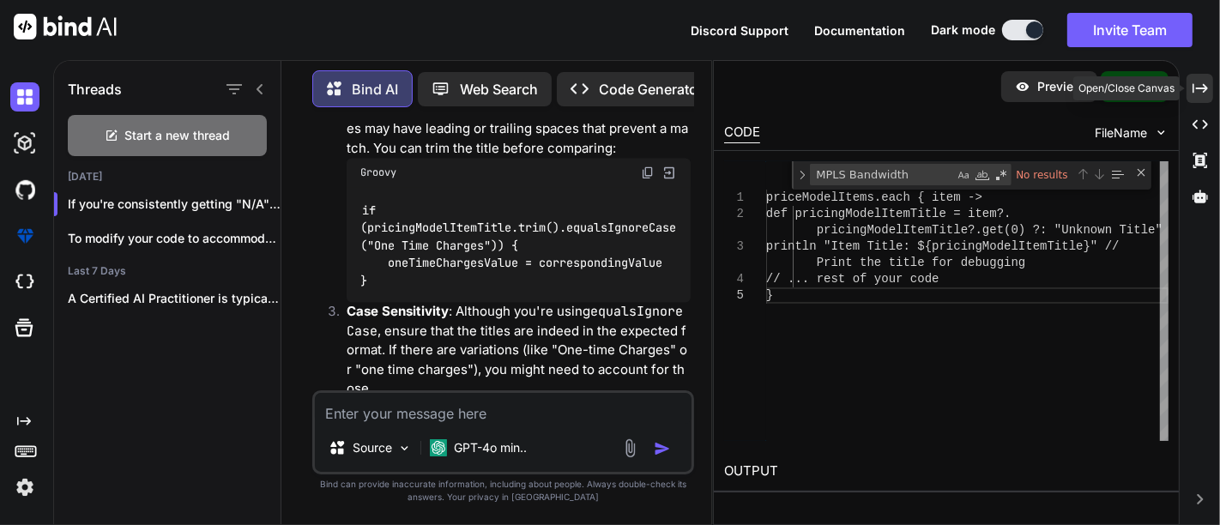
click at [1196, 90] on icon "Created with Pixso." at bounding box center [1200, 88] width 15 height 15
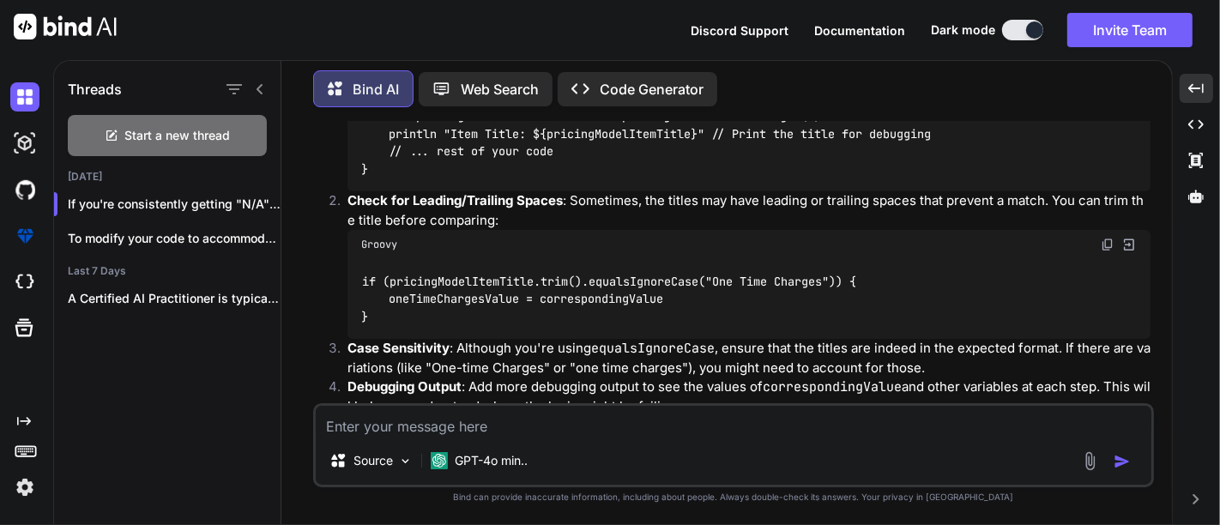
scroll to position [10032, 0]
click at [372, 191] on div "priceModelItems.each { item -> def pricingModelItemTitle = item?.pricingModelIt…" at bounding box center [749, 133] width 803 height 115
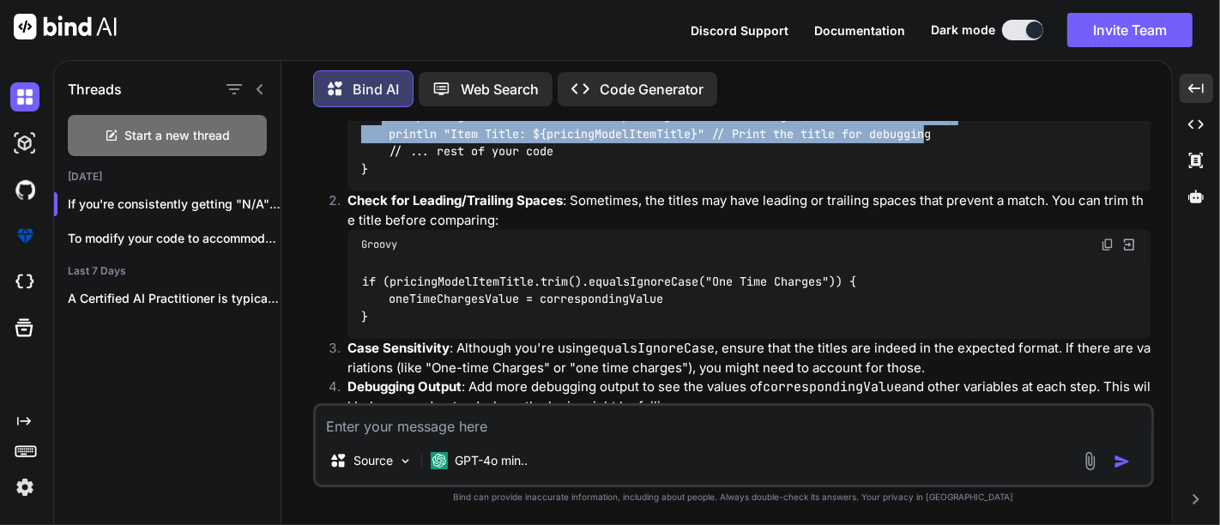
drag, startPoint x: 381, startPoint y: 307, endPoint x: 910, endPoint y: 309, distance: 528.6
click at [935, 178] on code "priceModelItems.each { item -> def pricingModelItemTitle = item?.pricingModelIt…" at bounding box center [656, 134] width 590 height 88
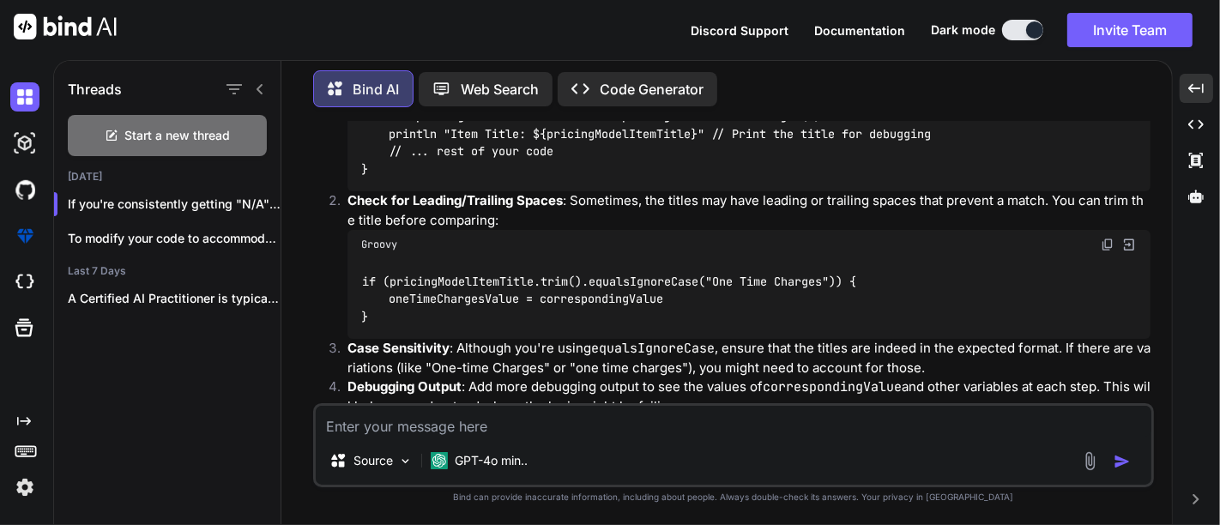
click at [499, 178] on code "priceModelItems.each { item -> def pricingModelItemTitle = item?.pricingModelIt…" at bounding box center [656, 134] width 590 height 88
drag, startPoint x: 388, startPoint y: 302, endPoint x: 965, endPoint y: 306, distance: 577.5
click at [965, 191] on div "priceModelItems.each { item -> def pricingModelItemTitle = item?.pricingModelIt…" at bounding box center [749, 133] width 803 height 115
copy code "def pricingModelItemTitle = item?.pricingModelItemTitle?.get(0) ?: "Unknown Tit…"
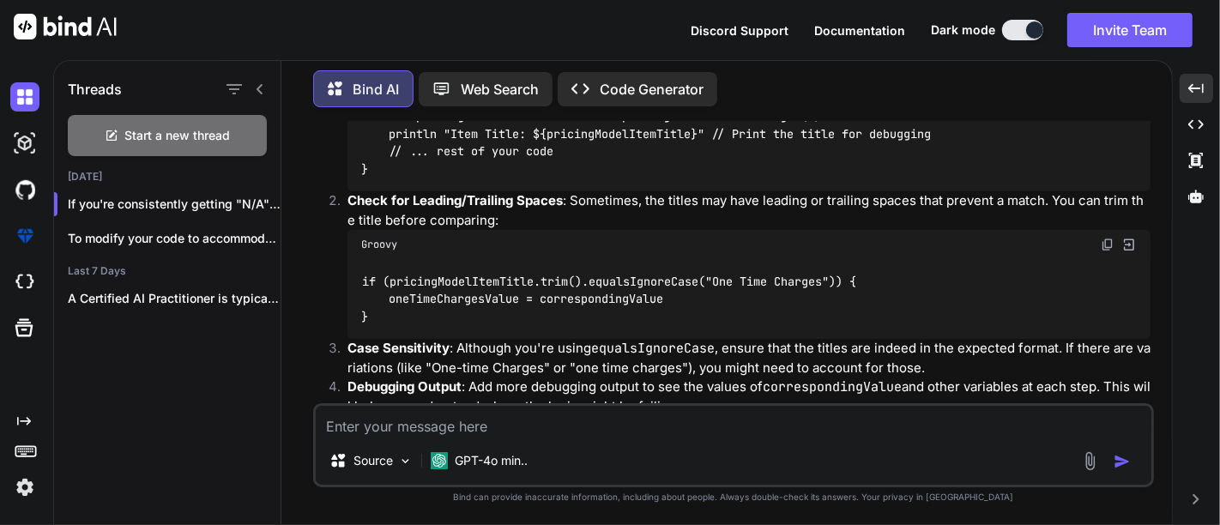
click at [472, 178] on code "priceModelItems.each { item -> def pricingModelItemTitle = item?.pricingModelIt…" at bounding box center [656, 134] width 590 height 88
drag, startPoint x: 387, startPoint y: 309, endPoint x: 1044, endPoint y: 305, distance: 657.3
click at [1044, 191] on div "priceModelItems.each { item -> def pricingModelItemTitle = item?.pricingModelIt…" at bounding box center [749, 133] width 803 height 115
copy code "def pricingModelItemTitle = item?.pricingModelItemTitle?.get(0) ?: "Unknown Tit…"
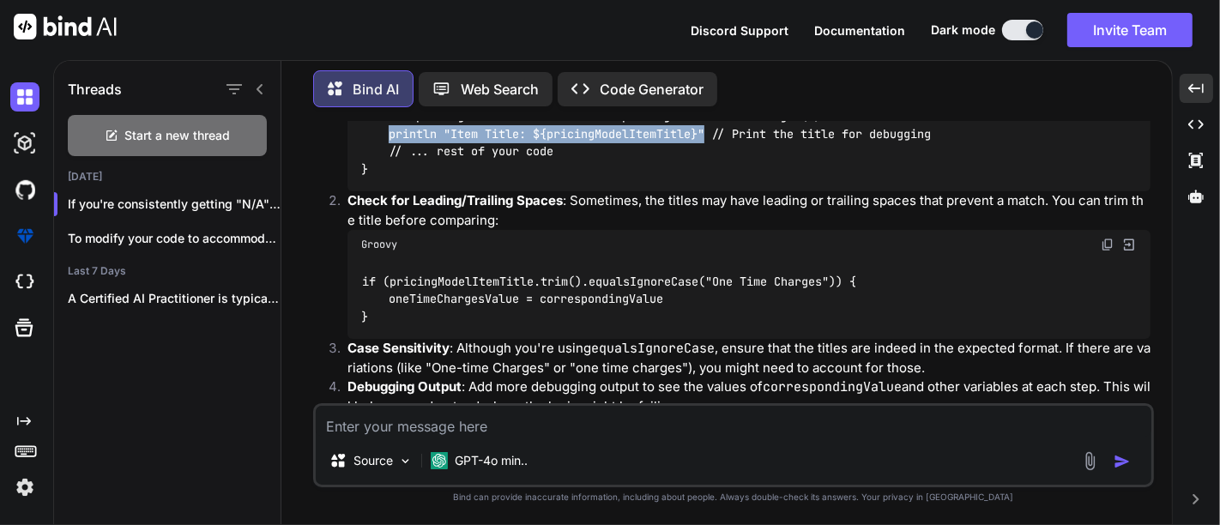
drag, startPoint x: 387, startPoint y: 322, endPoint x: 711, endPoint y: 320, distance: 323.5
click at [711, 178] on code "priceModelItems.each { item -> def pricingModelItemTitle = item?.pricingModelIt…" at bounding box center [656, 134] width 590 height 88
copy code "println "Item Title: ${pricingModelItemTitle}""
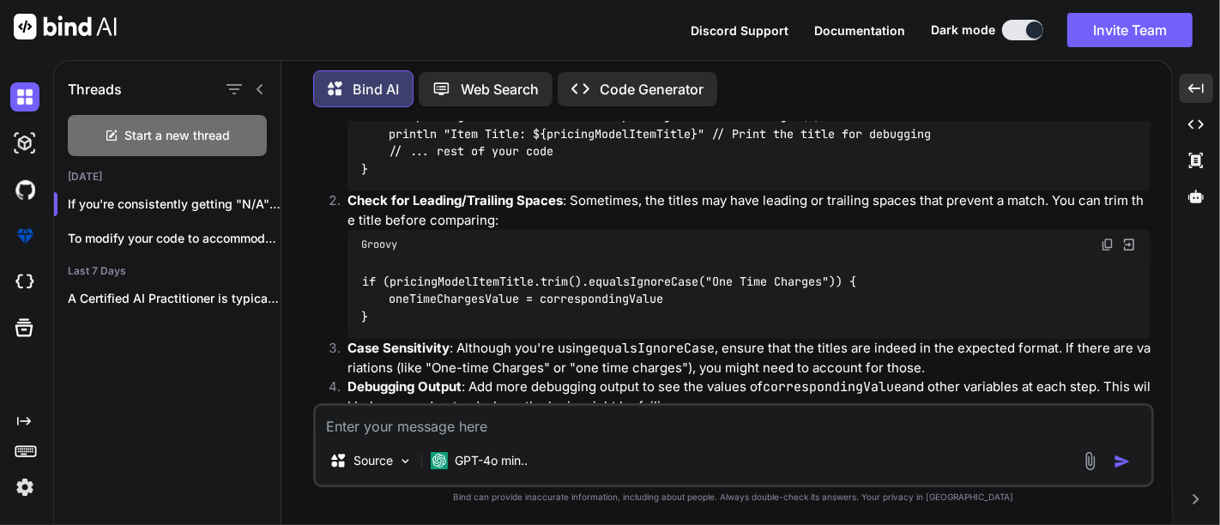
click at [587, 76] on div "Groovy" at bounding box center [749, 61] width 803 height 29
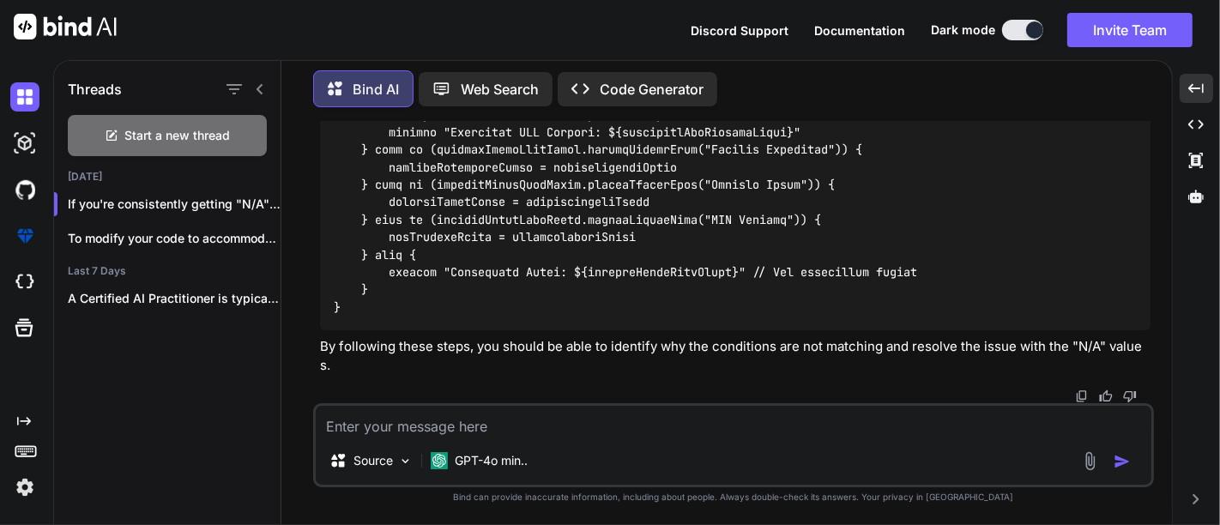
scroll to position [11029, 0]
click at [438, 438] on div "Source GPT-4o min.." at bounding box center [733, 445] width 841 height 84
click at [441, 418] on textarea at bounding box center [734, 421] width 836 height 31
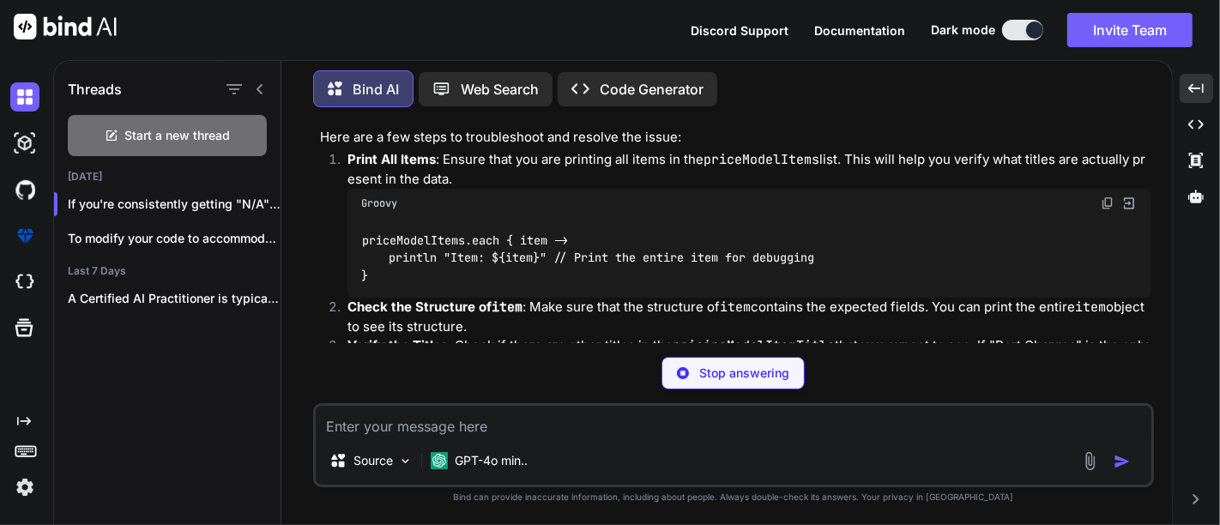
scroll to position [21659, 0]
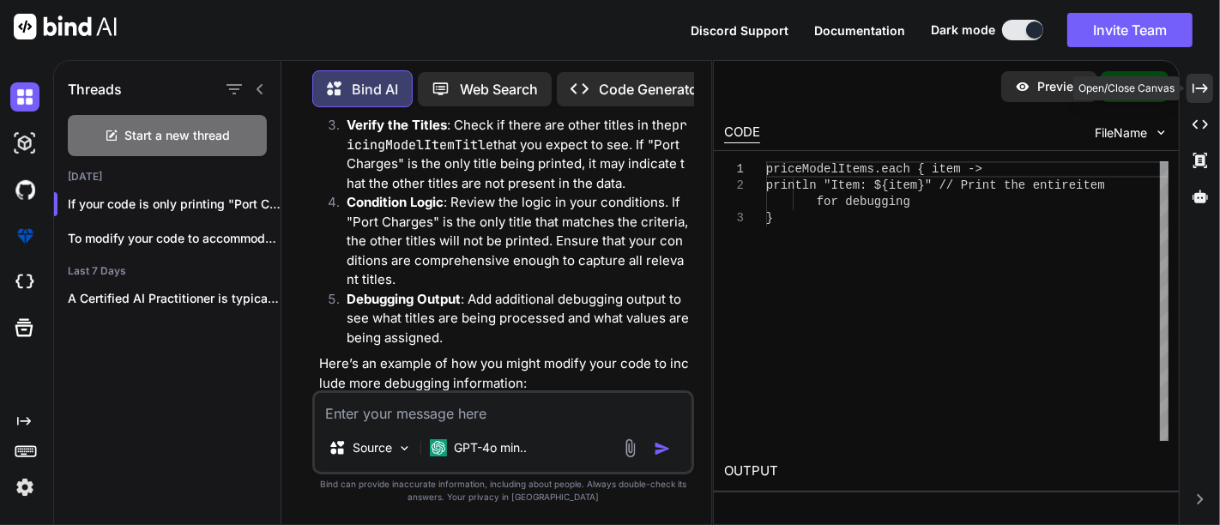
click at [1191, 87] on div "Created with Pixso." at bounding box center [1200, 88] width 27 height 29
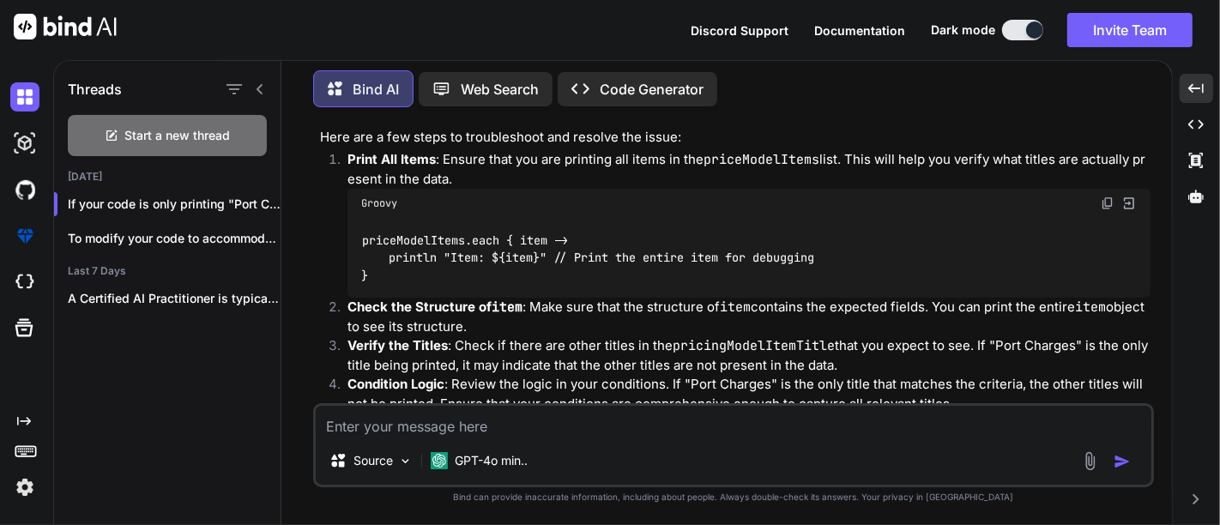
scroll to position [11402, 0]
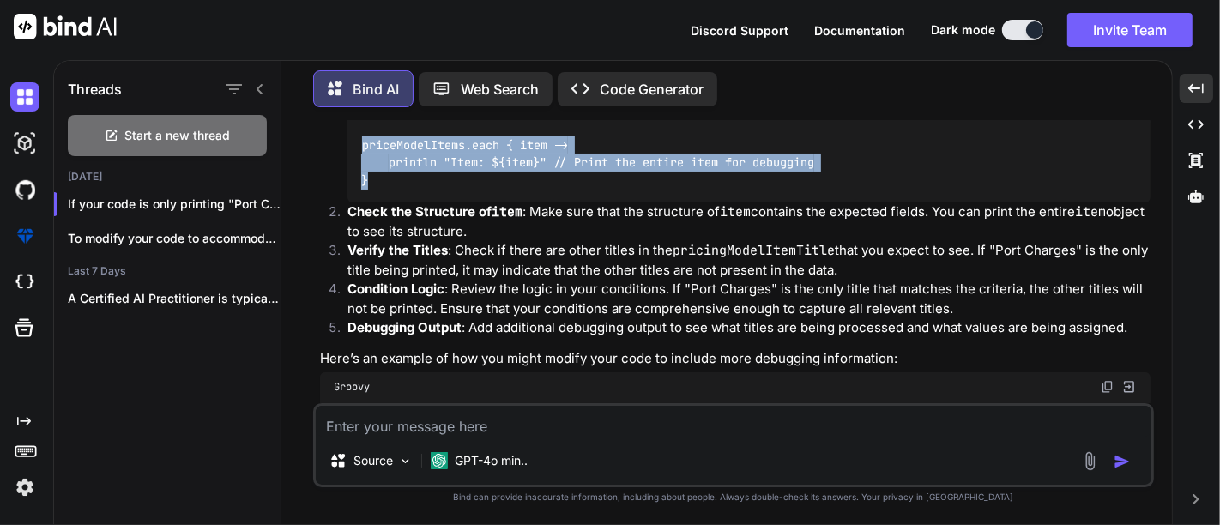
drag, startPoint x: 360, startPoint y: 314, endPoint x: 370, endPoint y: 348, distance: 34.8
click at [370, 203] on div "priceModelItems.each { item -> println "Item: ${item}" // Print the entire item…" at bounding box center [749, 163] width 803 height 80
copy code "priceModelItems.each { item -> println "Item: ${item}" // Print the entire item…"
click at [465, 203] on div "priceModelItems.each { item -> println "Item: ${item}" // Print the entire item…" at bounding box center [749, 163] width 803 height 80
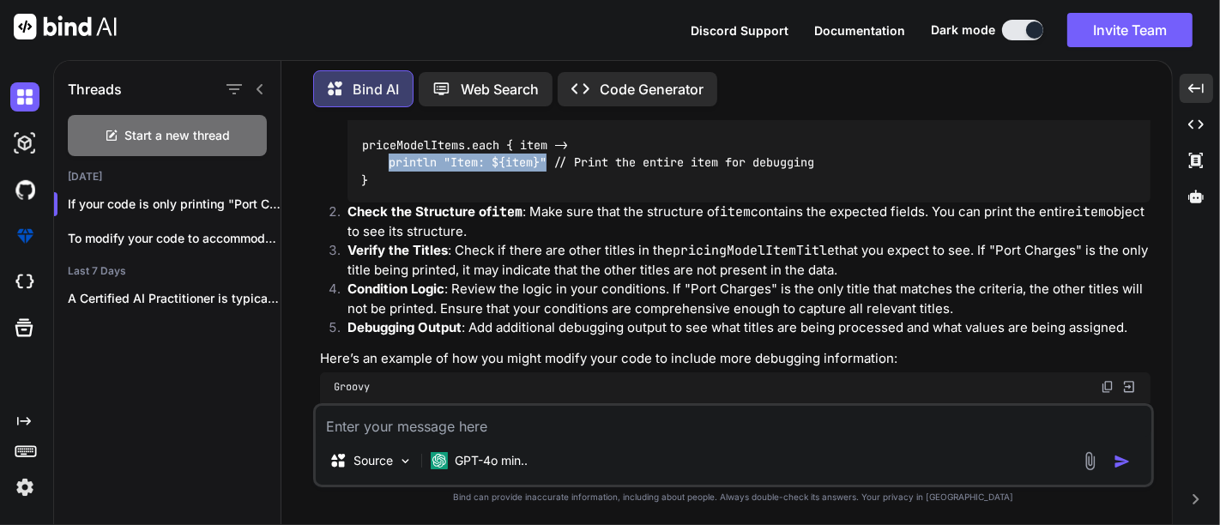
drag, startPoint x: 390, startPoint y: 328, endPoint x: 549, endPoint y: 327, distance: 159.6
click at [549, 190] on code "priceModelItems.each { item -> println "Item: ${item}" // Print the entire item…" at bounding box center [587, 162] width 453 height 53
copy code "println "Item: ${item}""
click at [465, 190] on code "priceModelItems.each { item -> println "Item: ${item}" // Print the entire item…" at bounding box center [587, 162] width 453 height 53
